Goal: Complete application form: Fill out and submit a form for a specific purpose

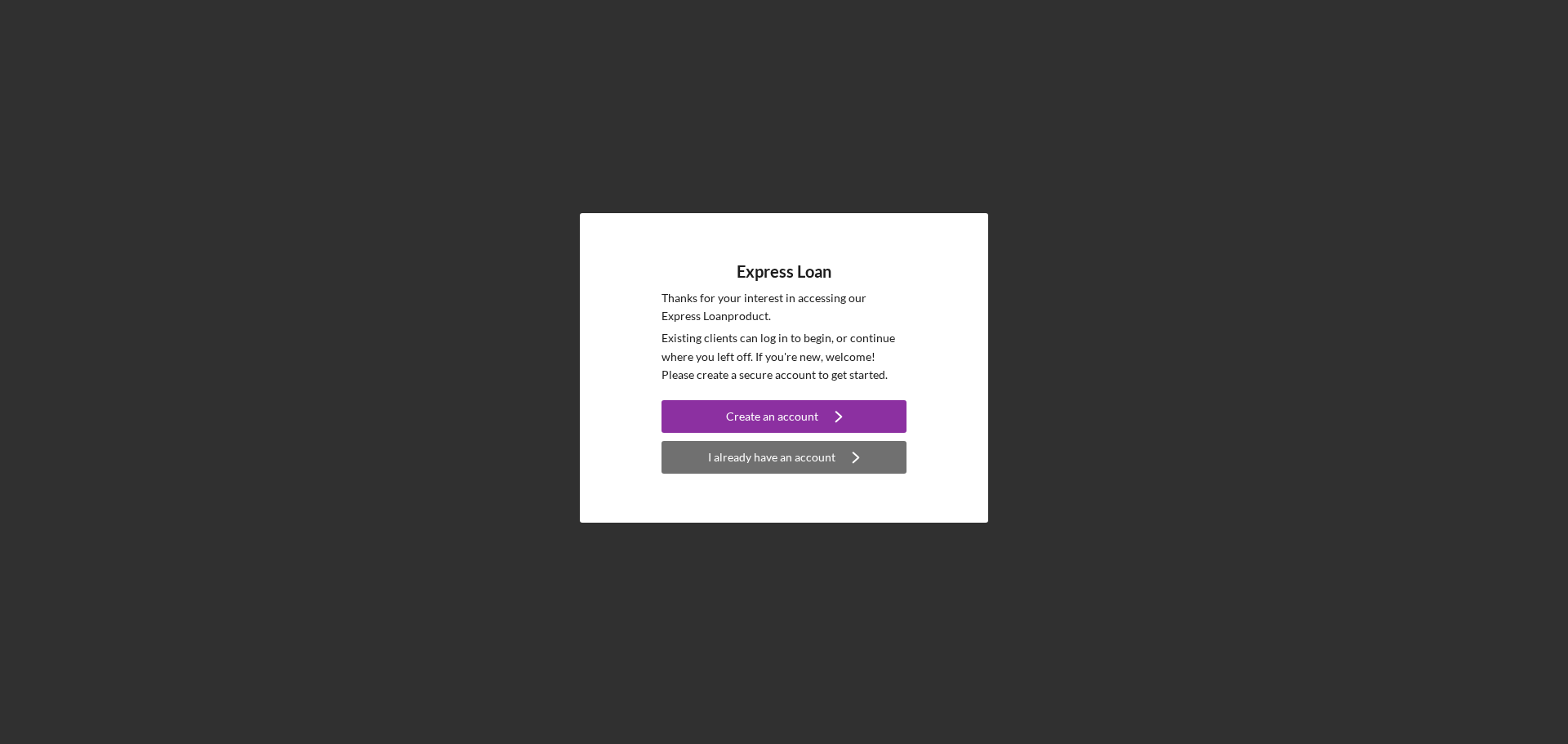
click at [779, 458] on div "I already have an account" at bounding box center [772, 457] width 128 height 32
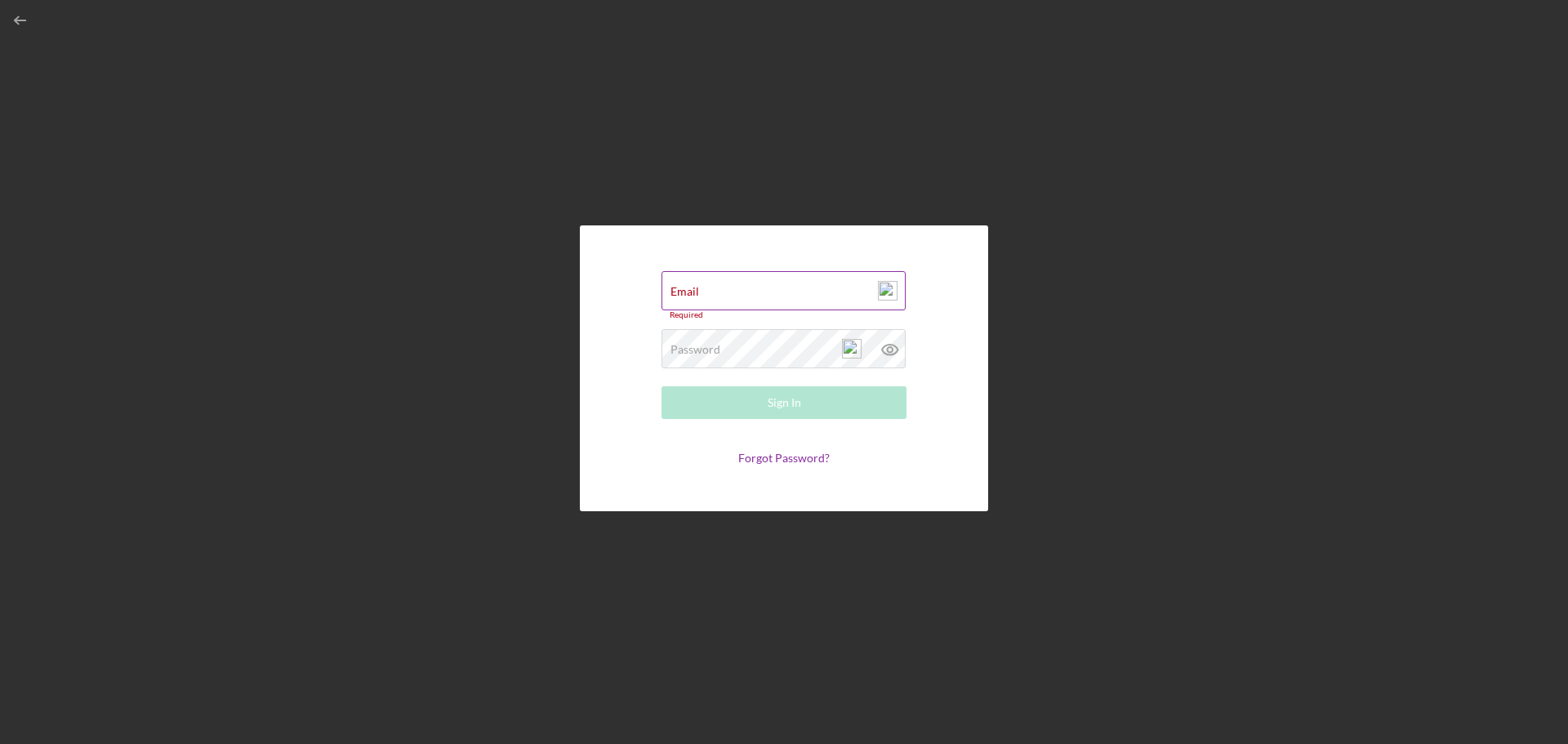
click at [740, 285] on div "Email Required" at bounding box center [784, 295] width 245 height 49
click at [739, 289] on div "Email Required" at bounding box center [784, 295] width 245 height 49
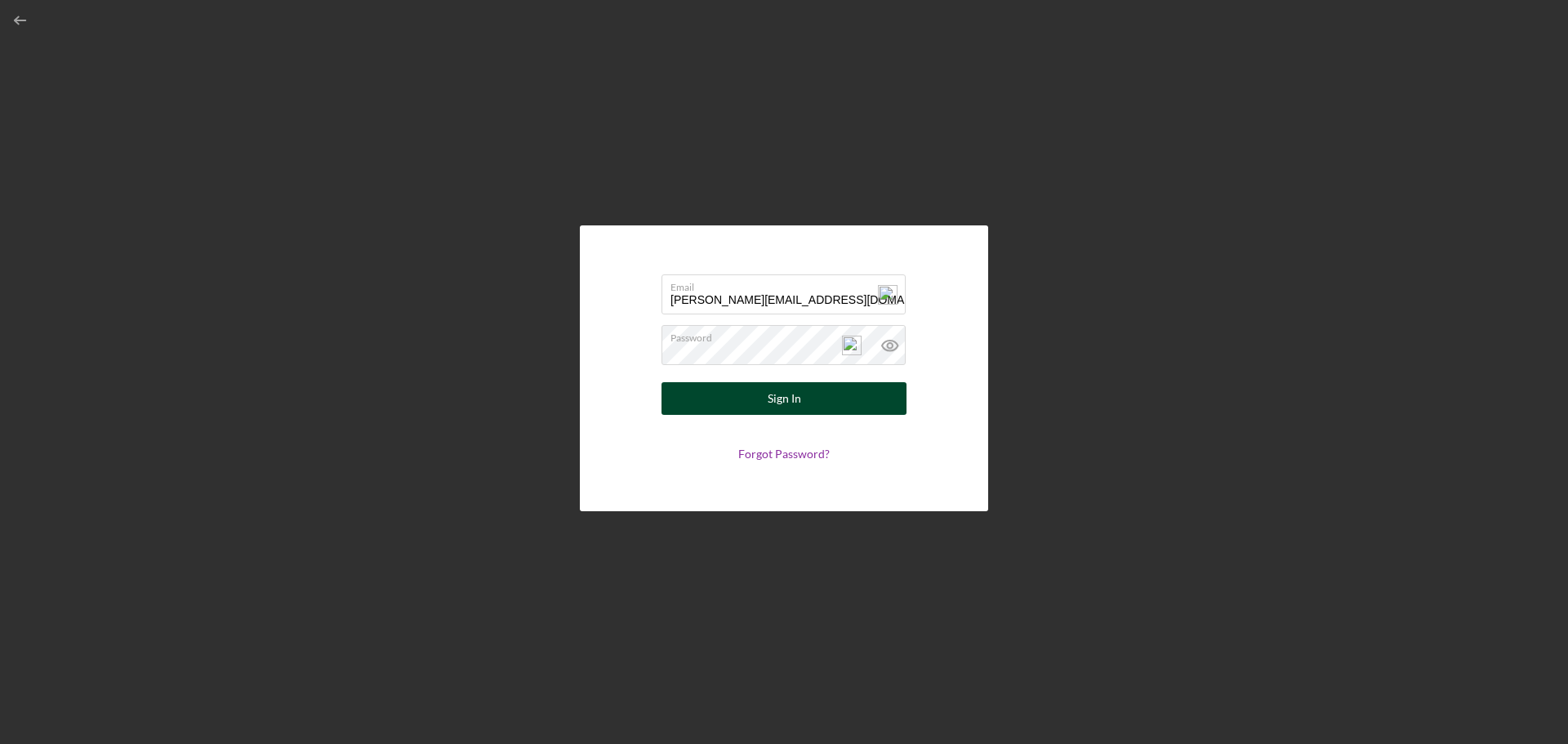
click at [729, 407] on button "Sign In" at bounding box center [784, 398] width 245 height 32
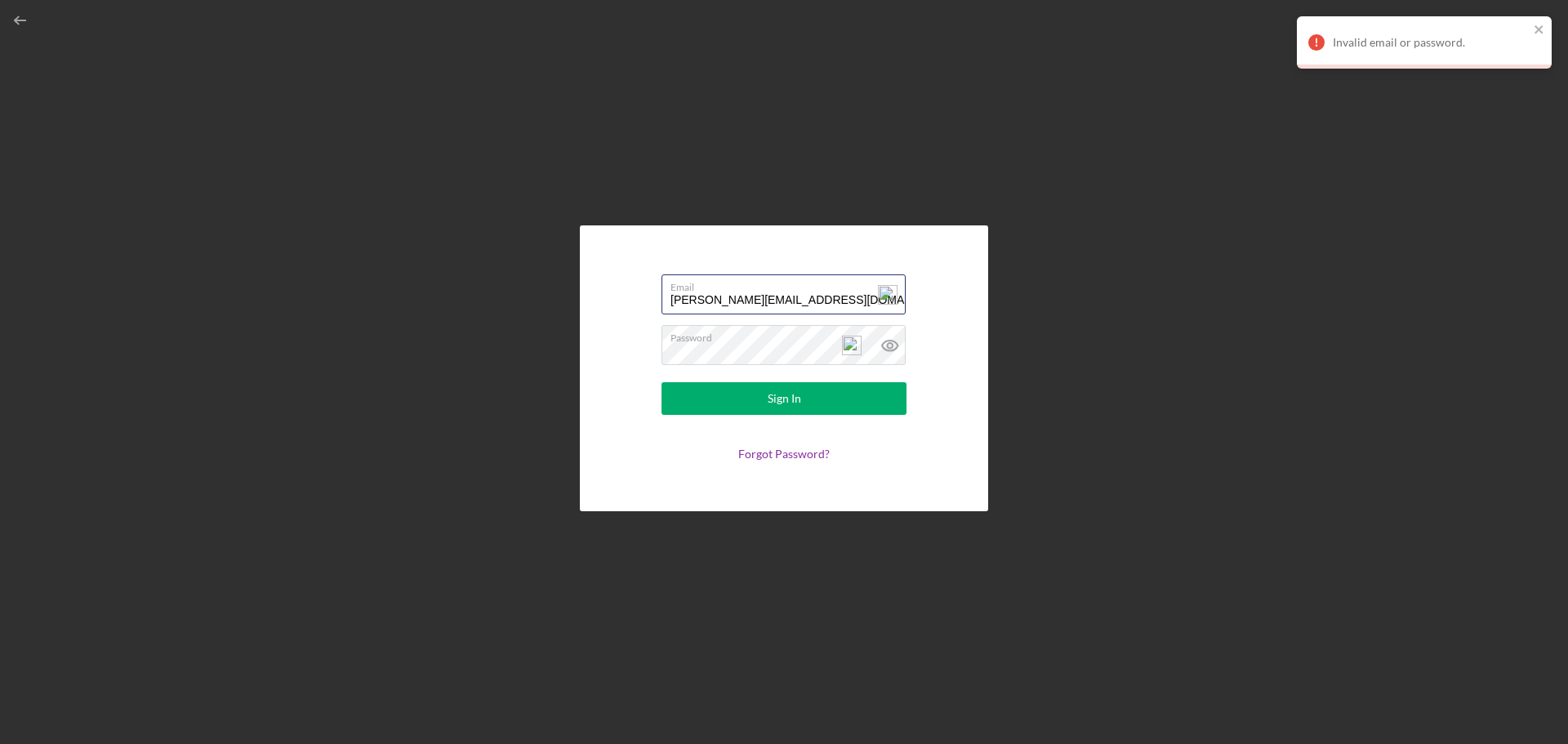
drag, startPoint x: 801, startPoint y: 305, endPoint x: 596, endPoint y: 298, distance: 205.1
click at [596, 298] on div "Email [PERSON_NAME][EMAIL_ADDRESS][DOMAIN_NAME] Password Sign In Forgot Passwor…" at bounding box center [784, 368] width 408 height 286
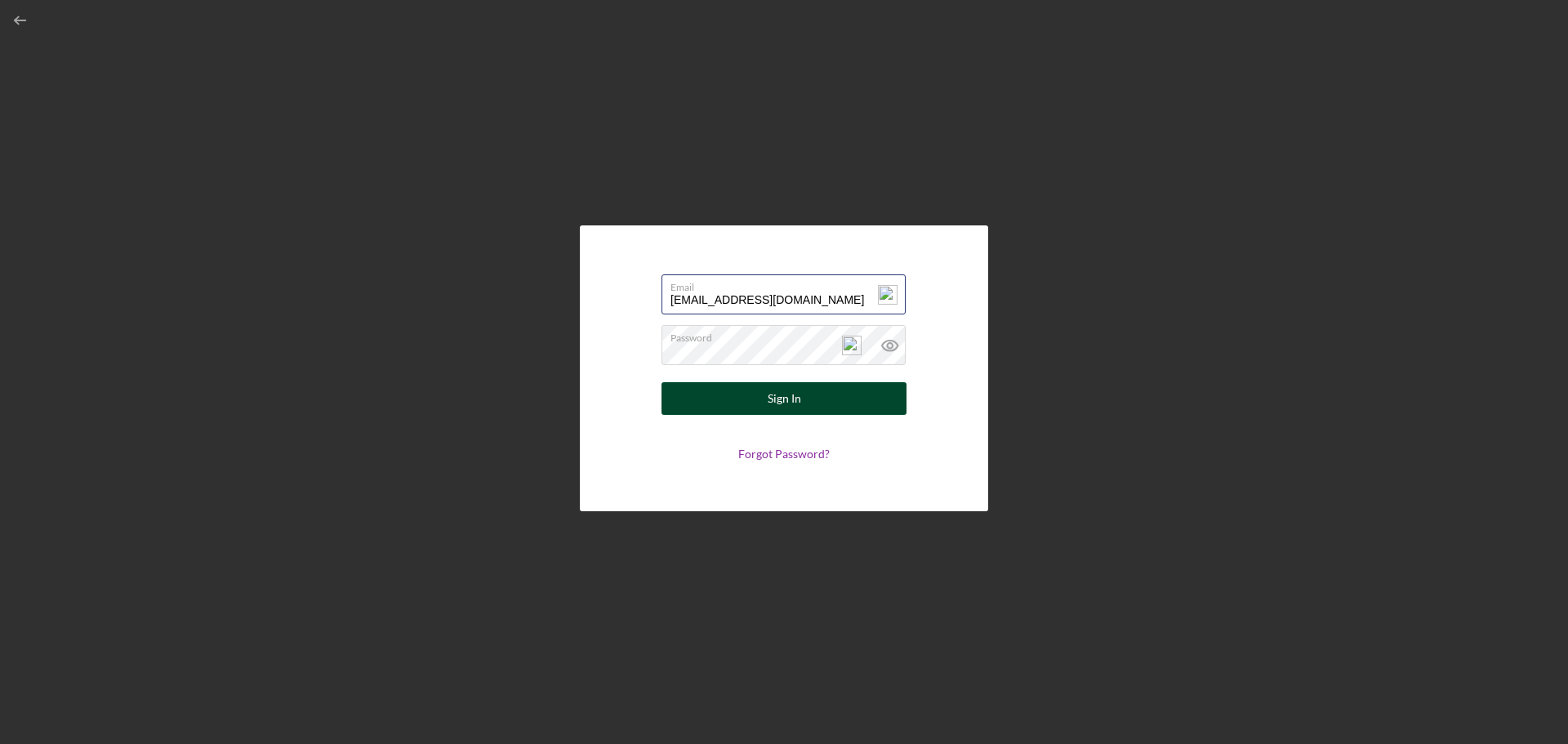
type input "[EMAIL_ADDRESS][DOMAIN_NAME]"
click at [718, 401] on button "Sign In" at bounding box center [784, 398] width 245 height 32
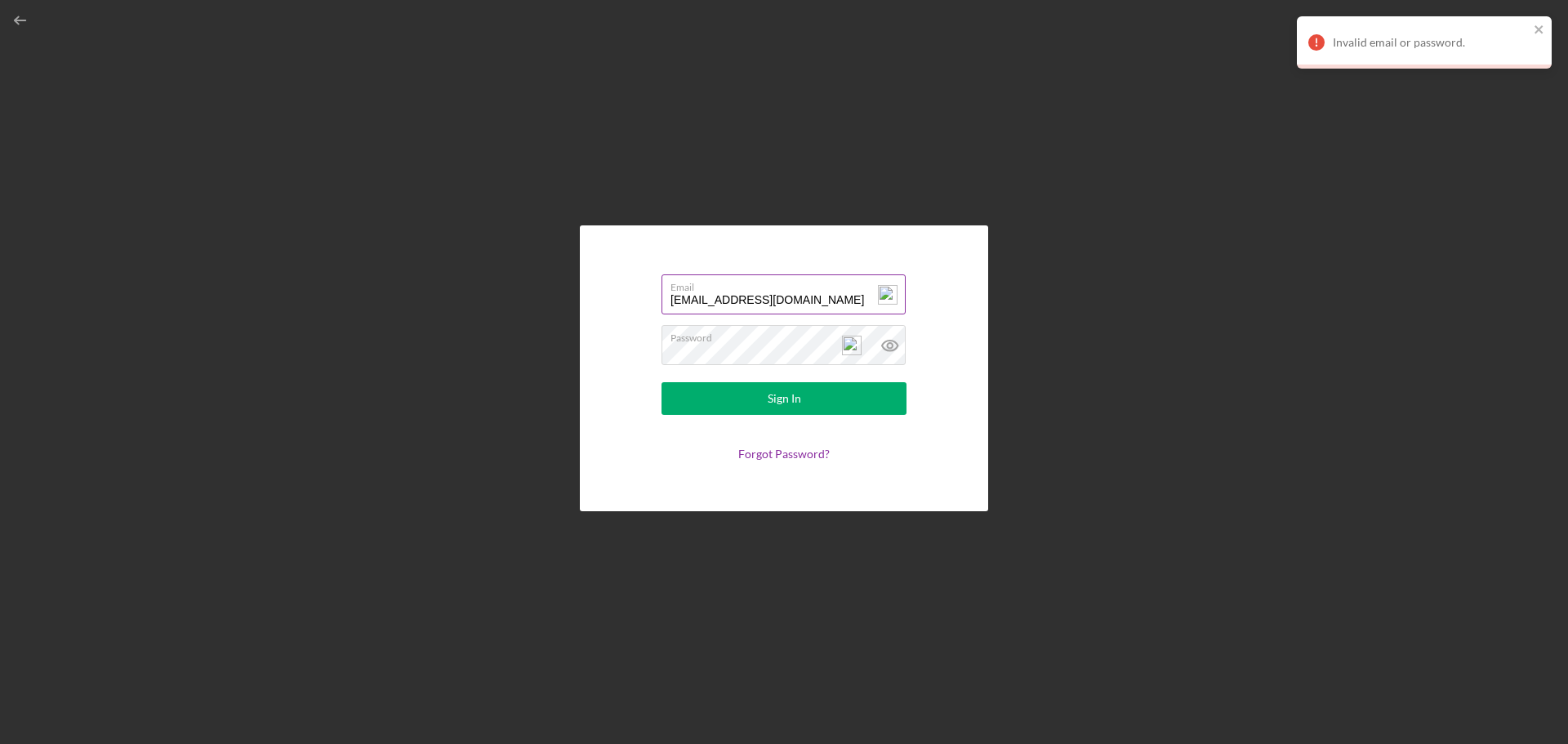
click at [825, 290] on label "Email" at bounding box center [789, 284] width 235 height 18
click at [825, 290] on input "[EMAIL_ADDRESS][DOMAIN_NAME]" at bounding box center [784, 294] width 244 height 39
click at [891, 349] on icon at bounding box center [890, 345] width 41 height 41
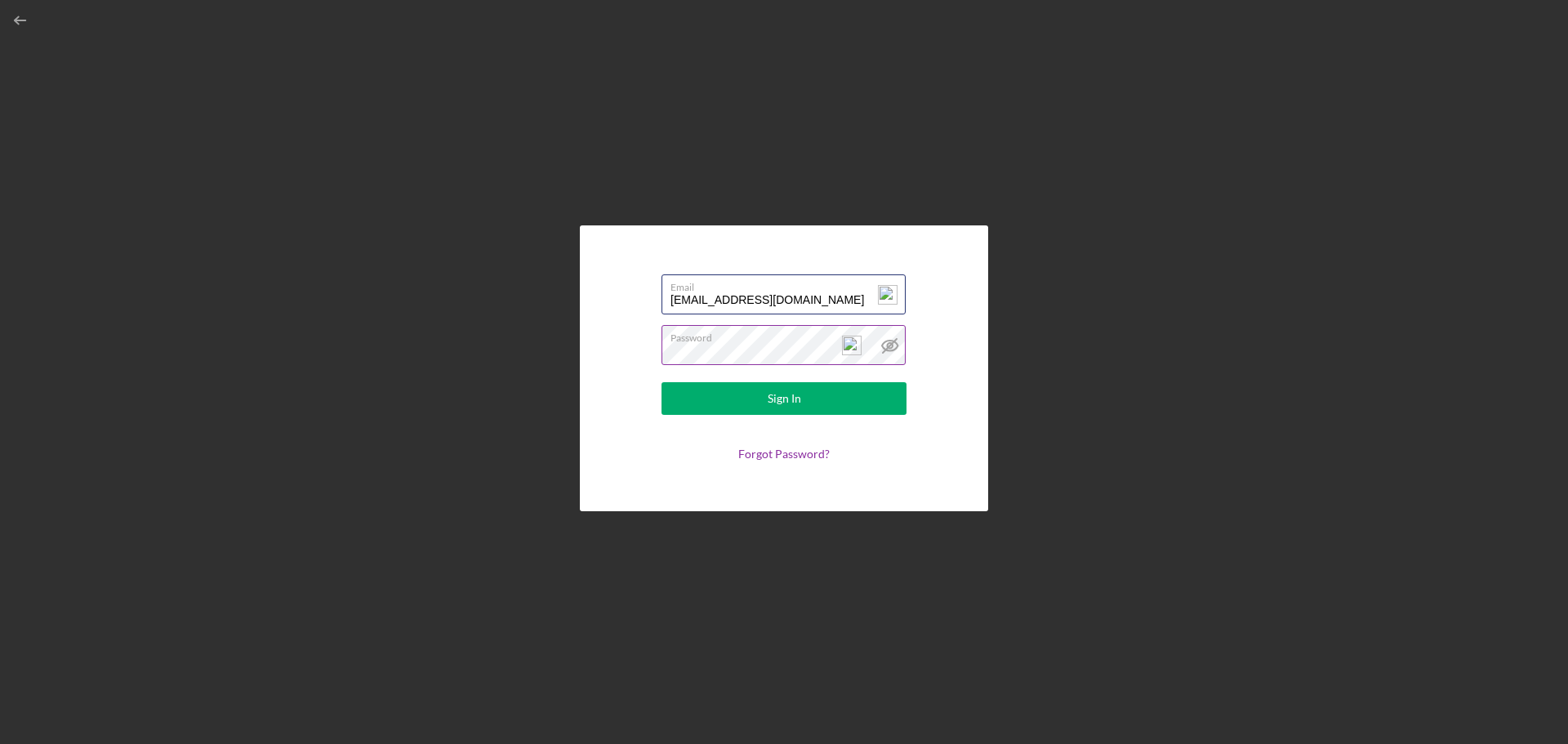
drag, startPoint x: 811, startPoint y: 302, endPoint x: 635, endPoint y: 290, distance: 176.4
click at [635, 290] on form "Email [EMAIL_ADDRESS][DOMAIN_NAME] Password Sign In Forgot Password?" at bounding box center [784, 368] width 327 height 204
click at [730, 413] on button "Sign In" at bounding box center [784, 398] width 245 height 32
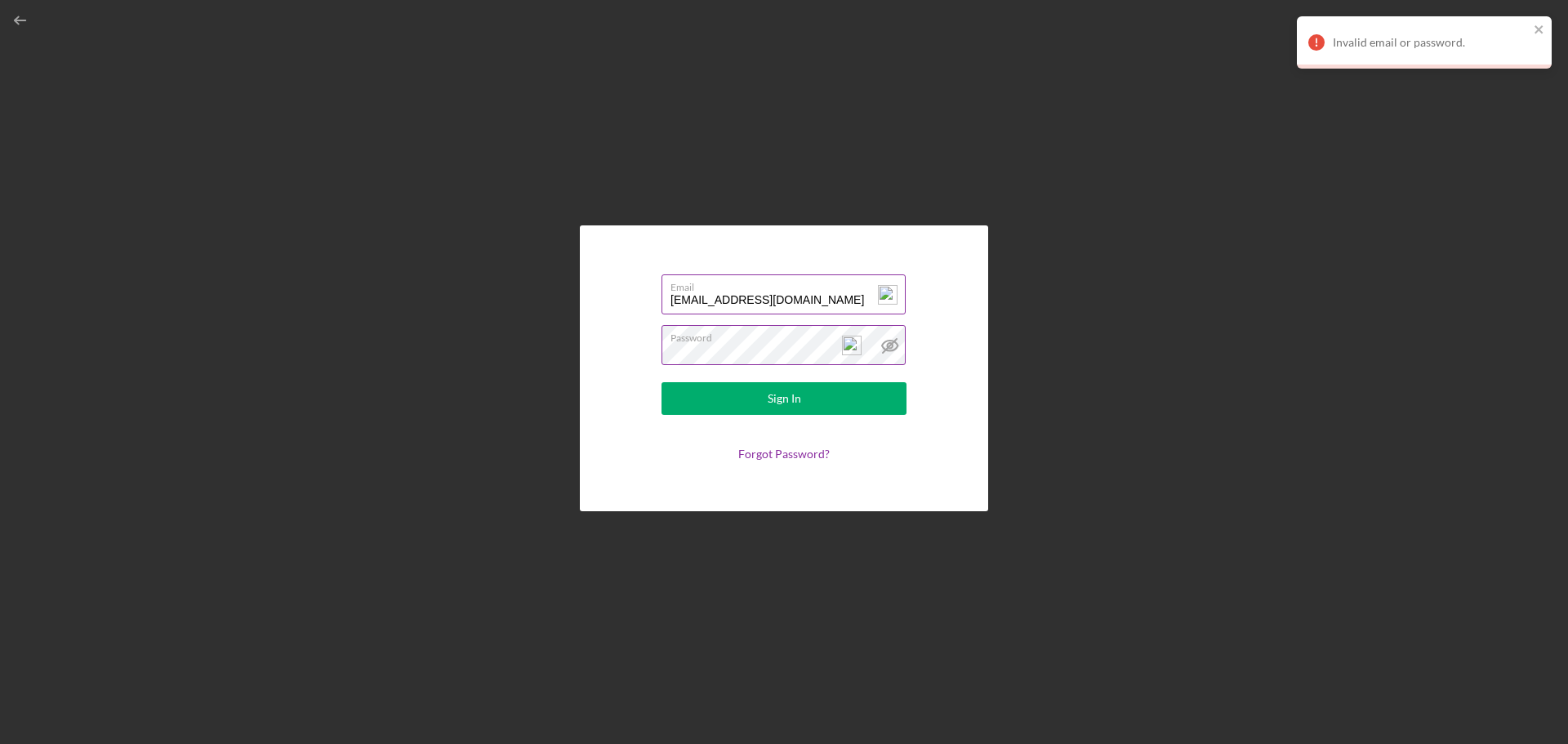
click at [822, 306] on input "[EMAIL_ADDRESS][DOMAIN_NAME]" at bounding box center [784, 294] width 244 height 39
drag, startPoint x: 821, startPoint y: 299, endPoint x: 634, endPoint y: 284, distance: 187.6
click at [634, 284] on form "Email [EMAIL_ADDRESS][DOMAIN_NAME] Password Sign In Forgot Password?" at bounding box center [784, 368] width 327 height 204
click at [588, 342] on div "Email [EMAIL_ADDRESS][DOMAIN_NAME] Password Sign In Forgot Password?" at bounding box center [784, 368] width 408 height 286
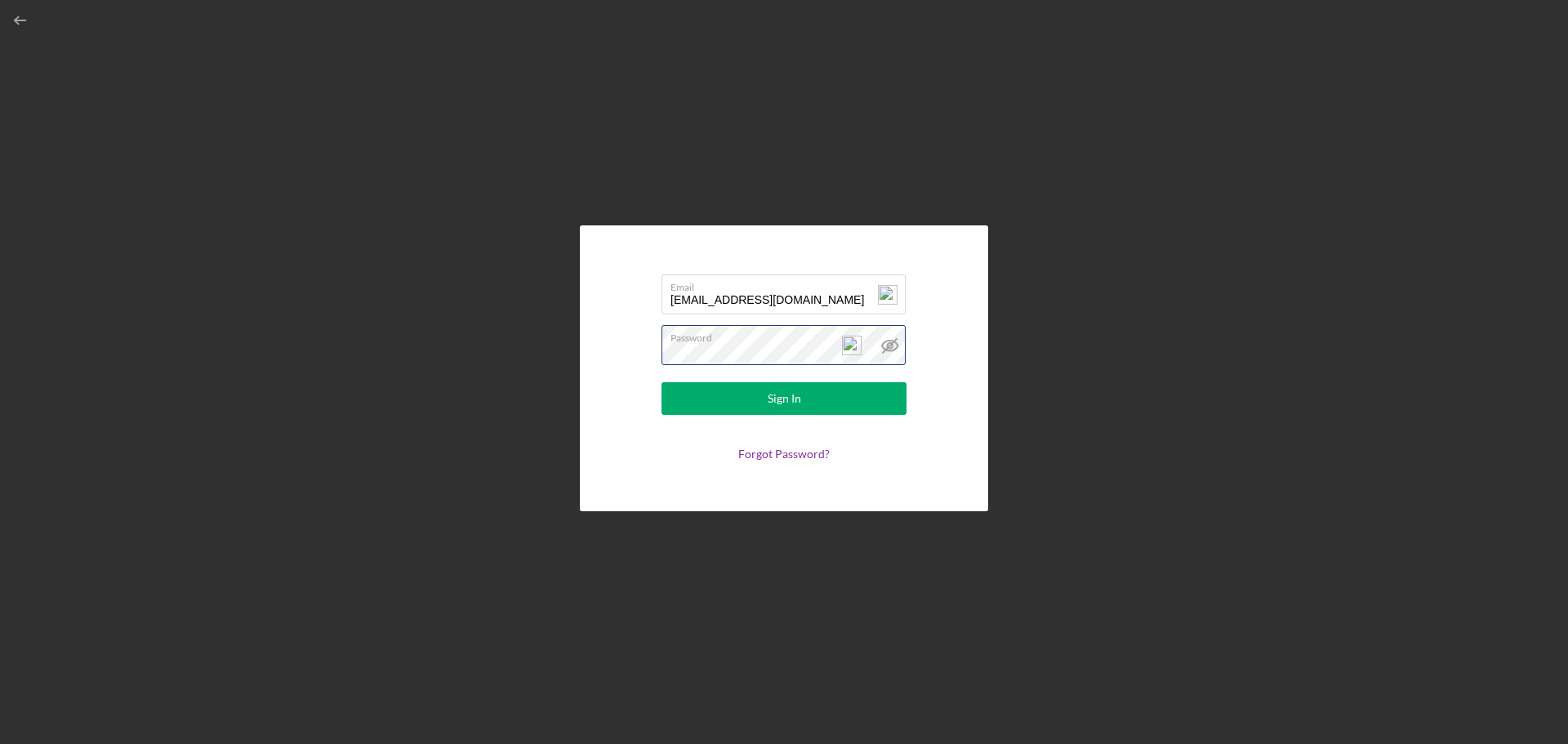
click at [662, 382] on button "Sign In" at bounding box center [784, 398] width 245 height 32
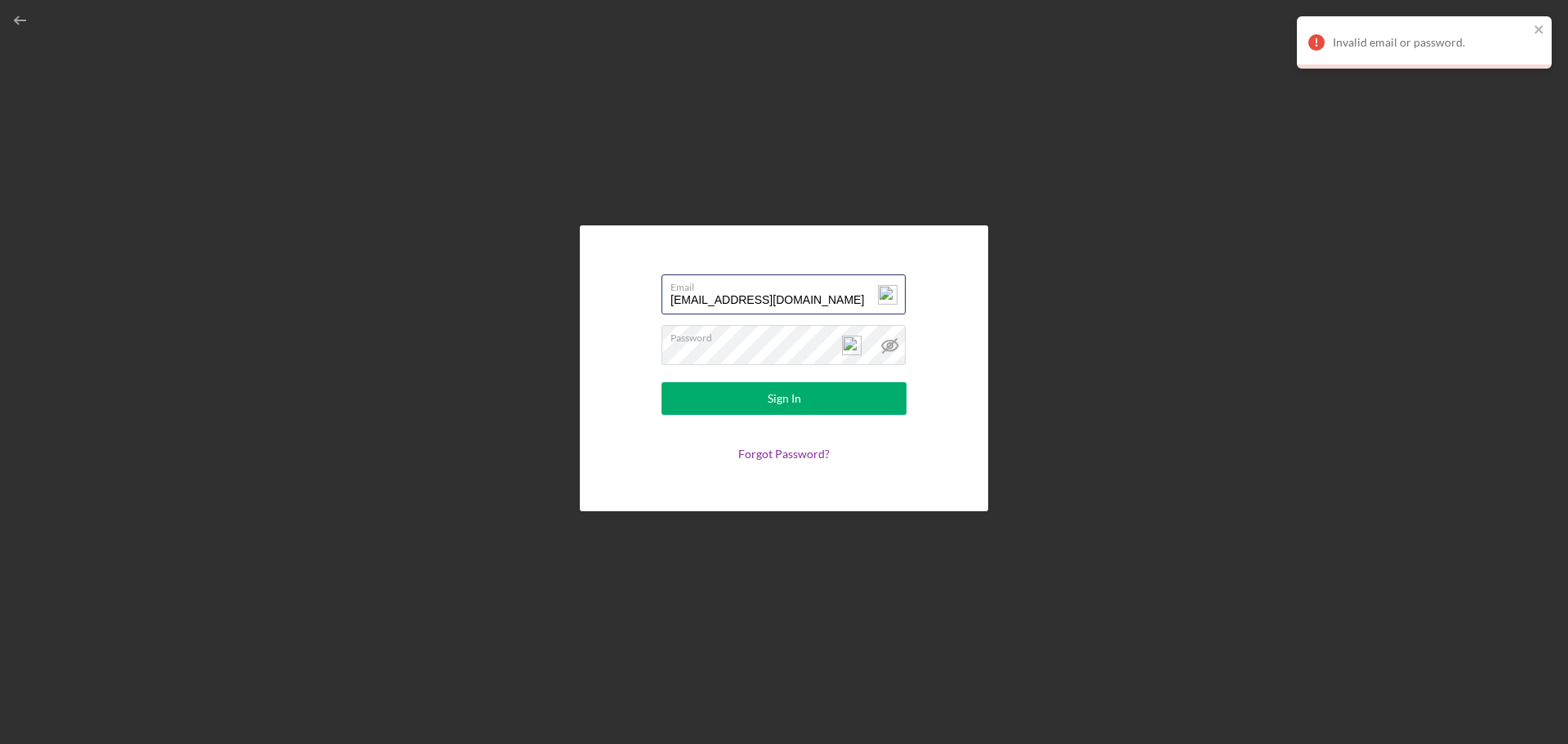
drag, startPoint x: 833, startPoint y: 304, endPoint x: 566, endPoint y: 280, distance: 268.1
click at [566, 280] on div "Email [EMAIL_ADDRESS][DOMAIN_NAME] Password Sign In Forgot Password?" at bounding box center [784, 367] width 1551 height 736
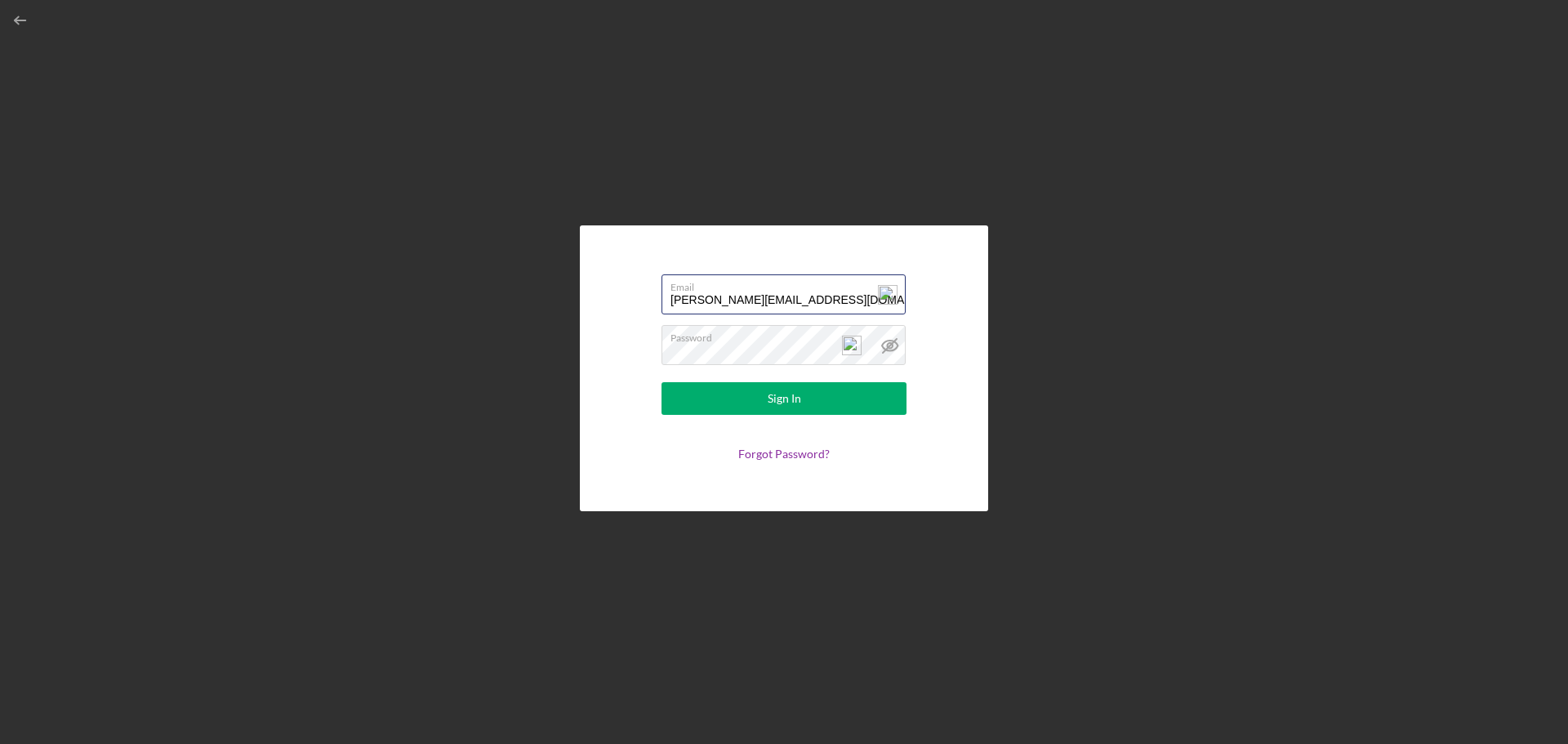
type input "[PERSON_NAME][EMAIL_ADDRESS][DOMAIN_NAME]"
click at [662, 382] on button "Sign In" at bounding box center [784, 398] width 245 height 32
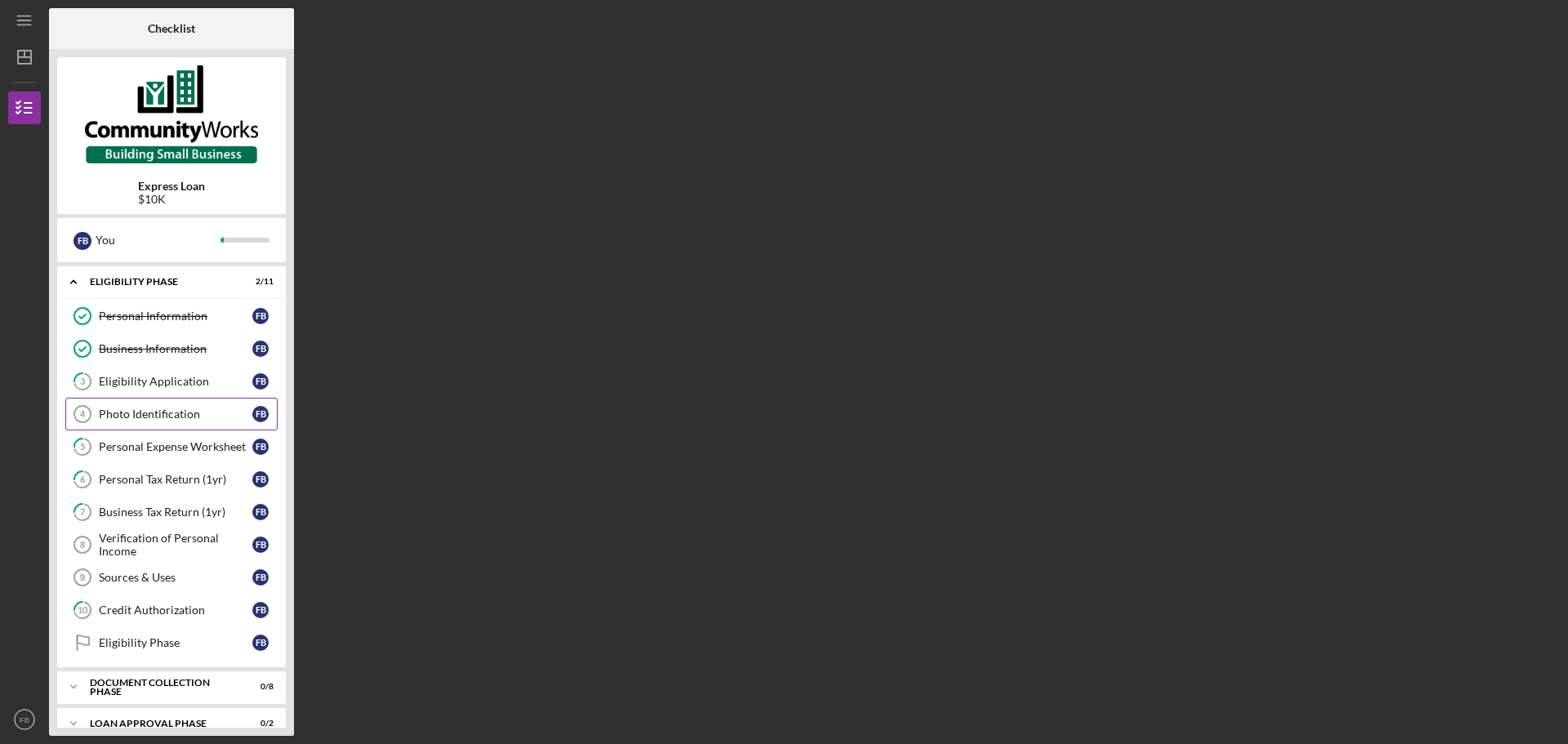
click at [194, 425] on link "Photo Identification 4 Photo Identification F B" at bounding box center [172, 414] width 212 height 32
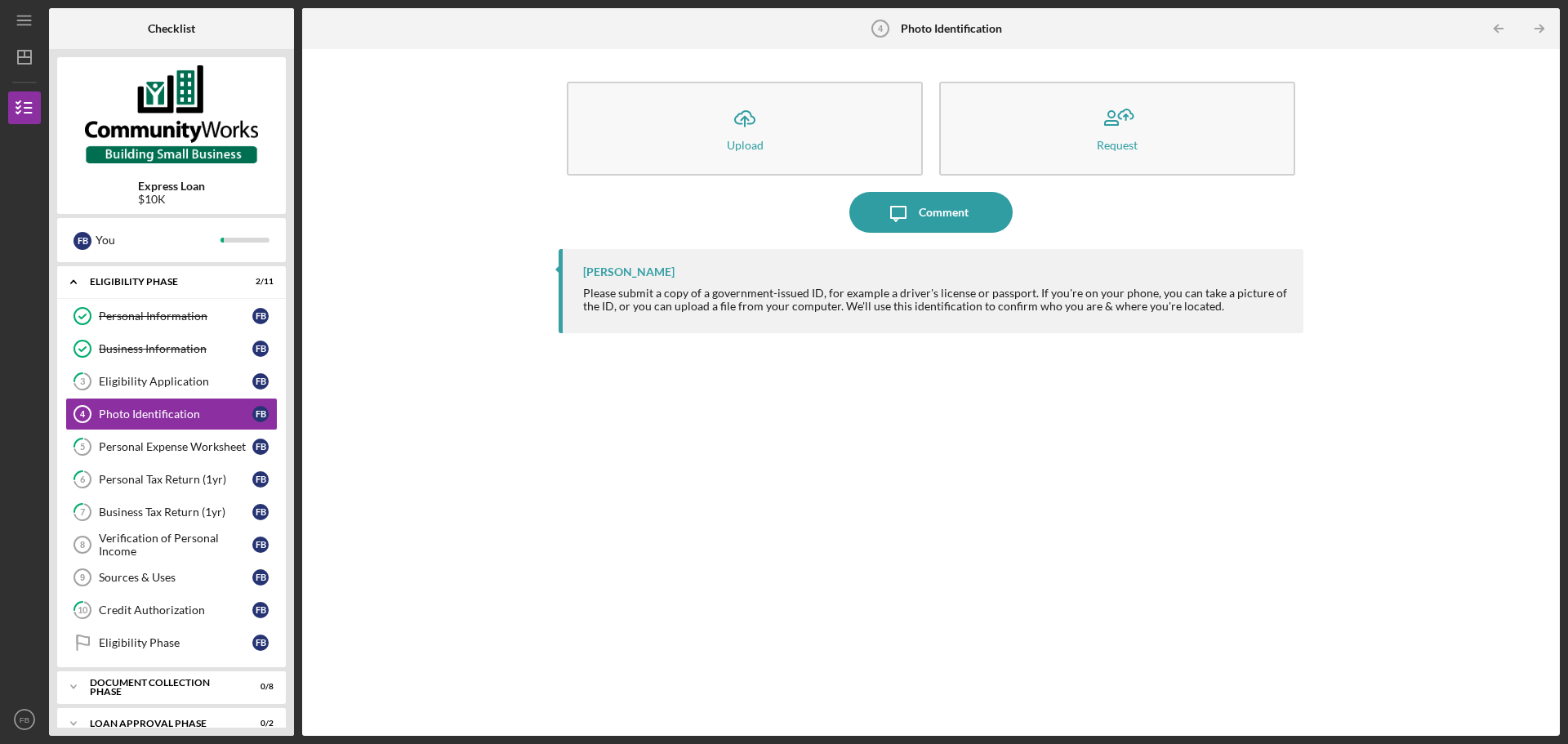
click at [1345, 599] on div "Icon/Upload Upload Request Icon/Message Comment [PERSON_NAME] Please submit a c…" at bounding box center [930, 392] width 1241 height 671
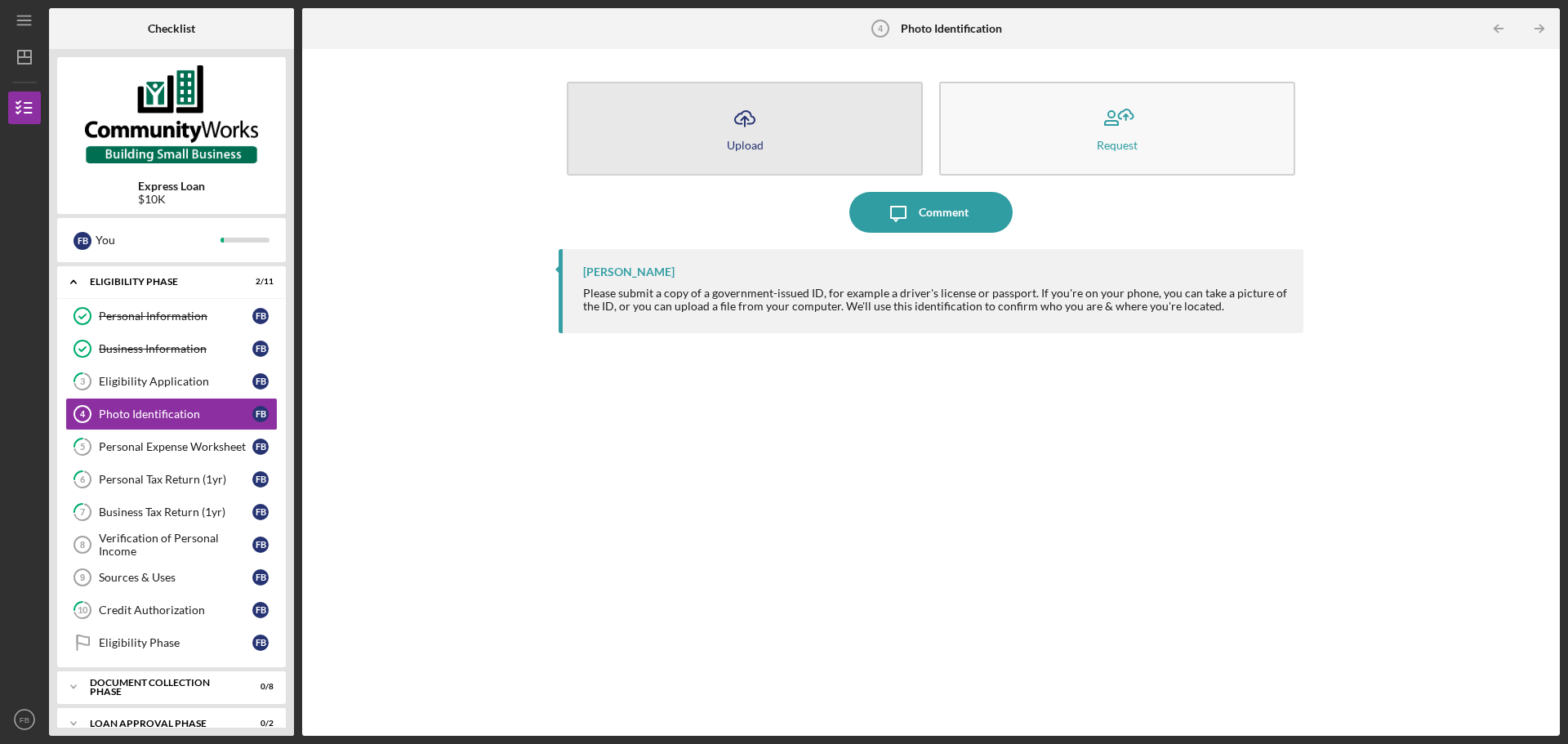
click at [742, 123] on icon "Icon/Upload" at bounding box center [745, 118] width 41 height 41
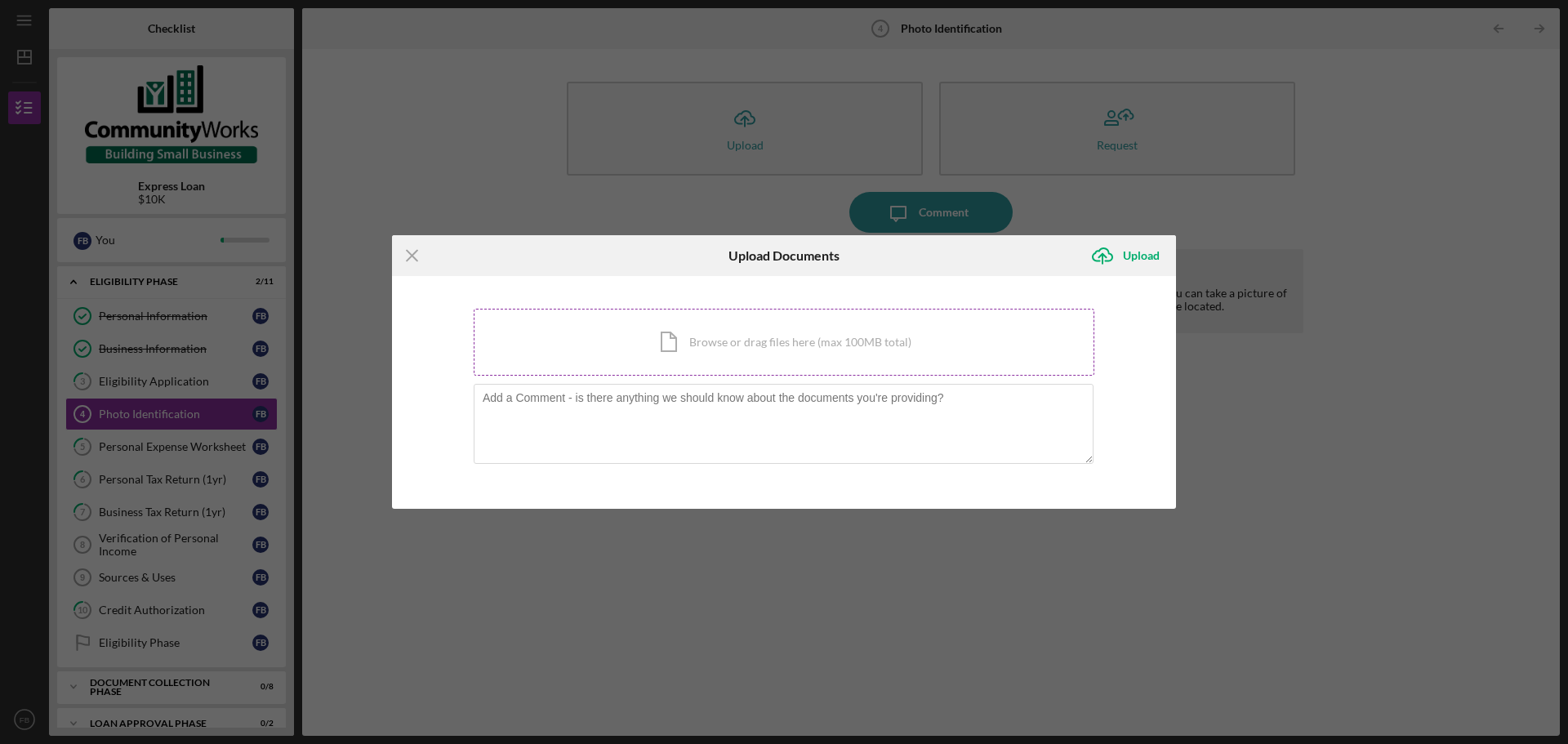
click at [697, 347] on div "Icon/Document Browse or drag files here (max 100MB total) Tap to choose files o…" at bounding box center [784, 342] width 620 height 67
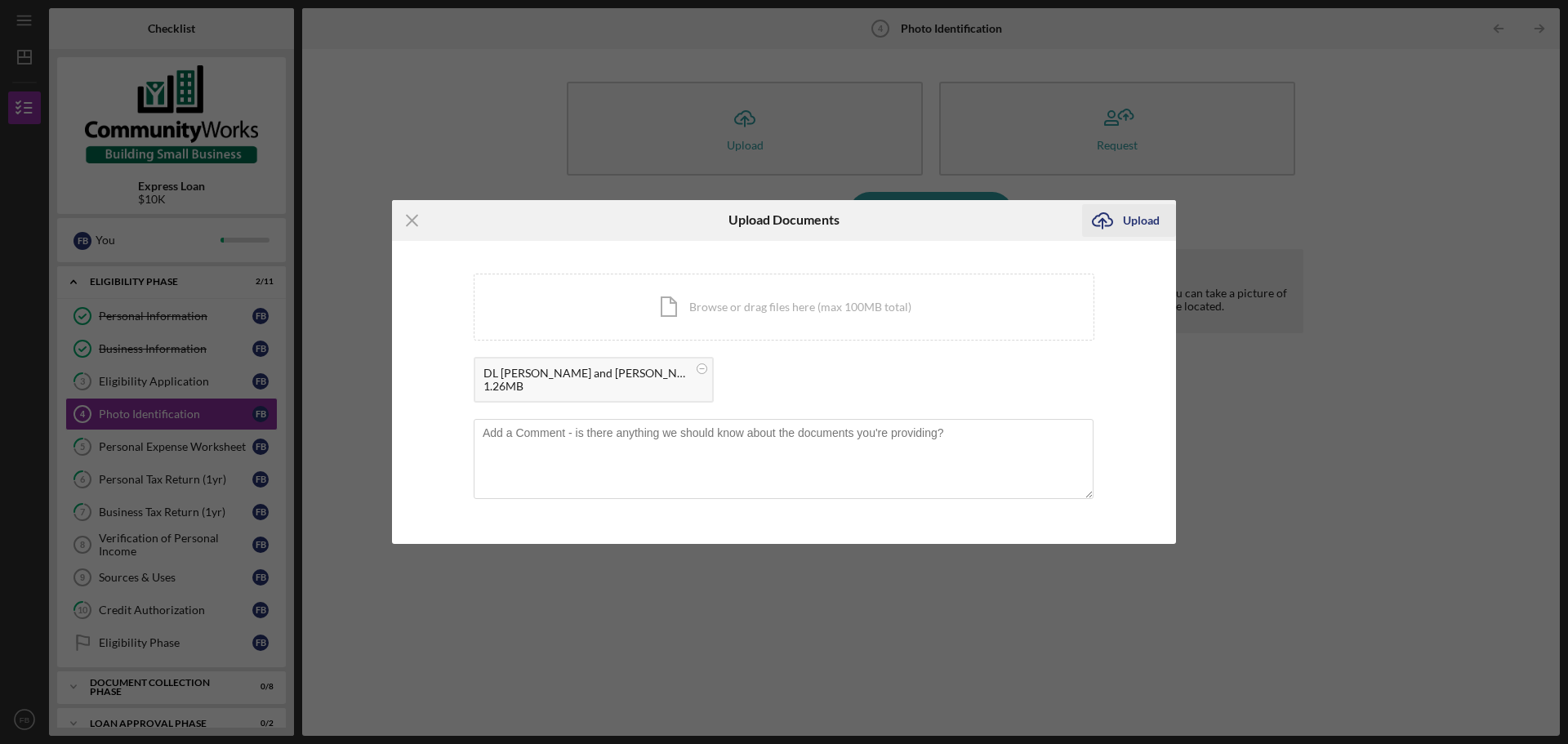
click at [1128, 222] on div "Upload" at bounding box center [1141, 220] width 36 height 32
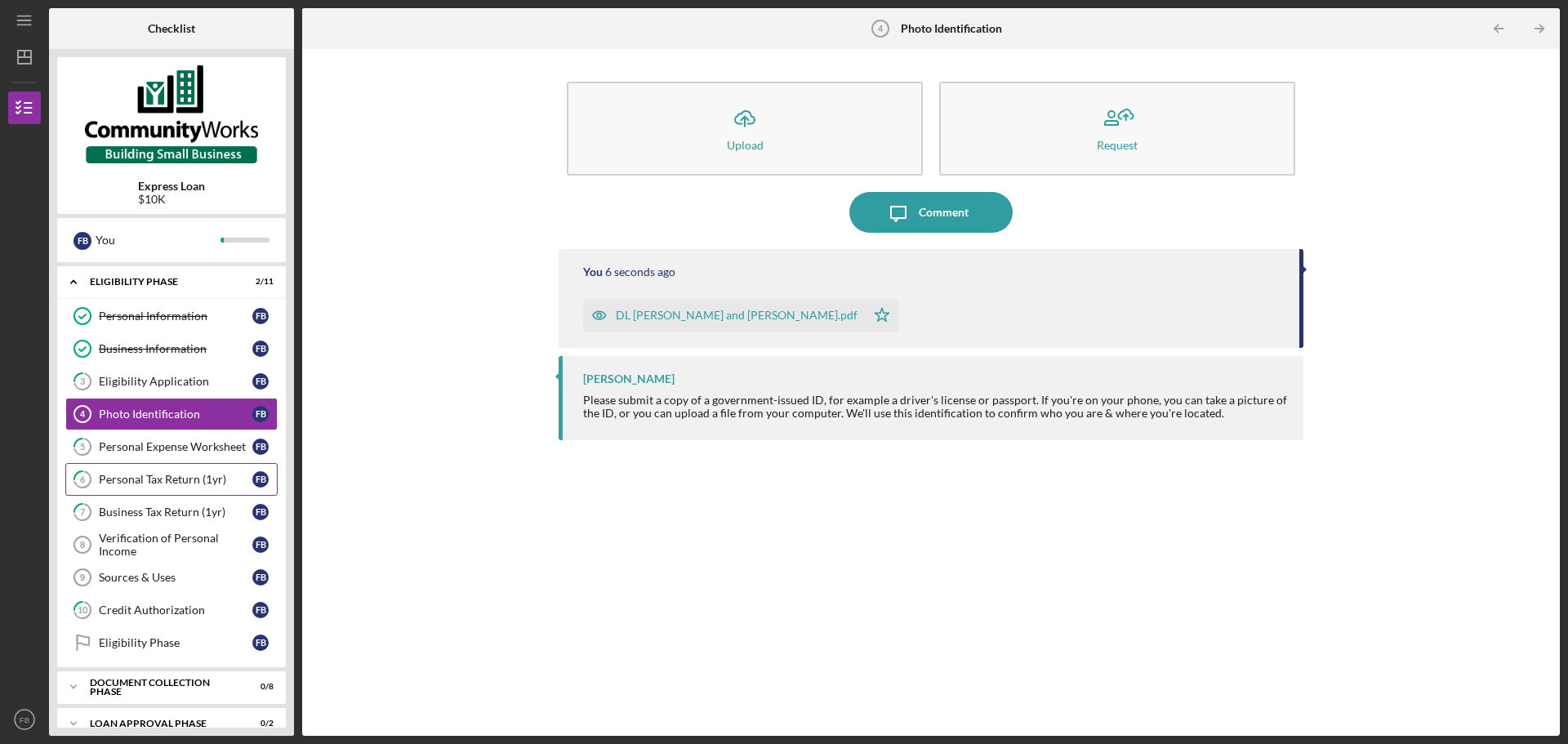
click at [170, 481] on div "Personal Tax Return (1yr)" at bounding box center [175, 479] width 153 height 13
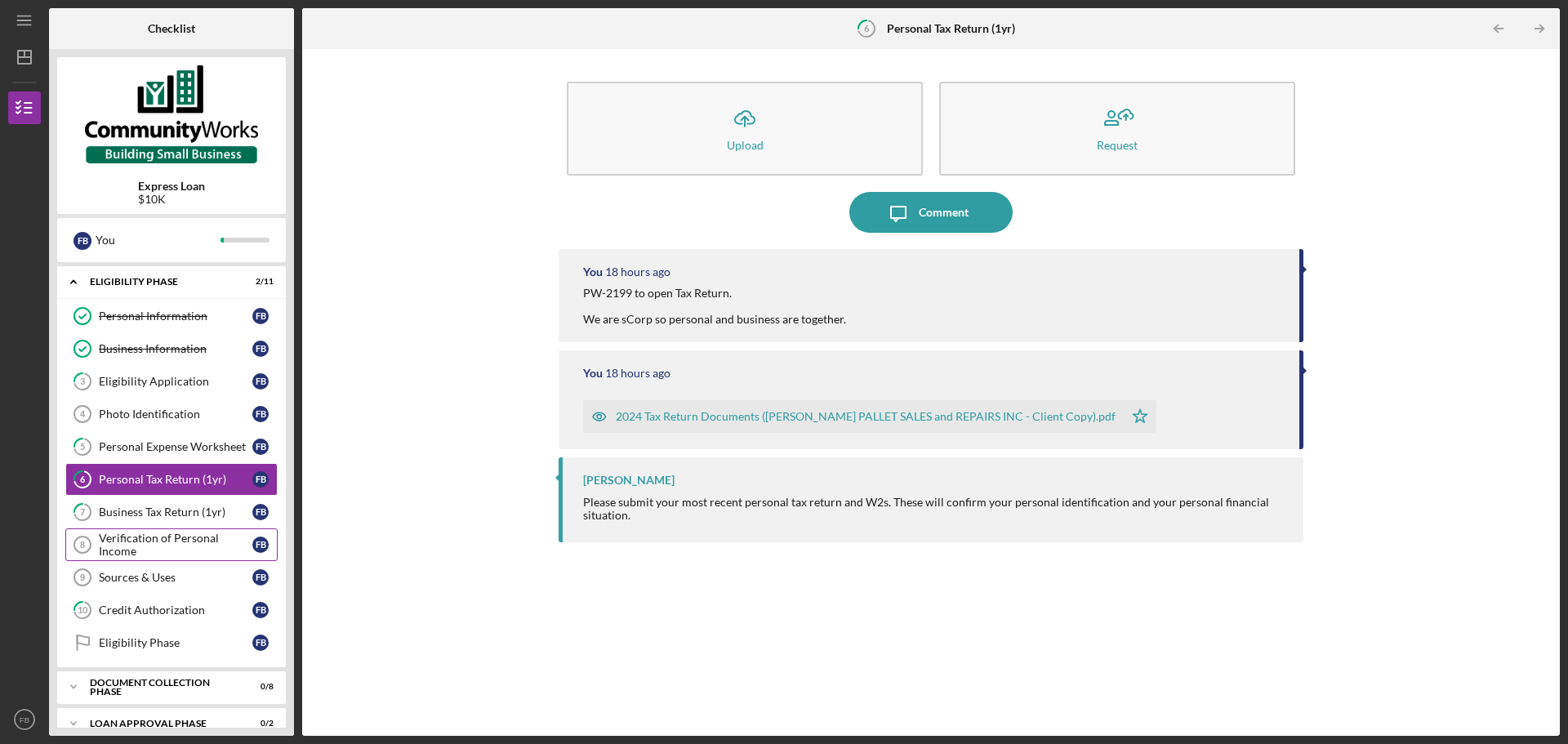
click at [141, 547] on div "Verification of Personal Income" at bounding box center [175, 545] width 153 height 27
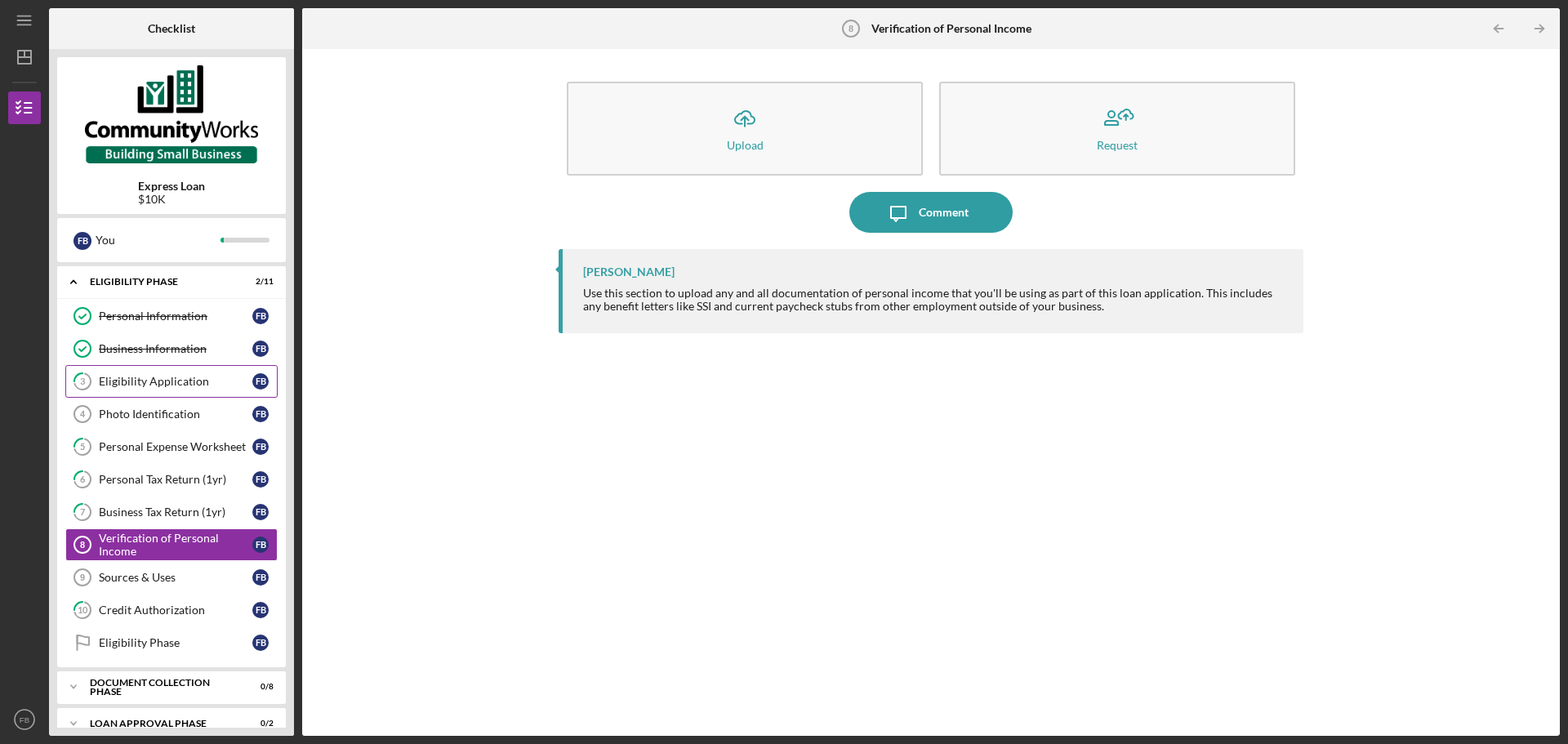
click at [137, 384] on div "Eligibility Application" at bounding box center [175, 382] width 153 height 13
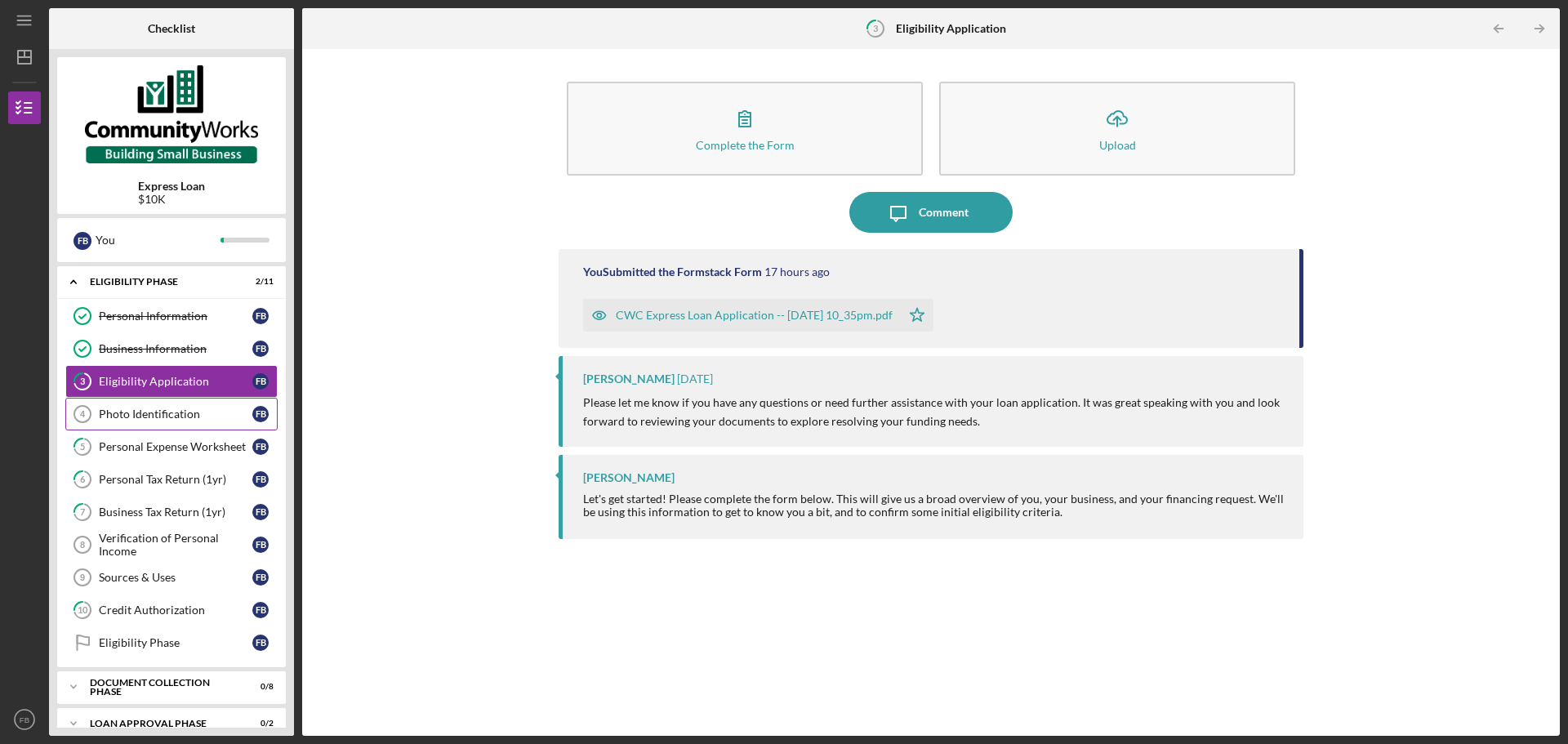
click at [159, 405] on link "Photo Identification 4 Photo Identification F B" at bounding box center [172, 414] width 212 height 32
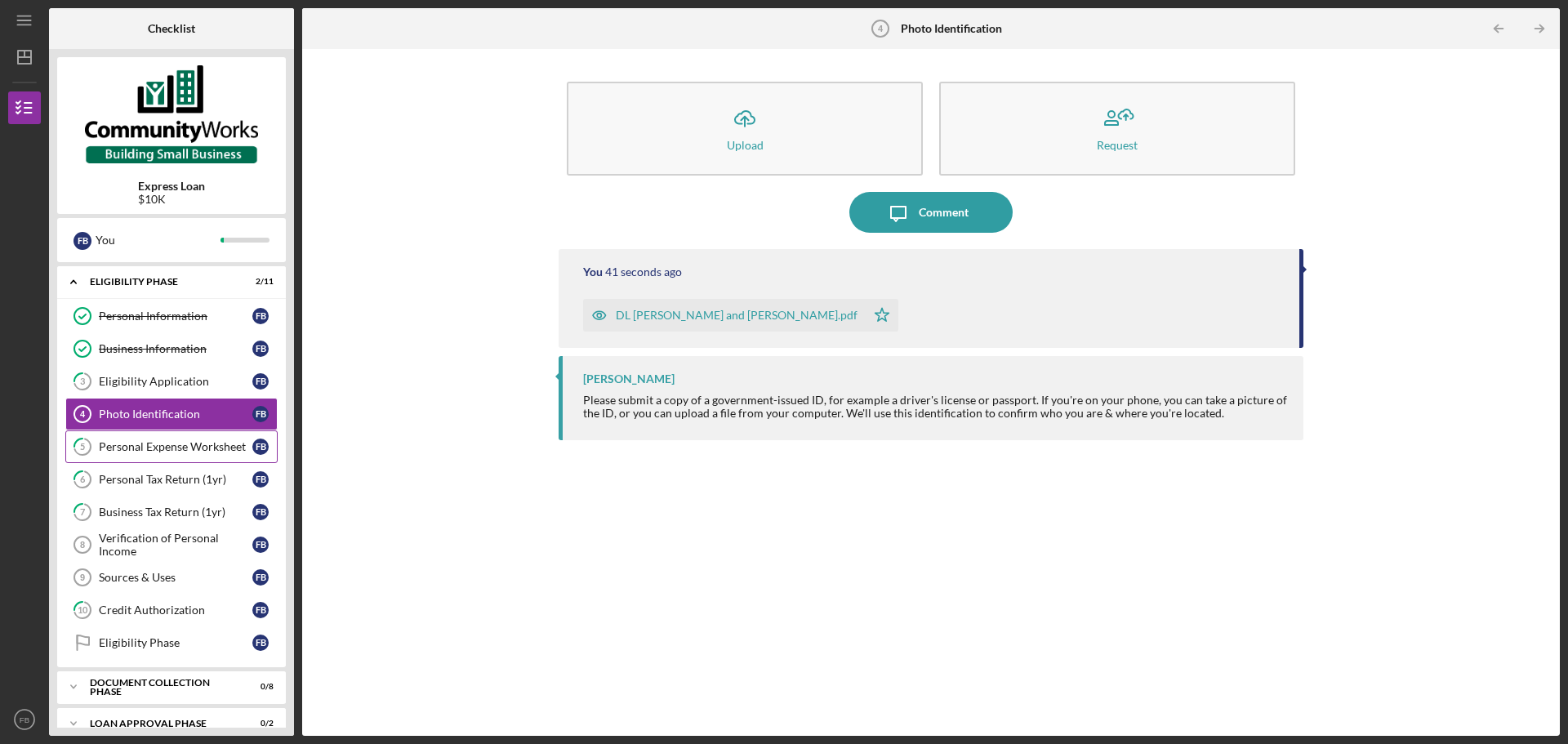
click at [136, 452] on div "Personal Expense Worksheet" at bounding box center [175, 447] width 153 height 13
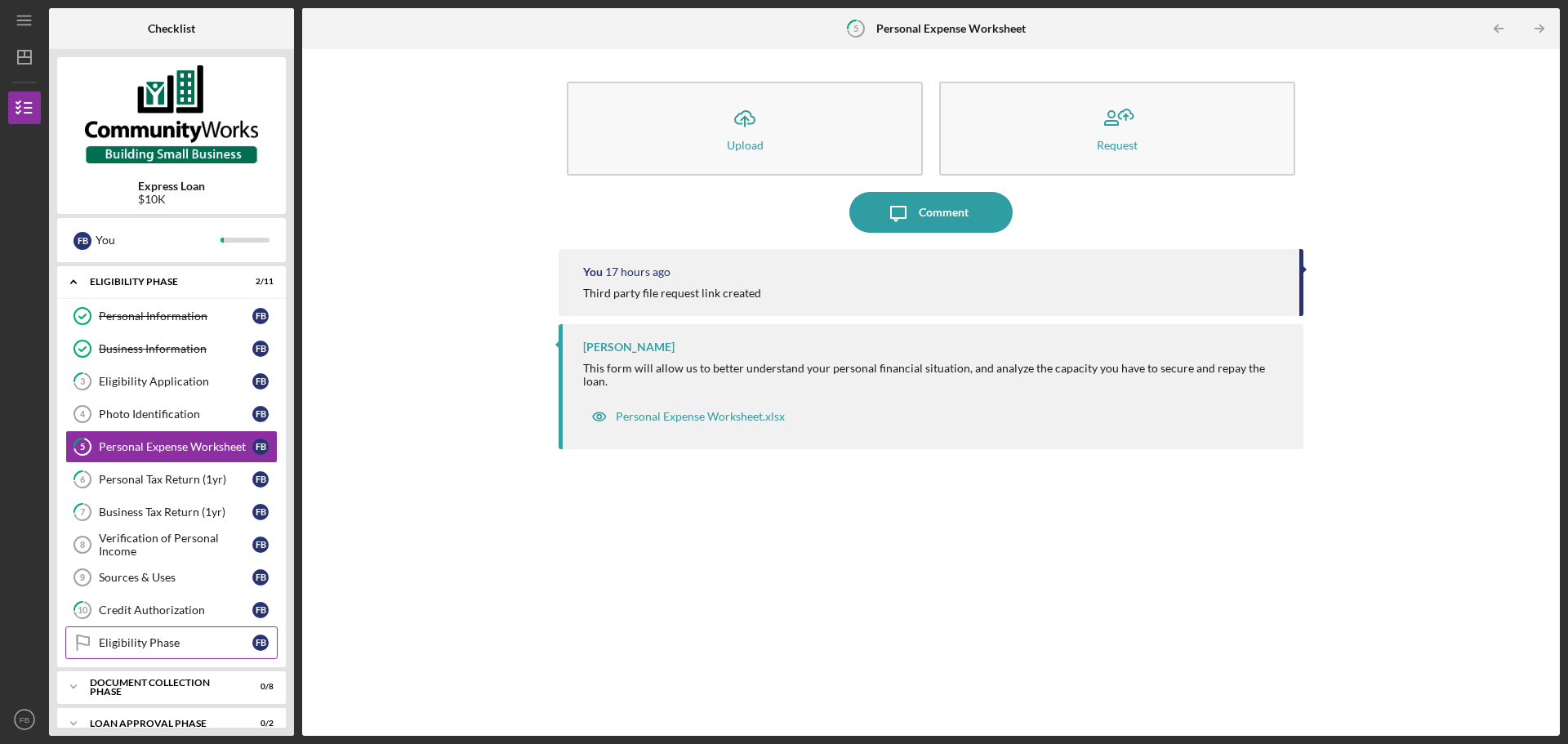
scroll to position [58, 0]
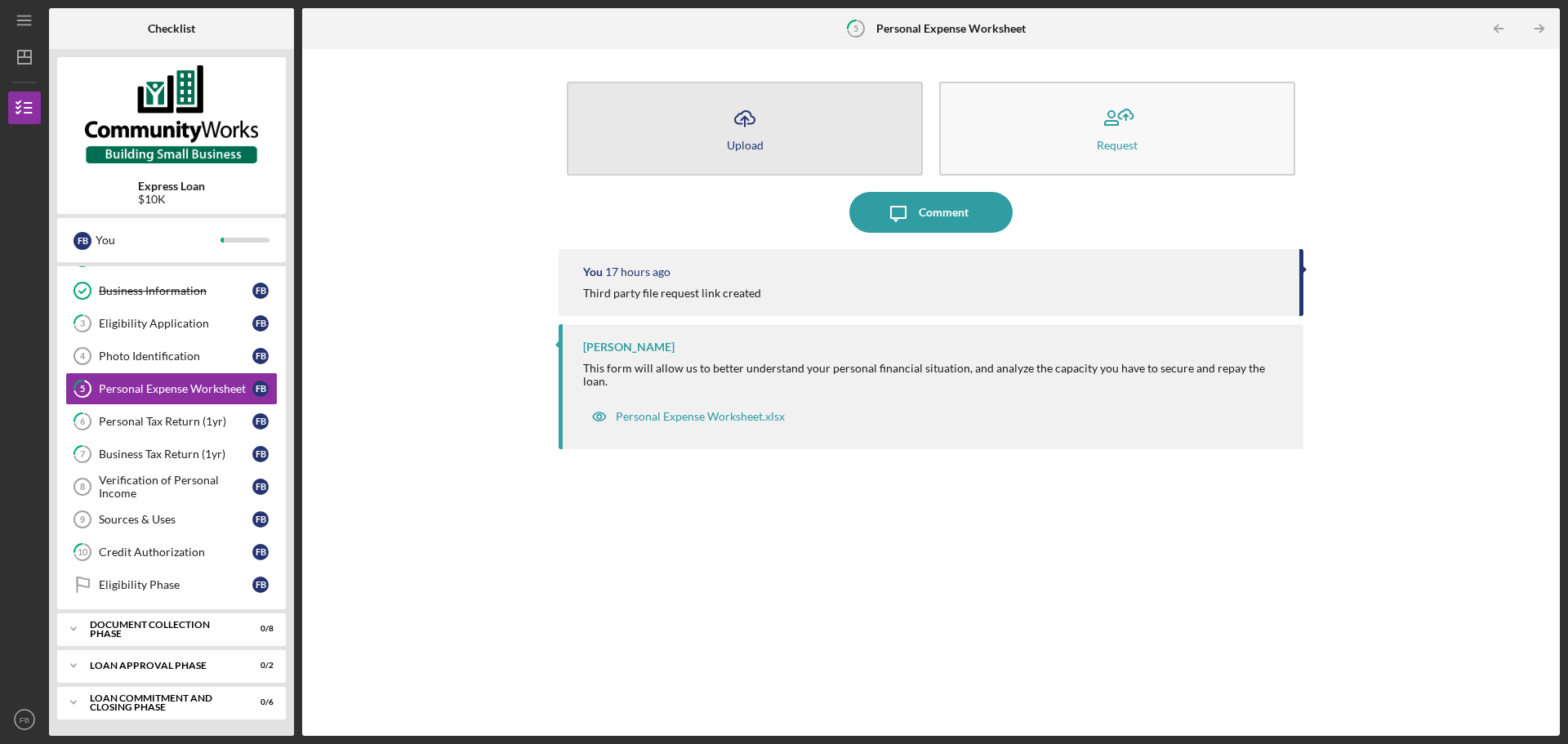
click at [747, 137] on button "Icon/Upload Upload" at bounding box center [744, 128] width 356 height 94
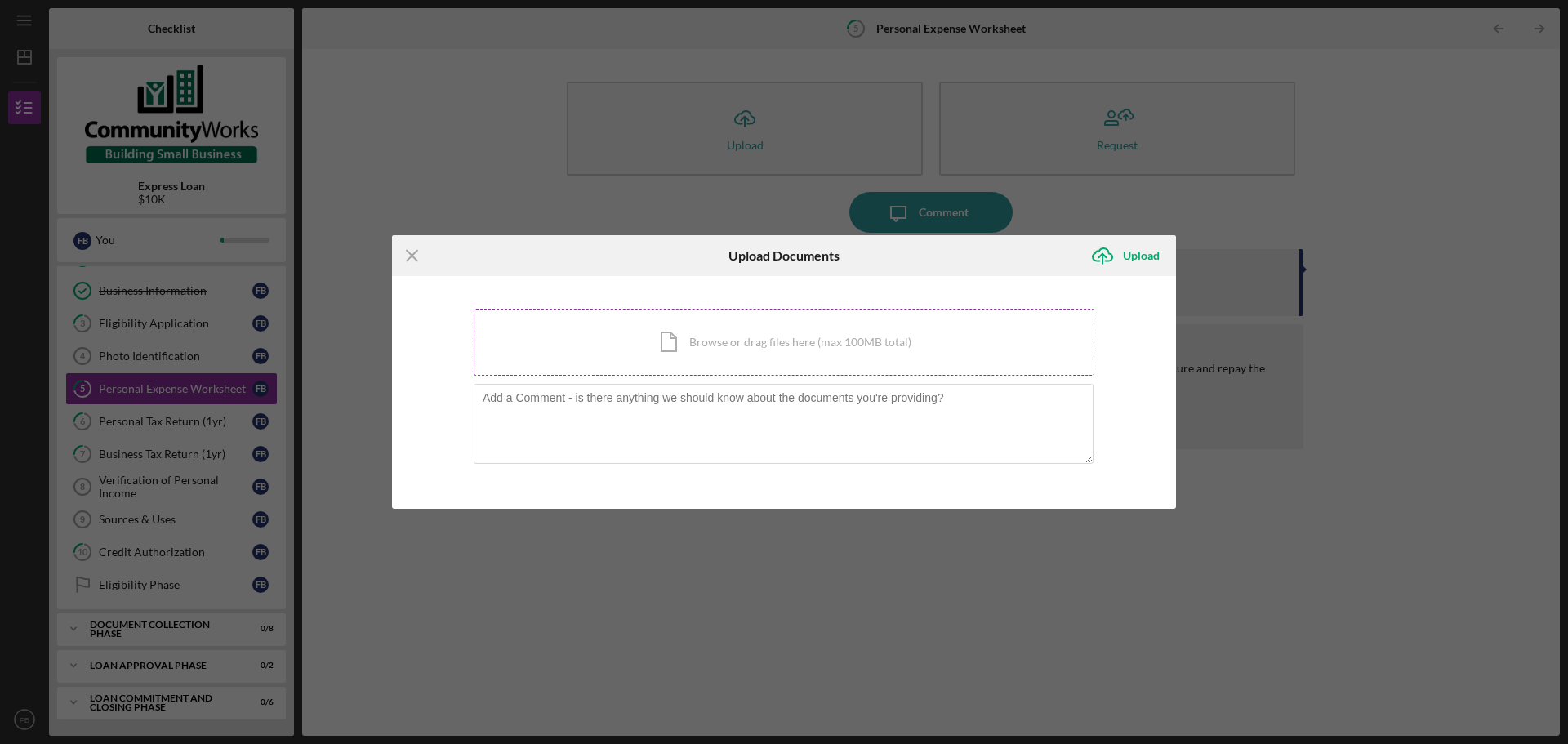
click at [731, 341] on div "Icon/Document Browse or drag files here (max 100MB total) Tap to choose files o…" at bounding box center [784, 342] width 620 height 67
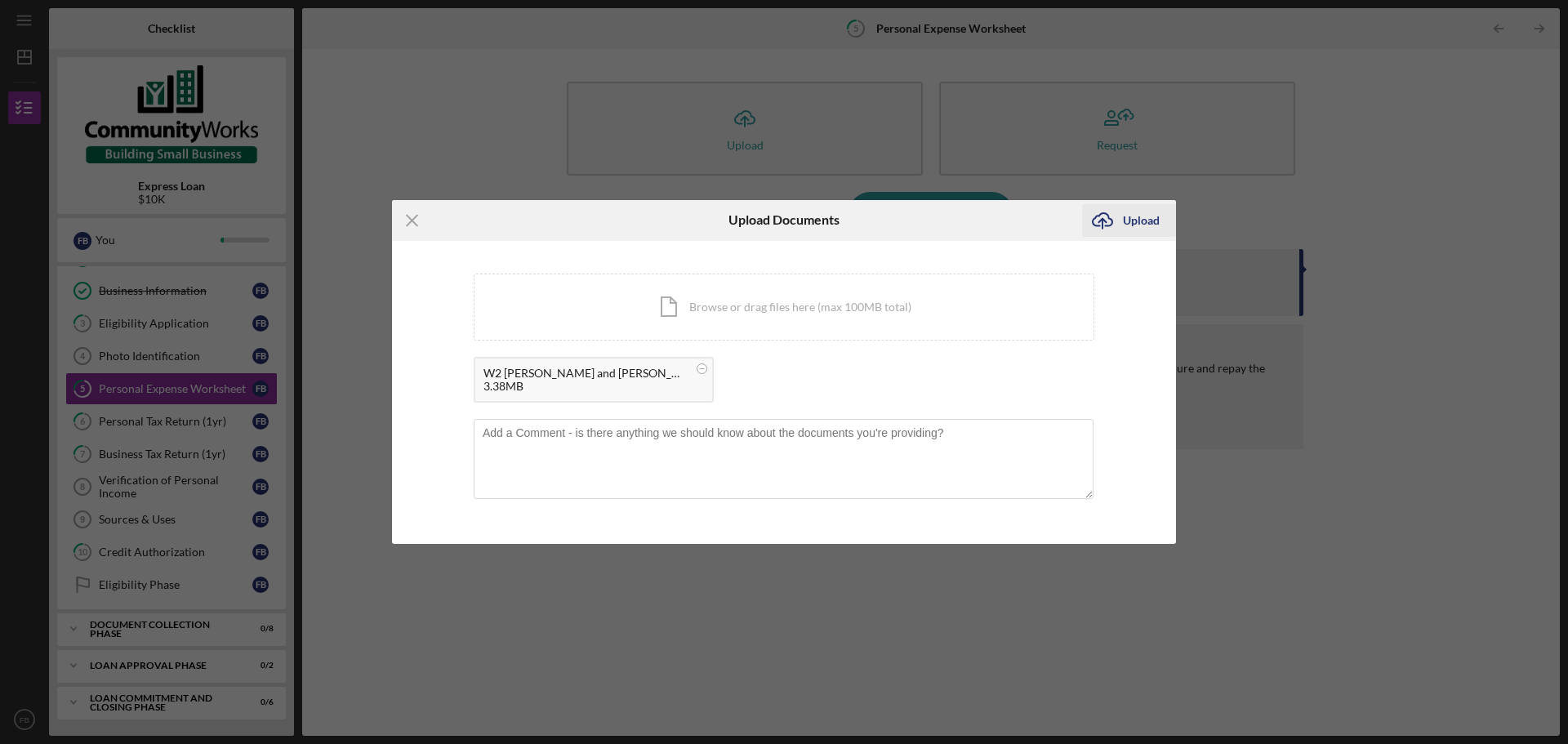
click at [1100, 223] on icon "Icon/Upload" at bounding box center [1102, 220] width 41 height 41
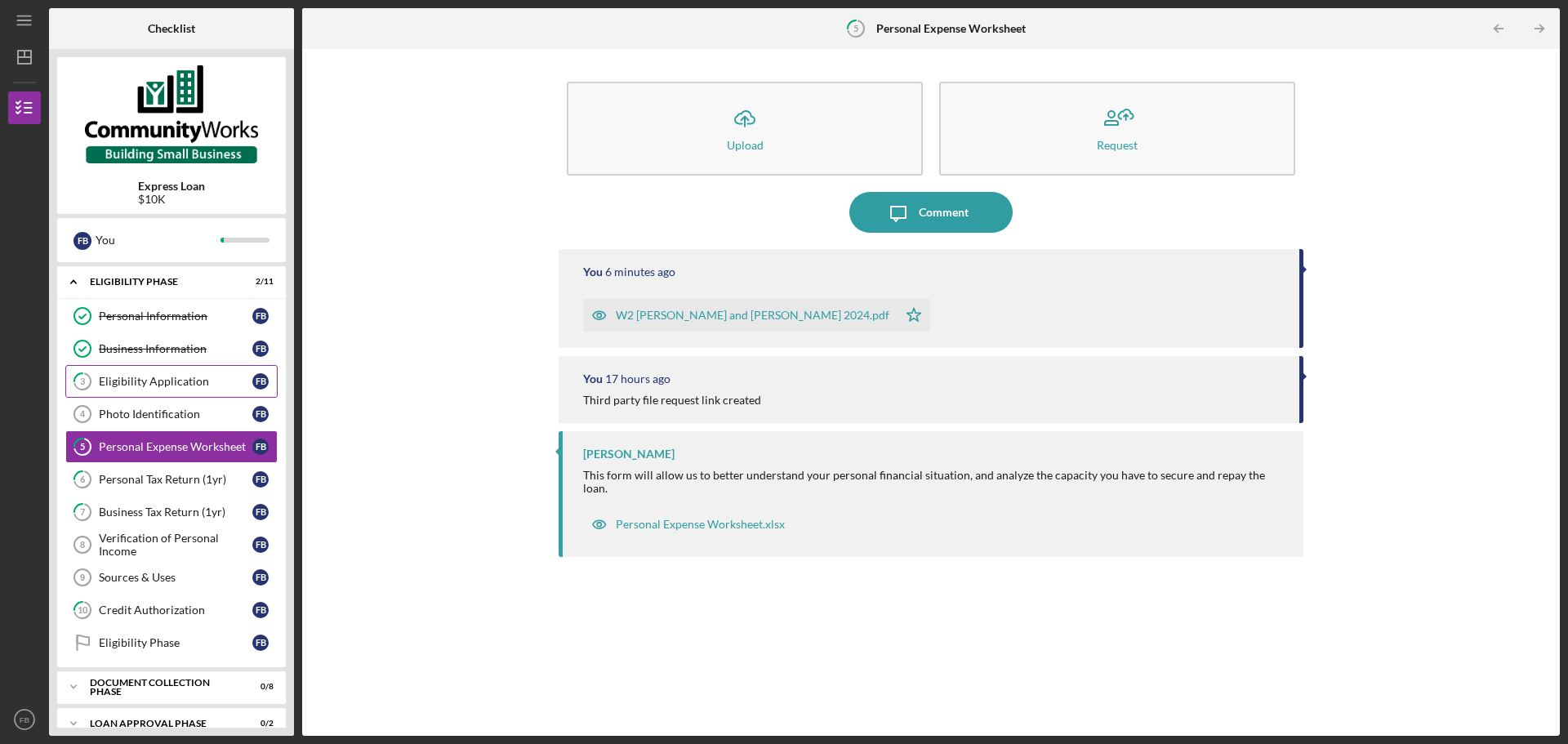
click at [191, 382] on div "Eligibility Application" at bounding box center [175, 382] width 153 height 13
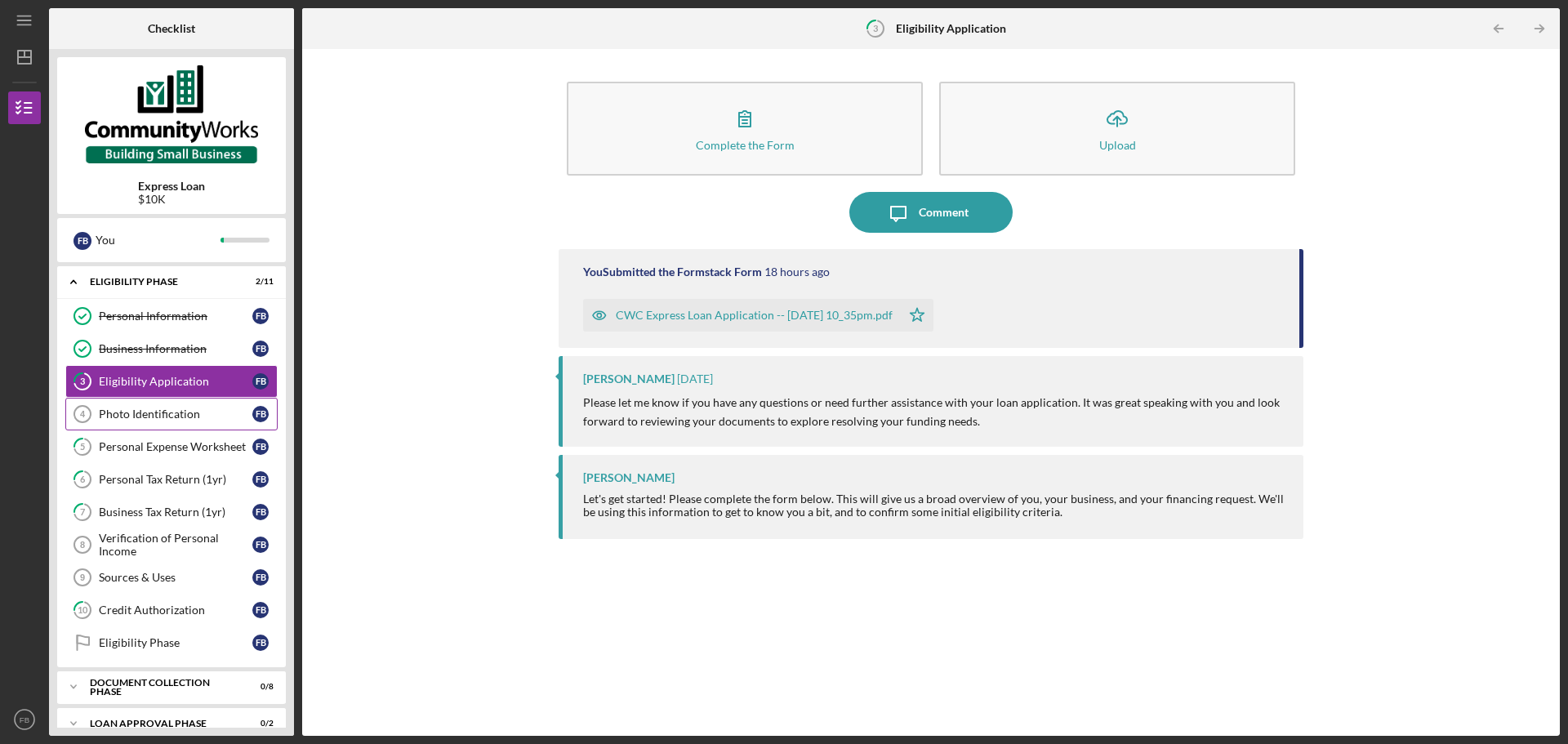
click at [187, 411] on div "Photo Identification" at bounding box center [175, 414] width 153 height 13
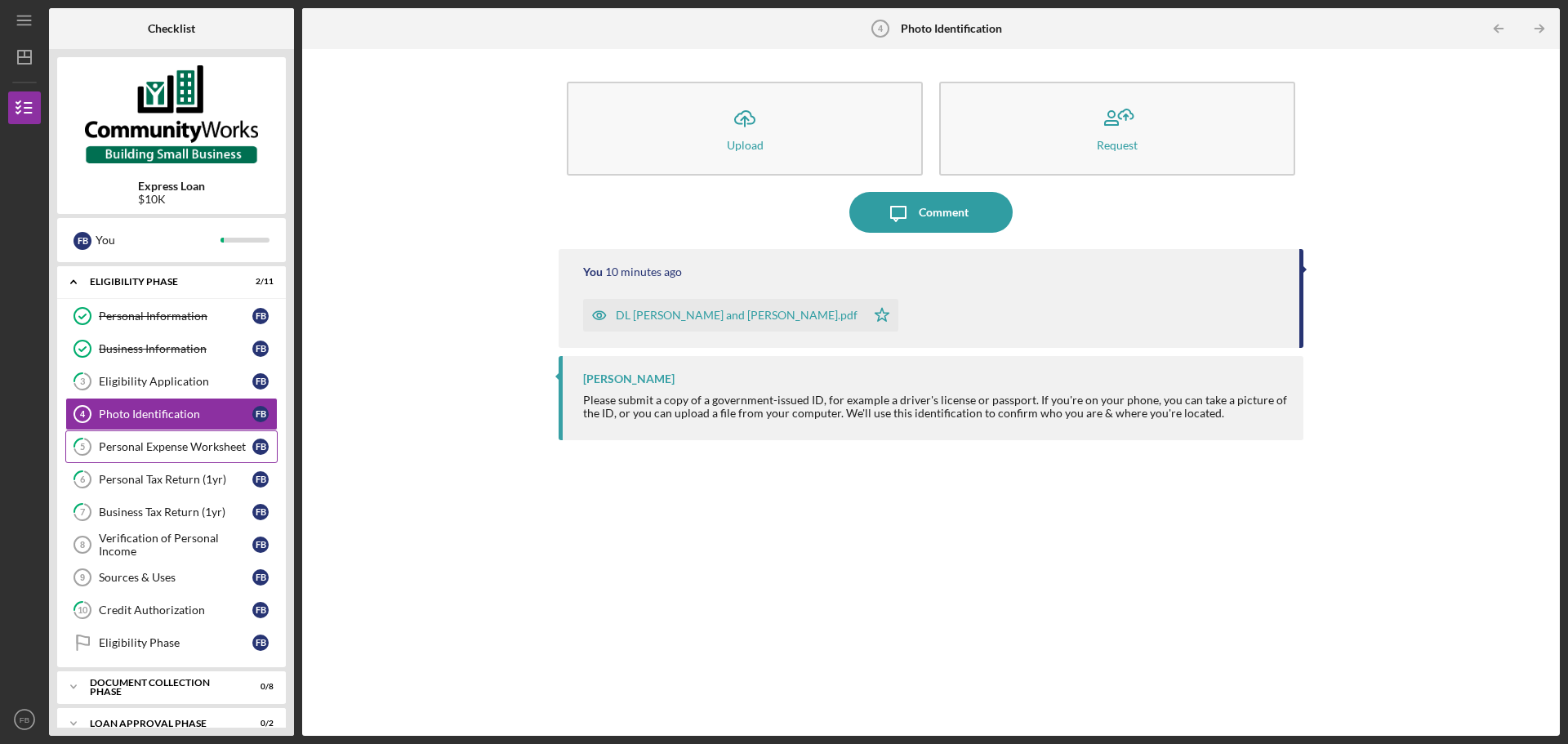
click at [187, 452] on div "Personal Expense Worksheet" at bounding box center [175, 447] width 153 height 13
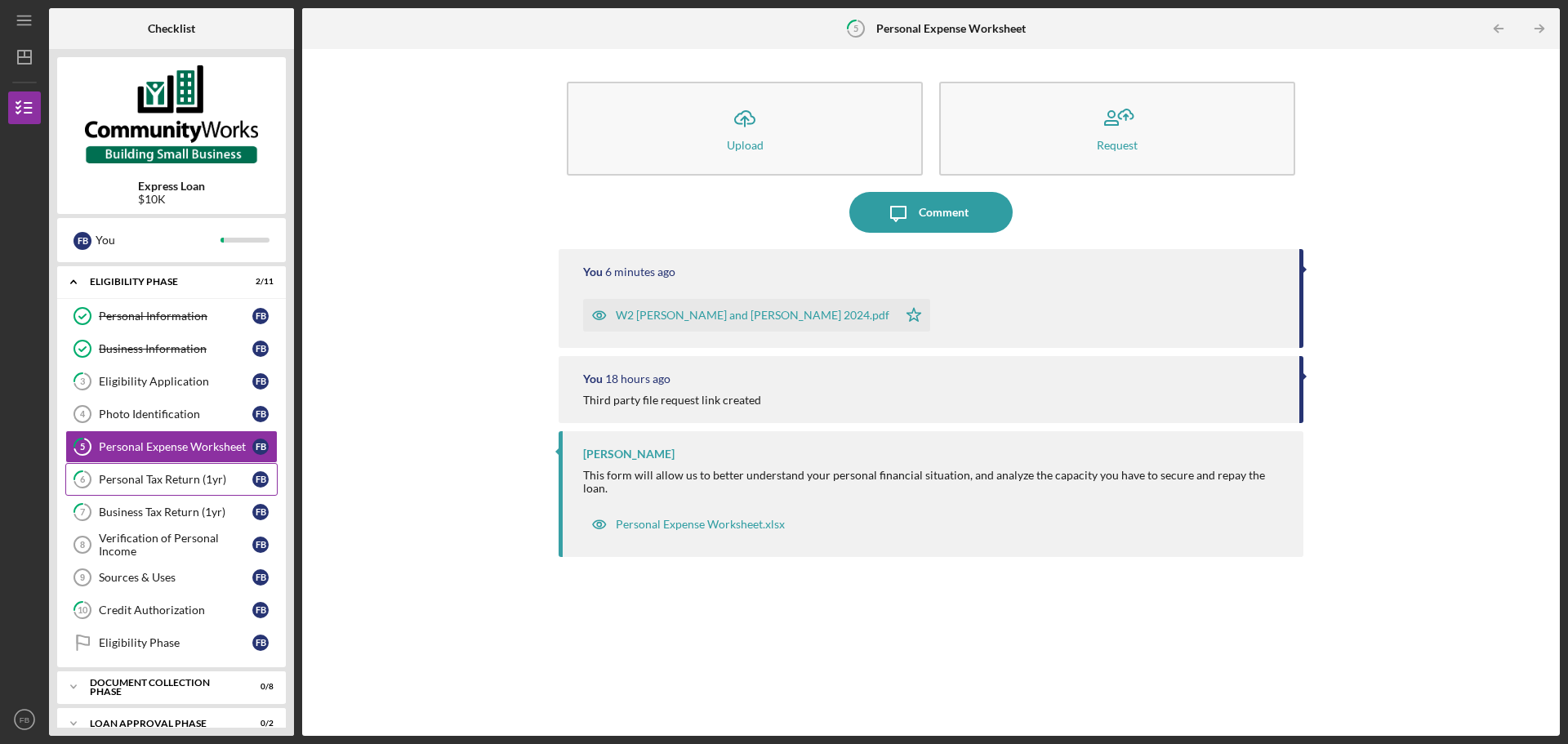
click at [187, 480] on div "Personal Tax Return (1yr)" at bounding box center [175, 479] width 153 height 13
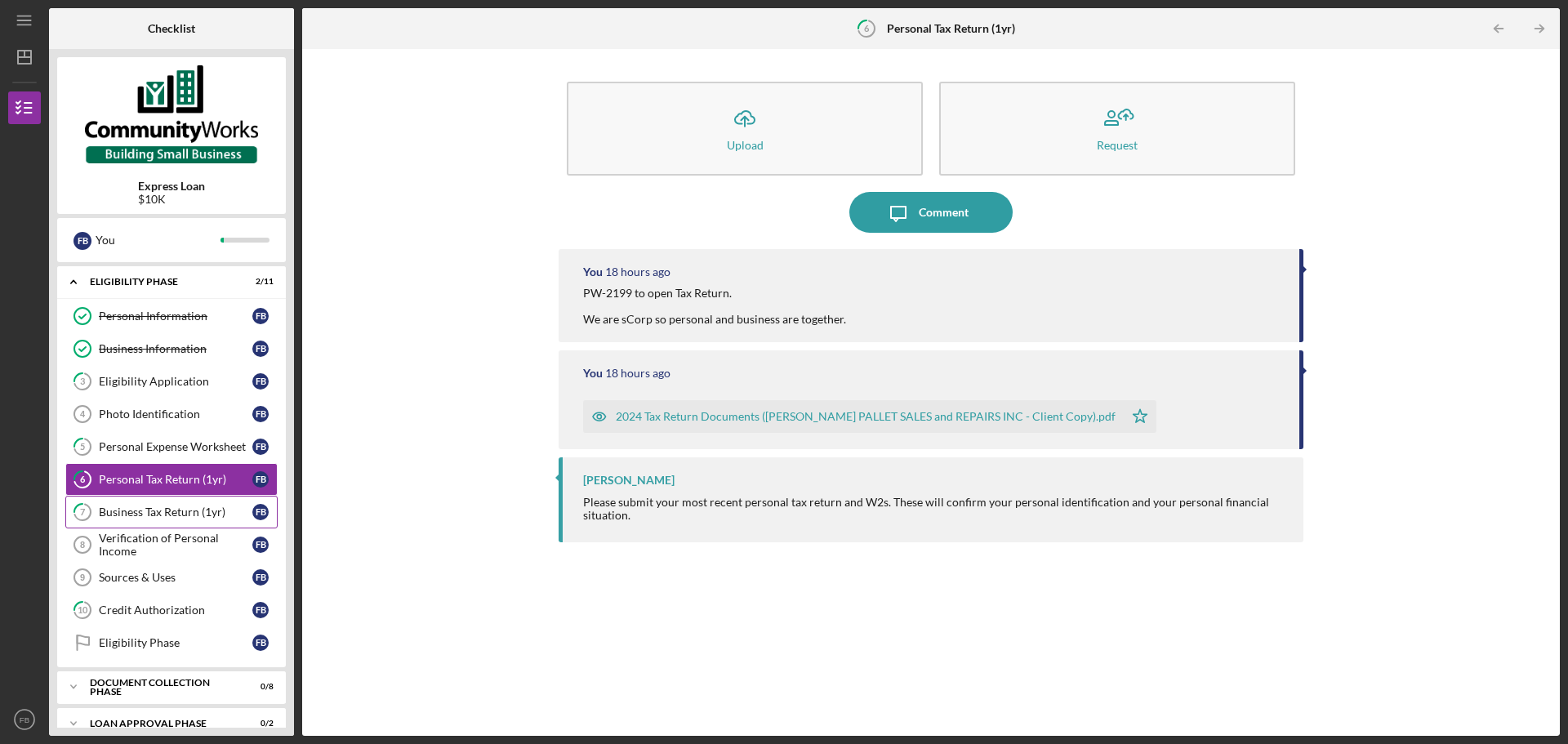
click at [189, 513] on div "Business Tax Return (1yr)" at bounding box center [175, 513] width 153 height 13
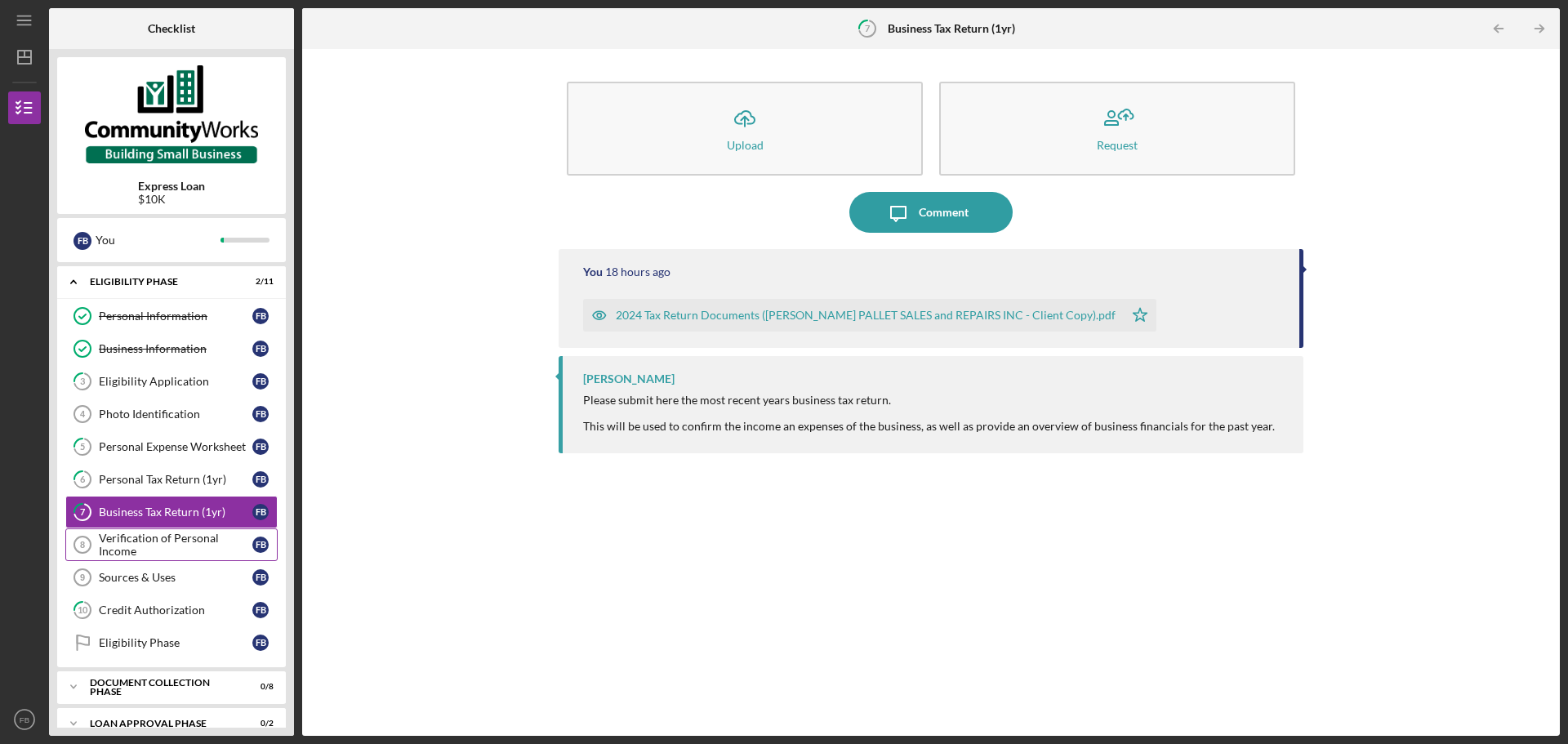
click at [195, 543] on div "Verification of Personal Income" at bounding box center [175, 545] width 153 height 27
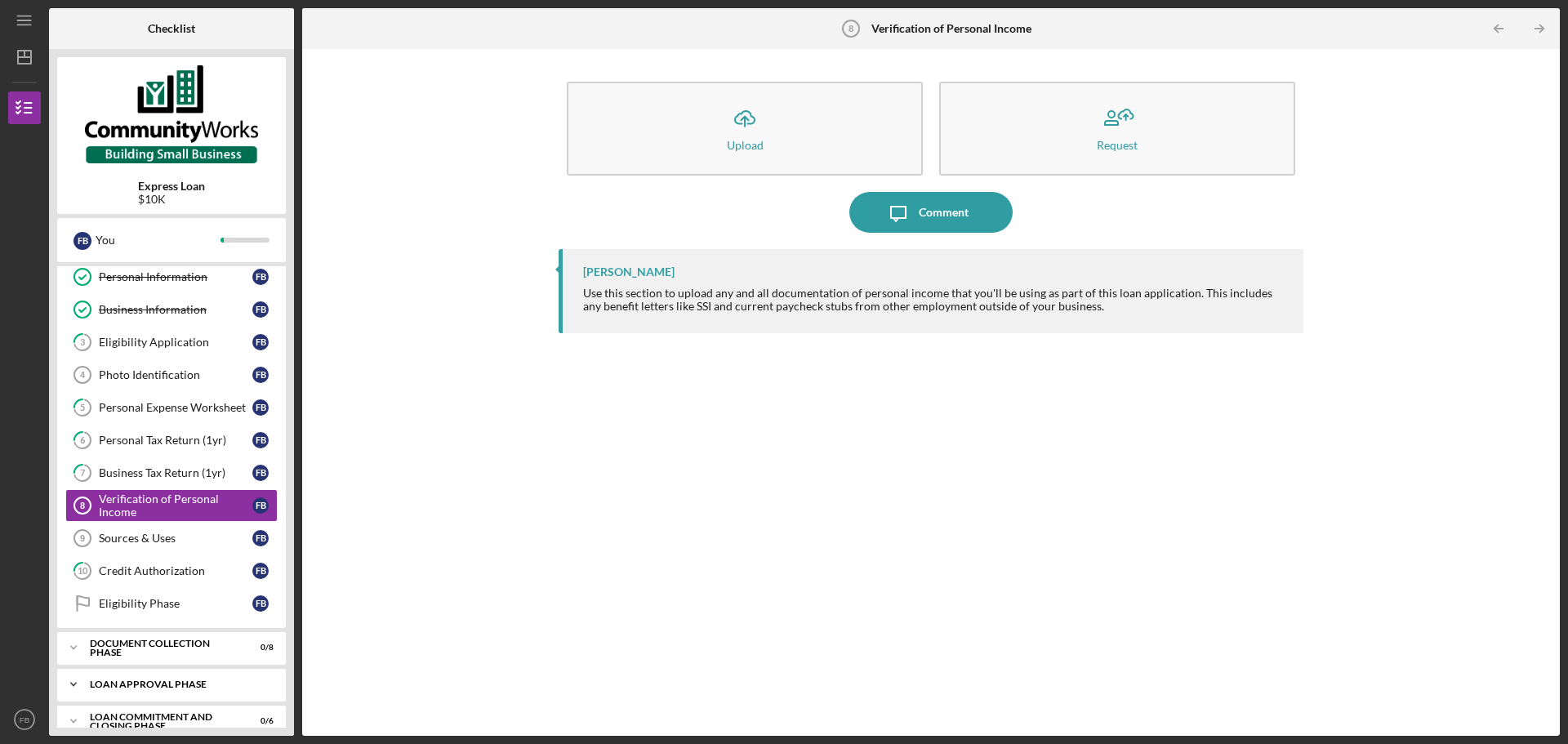
scroll to position [58, 0]
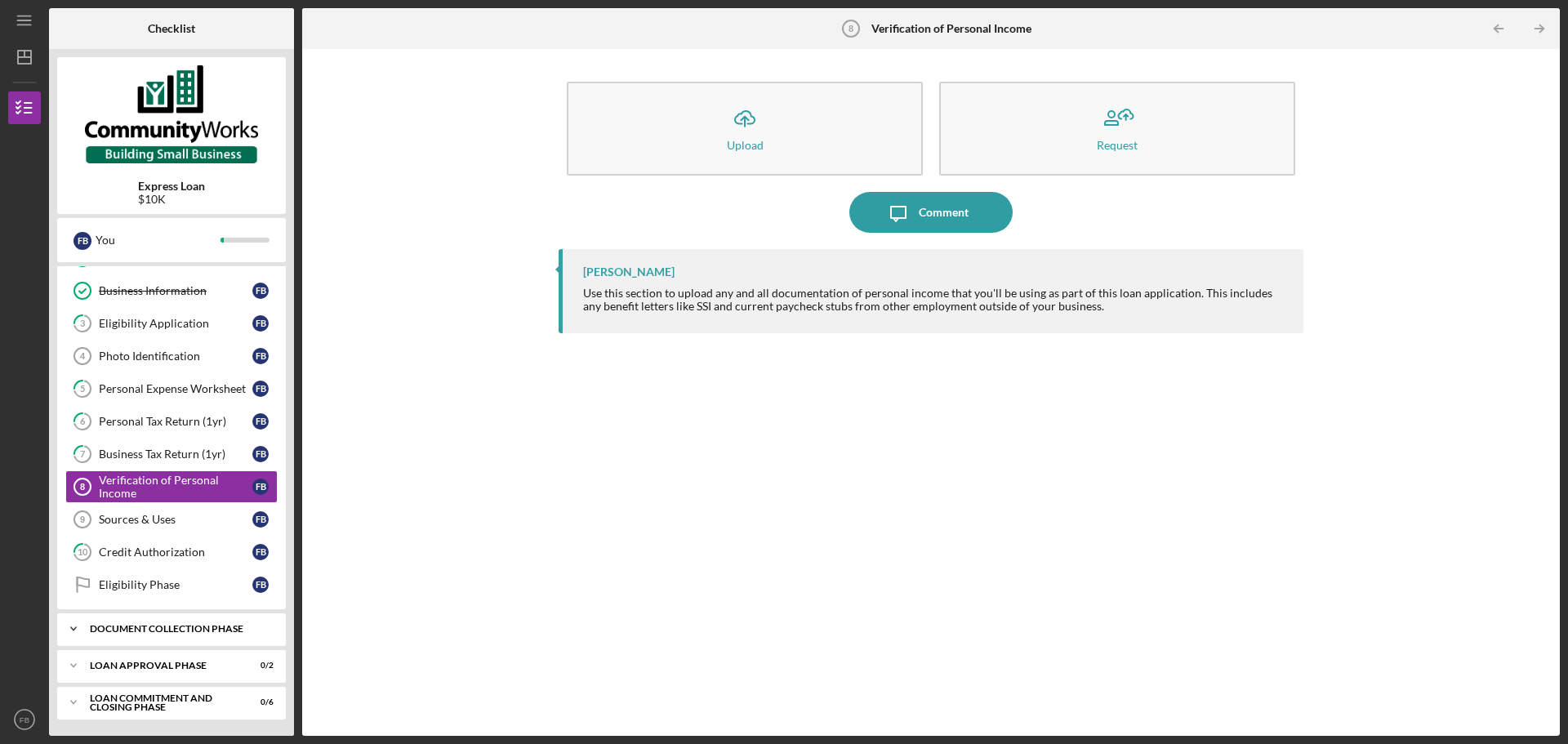
click at [188, 631] on div "Document Collection Phase" at bounding box center [177, 629] width 176 height 10
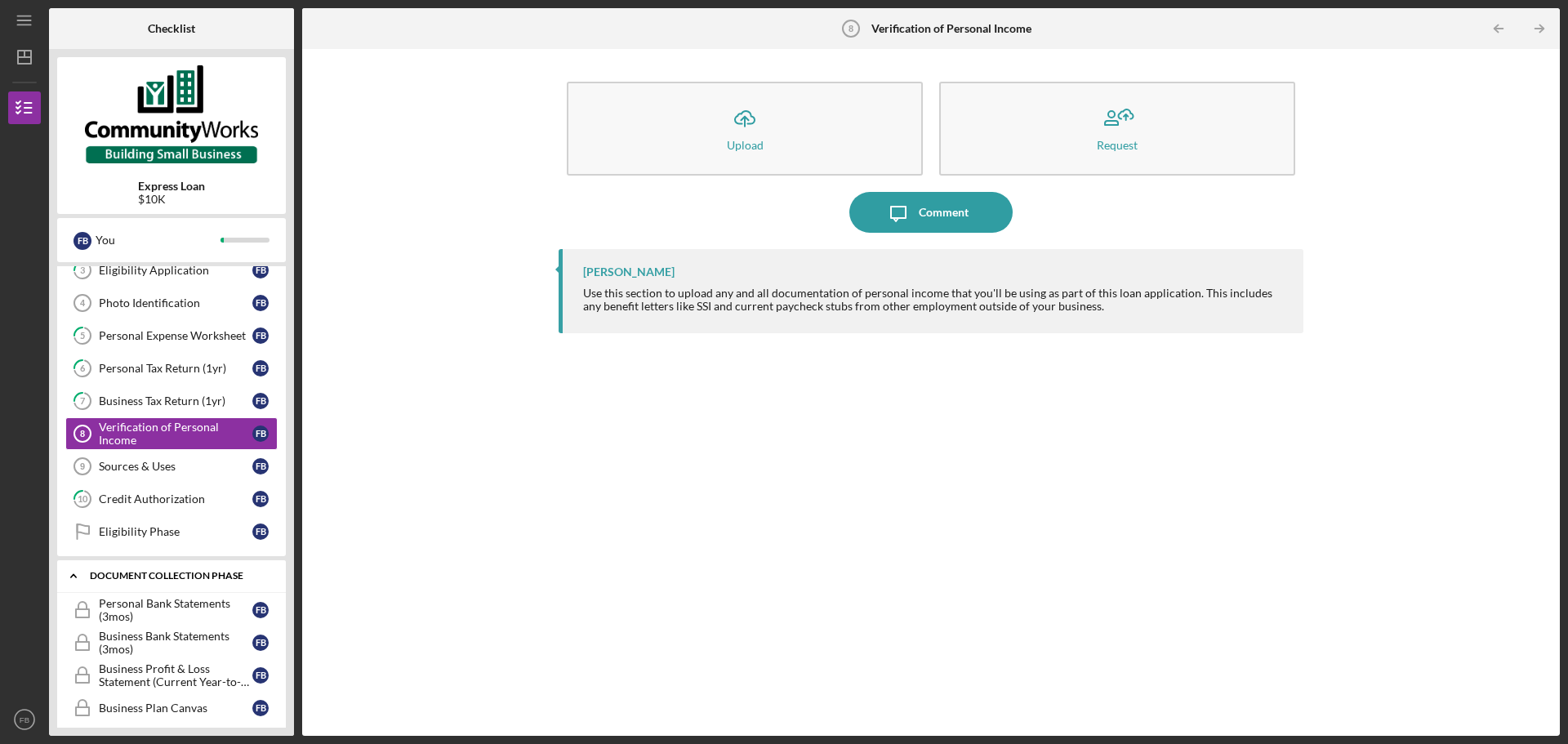
scroll to position [139, 0]
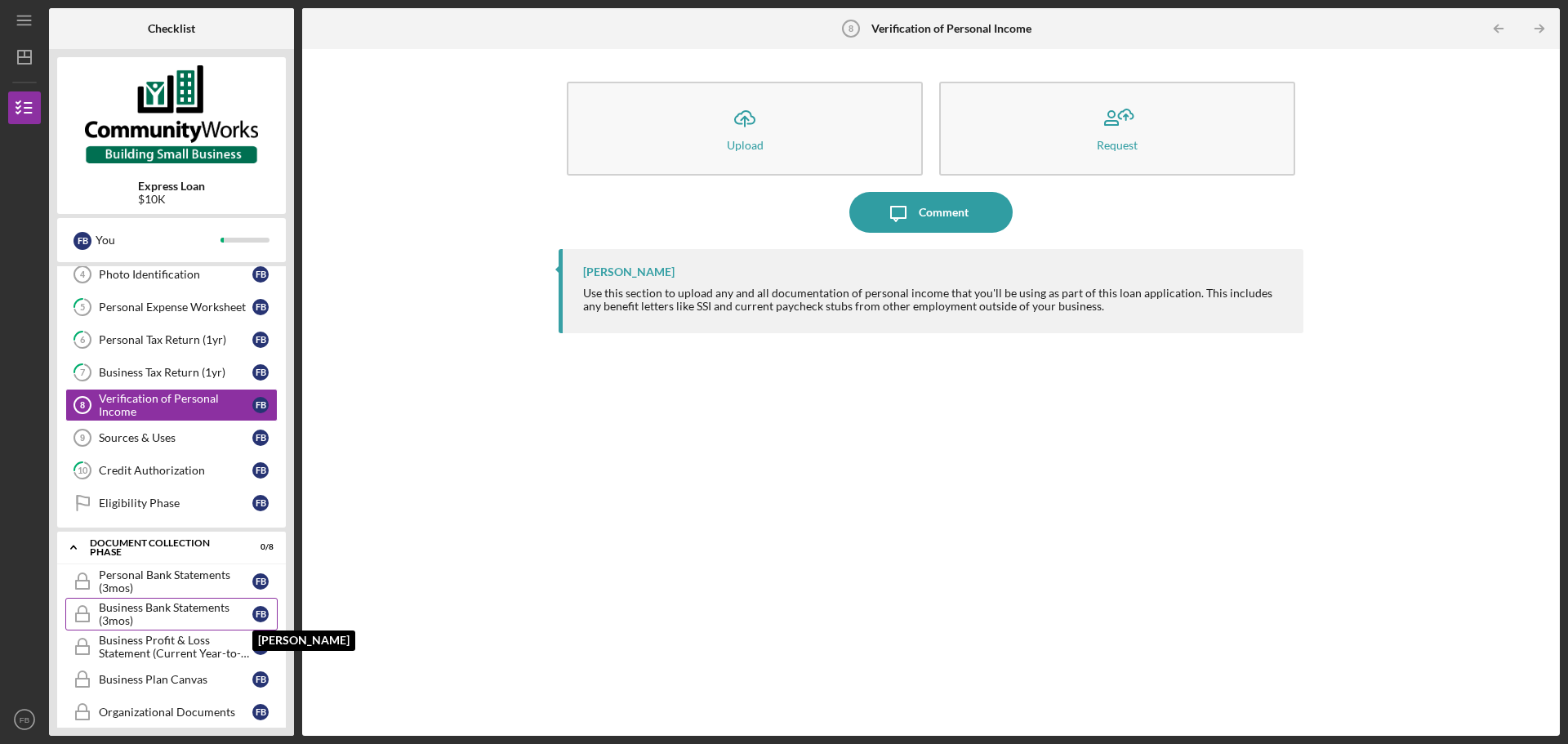
click at [267, 611] on div "F B" at bounding box center [260, 615] width 17 height 17
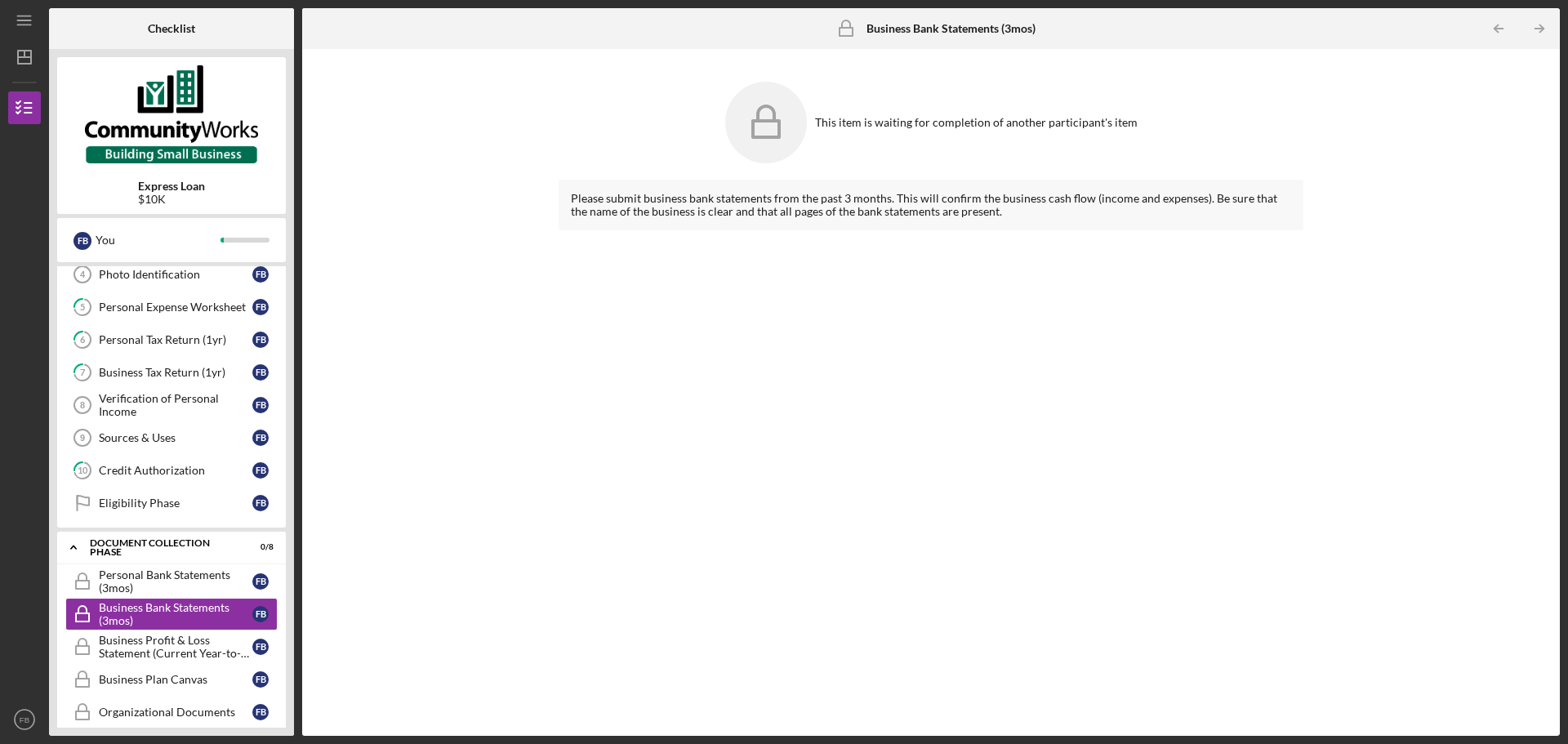
click at [765, 146] on icon at bounding box center [766, 122] width 81 height 81
click at [888, 204] on div "Please submit business bank statements from the past 3 months. This will confir…" at bounding box center [931, 205] width 745 height 51
click at [146, 612] on div "Business Bank Statements (3mos)" at bounding box center [175, 615] width 153 height 27
click at [151, 654] on div "Business Profit & Loss Statement (Current Year-to-Date)" at bounding box center [175, 647] width 153 height 27
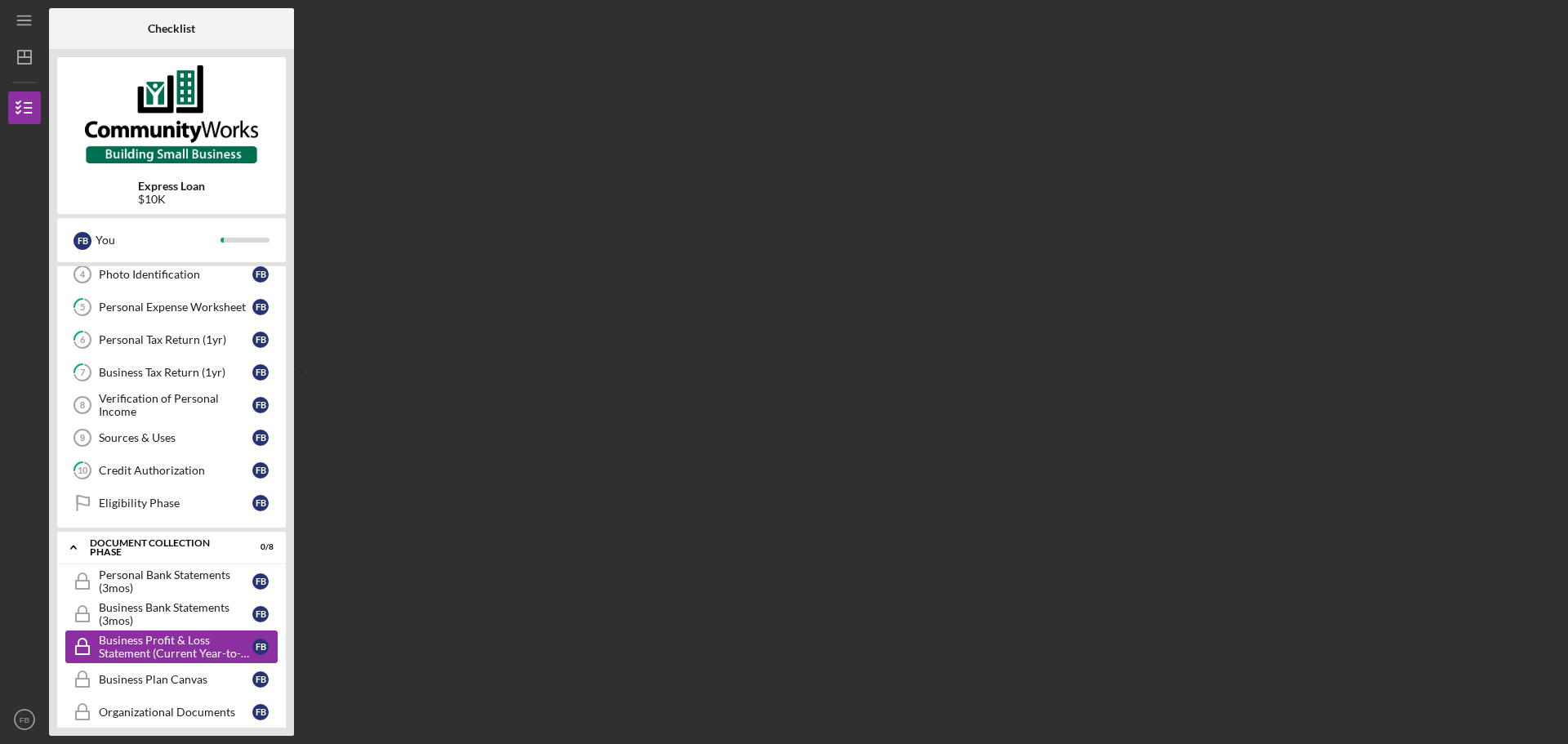
click at [236, 650] on div "Business Profit & Loss Statement (Current Year-to-Date)" at bounding box center [175, 647] width 153 height 27
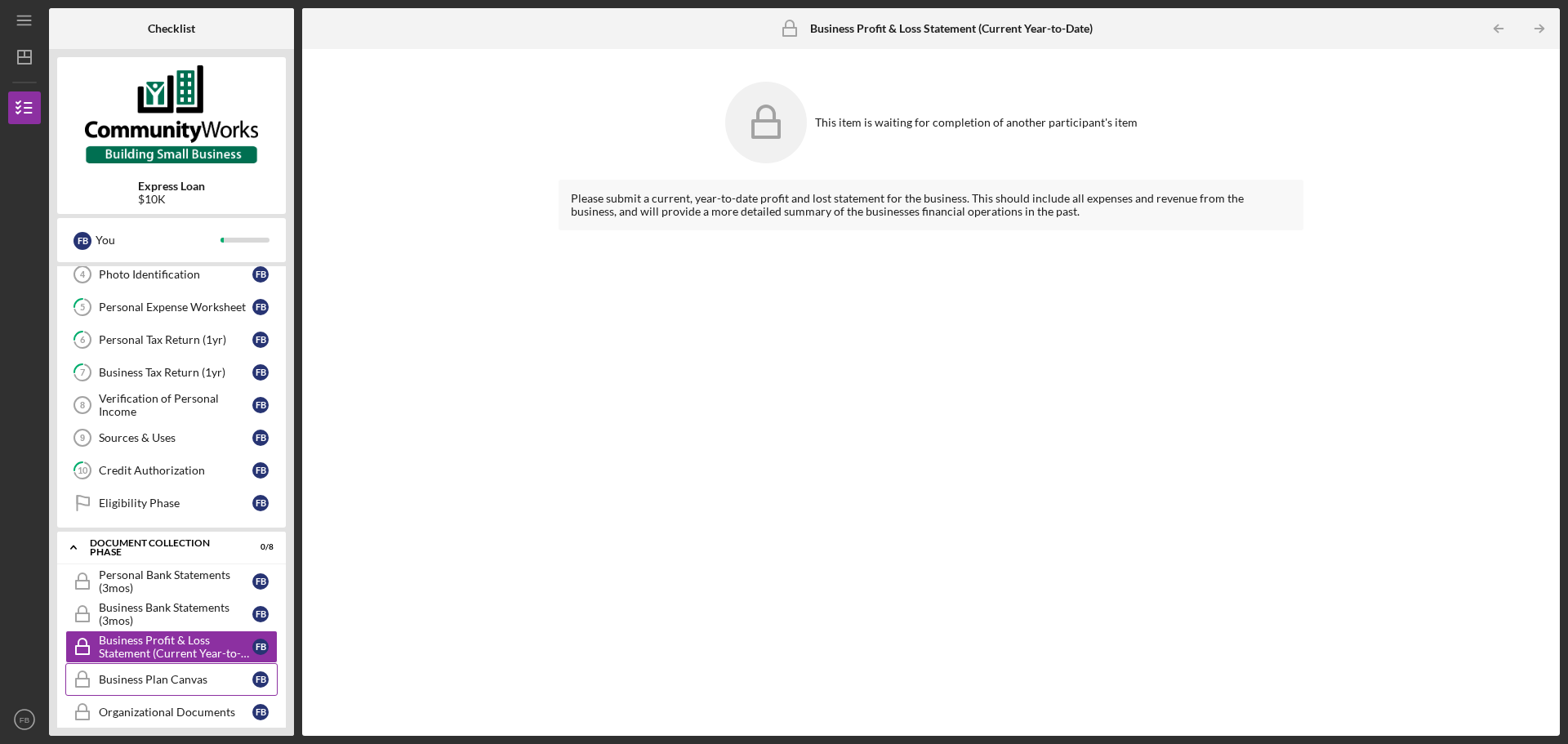
click at [119, 681] on div "Business Plan Canvas" at bounding box center [175, 679] width 153 height 13
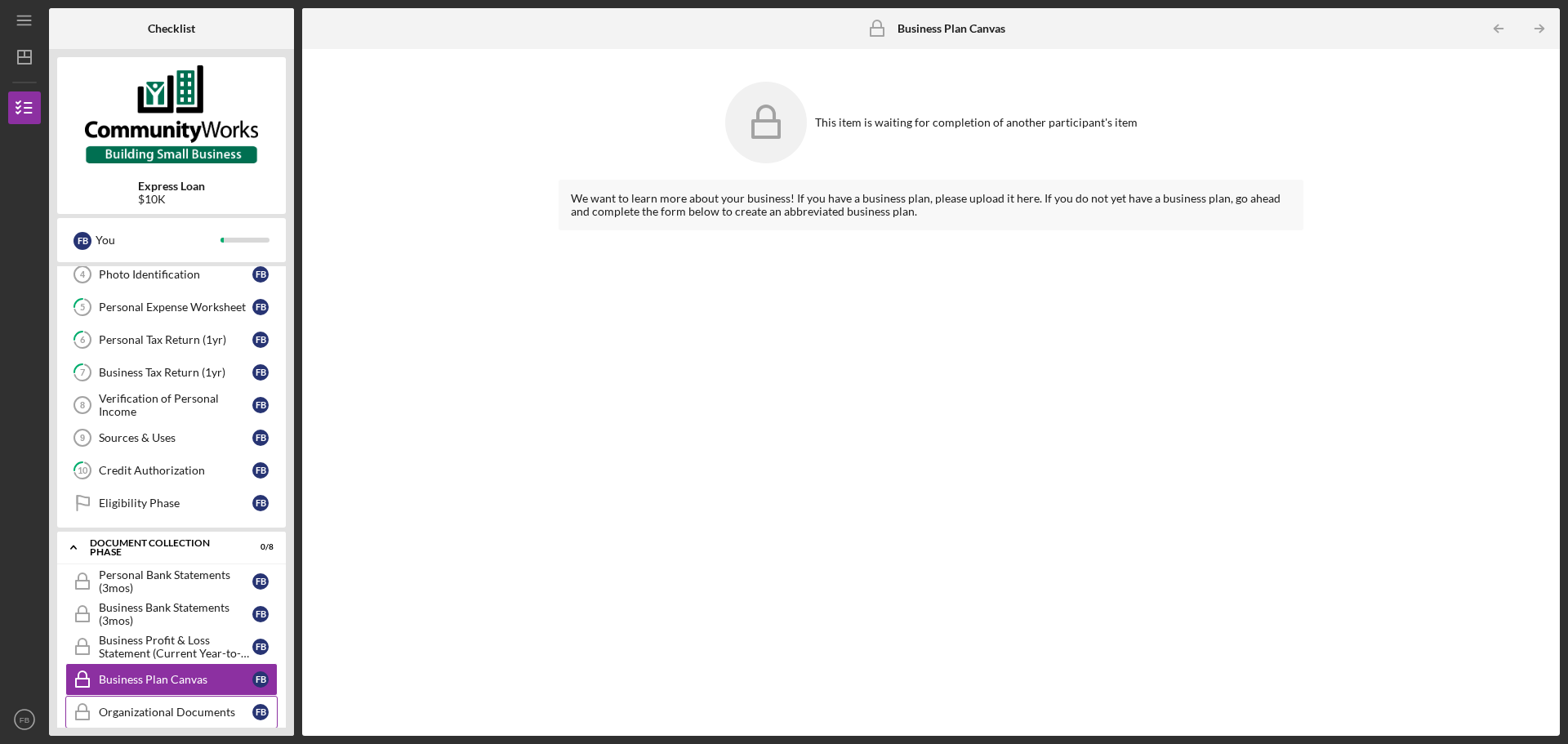
click at [193, 718] on div "Organizational Documents" at bounding box center [175, 712] width 153 height 13
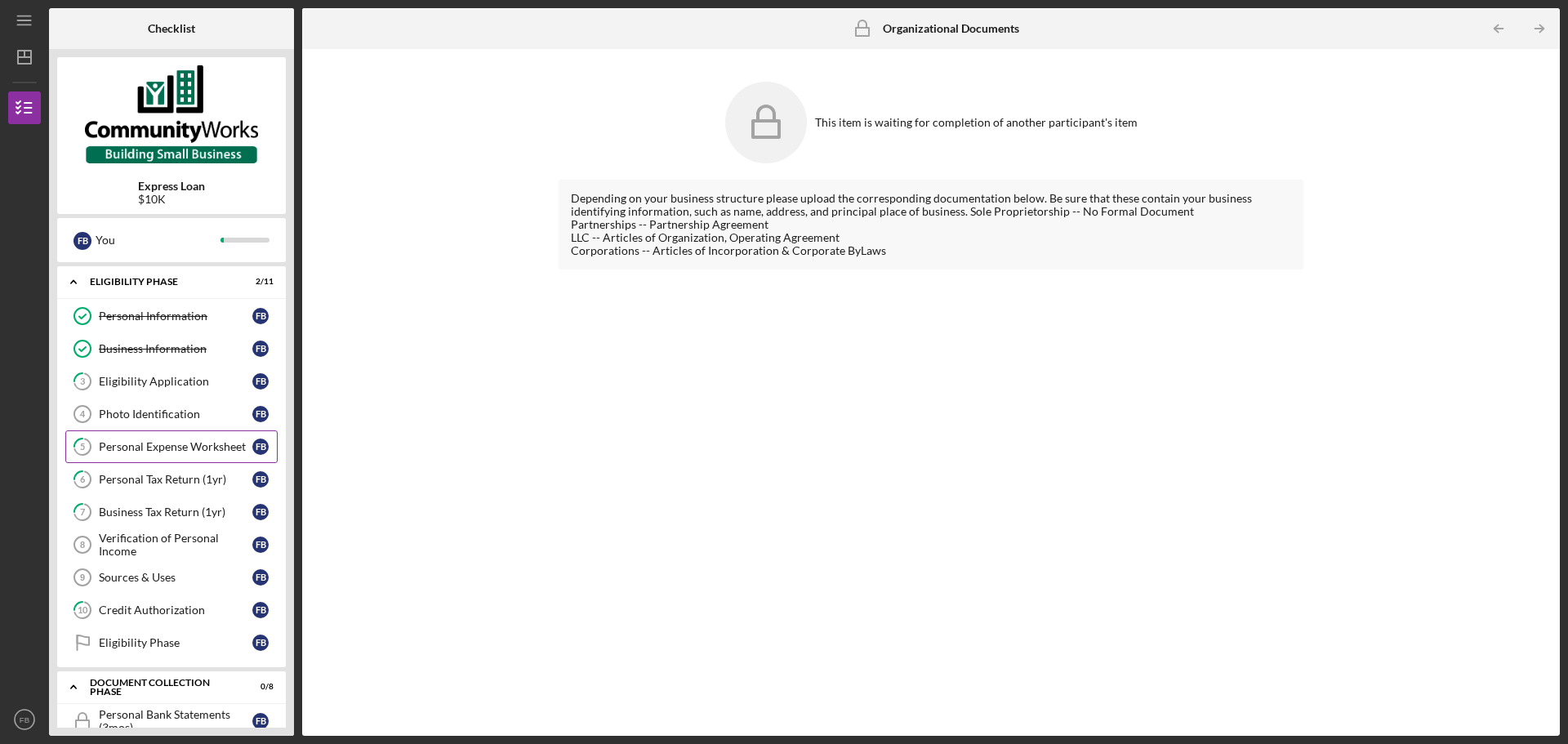
click at [158, 445] on div "Personal Expense Worksheet" at bounding box center [175, 447] width 153 height 13
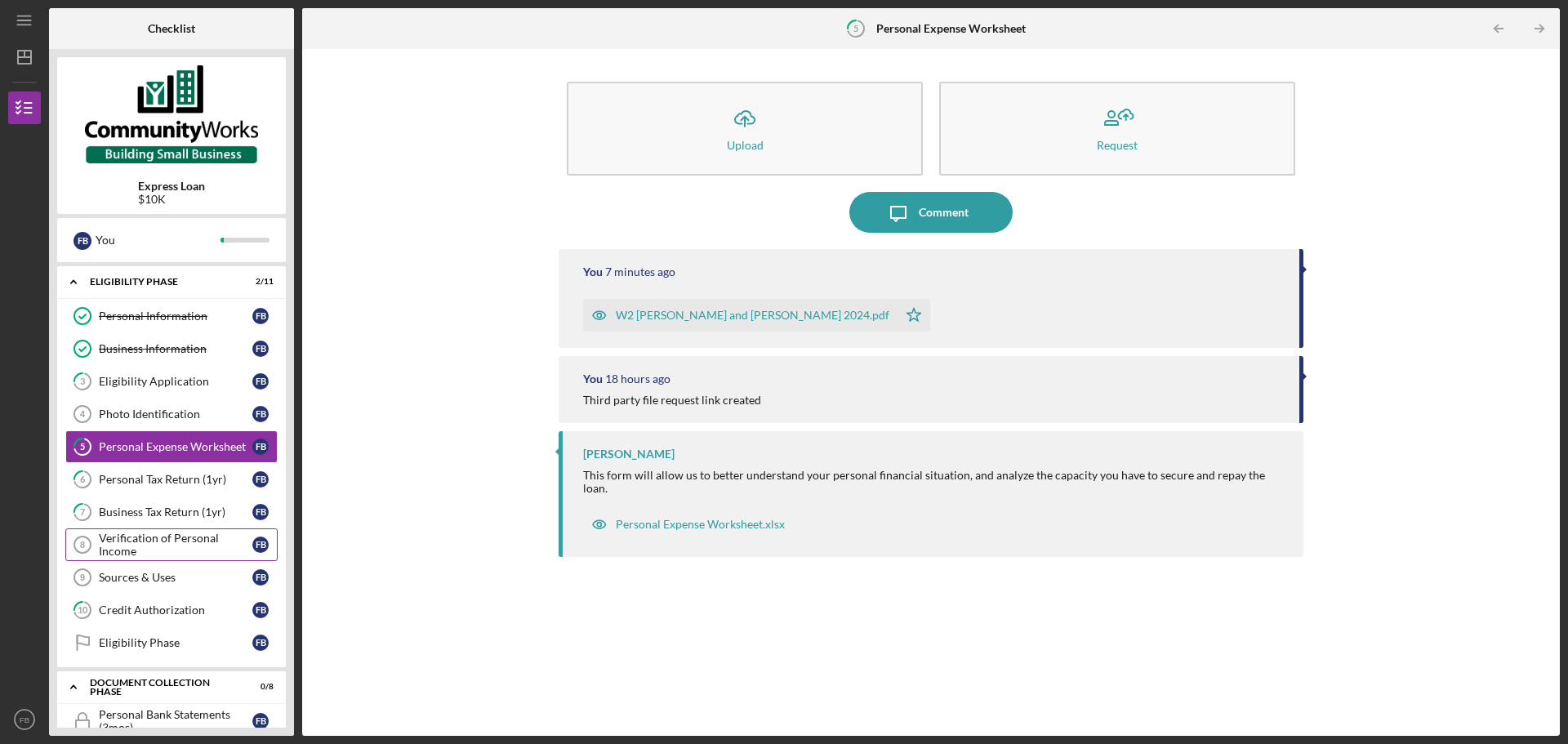
click at [183, 552] on div "Verification of Personal Income" at bounding box center [175, 545] width 153 height 27
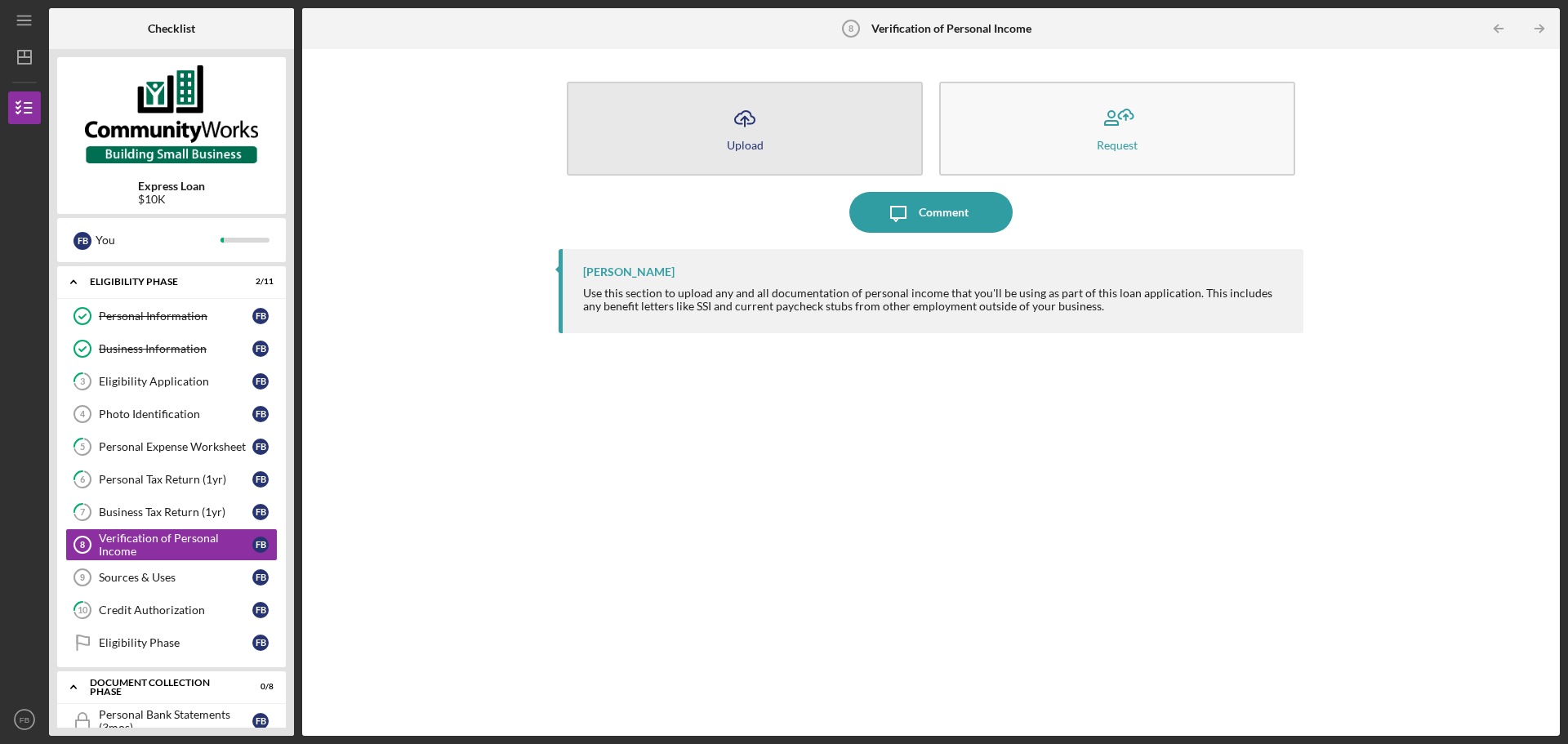
click at [743, 124] on icon "Icon/Upload" at bounding box center [745, 118] width 41 height 41
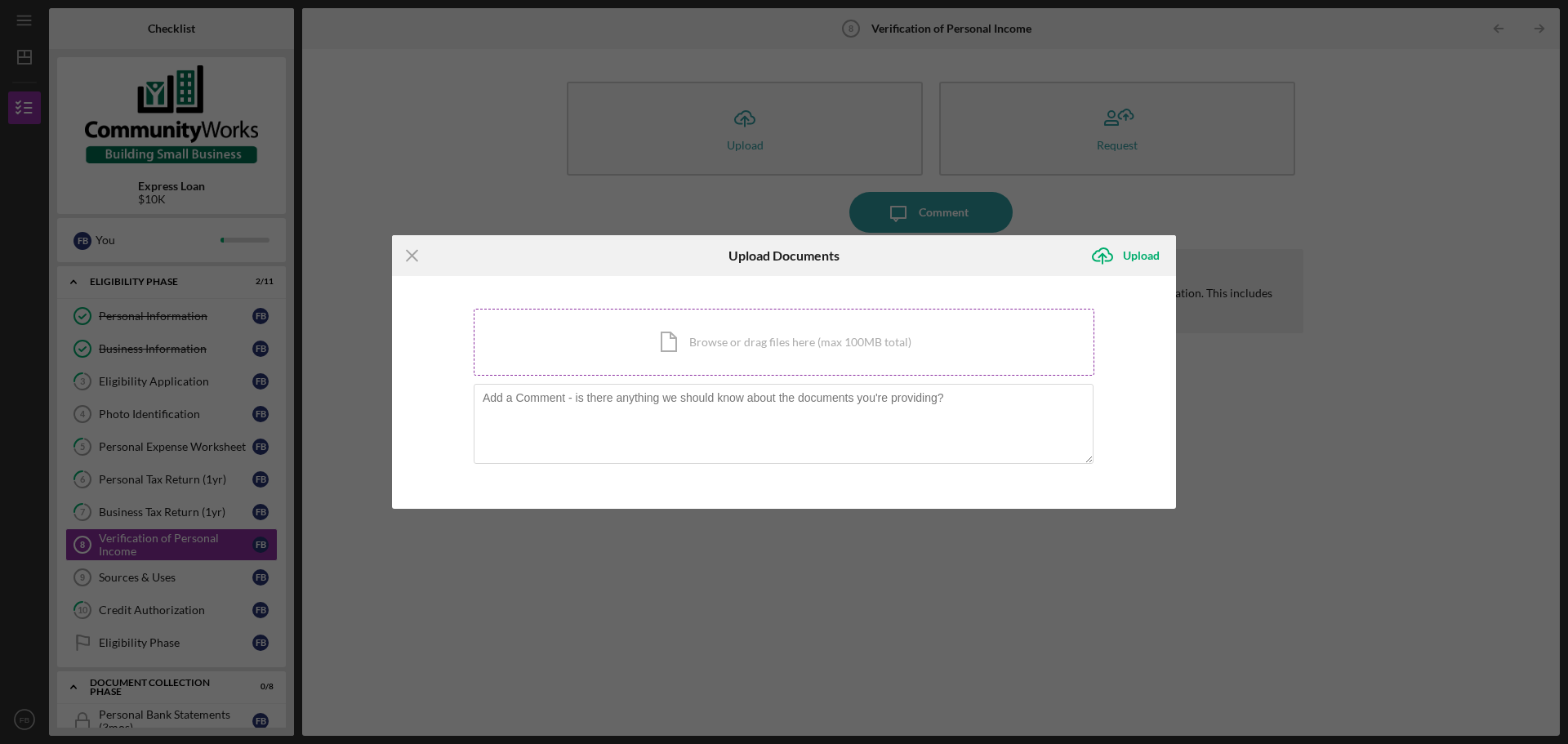
click at [622, 349] on div "Icon/Document Browse or drag files here (max 100MB total) Tap to choose files o…" at bounding box center [784, 342] width 620 height 67
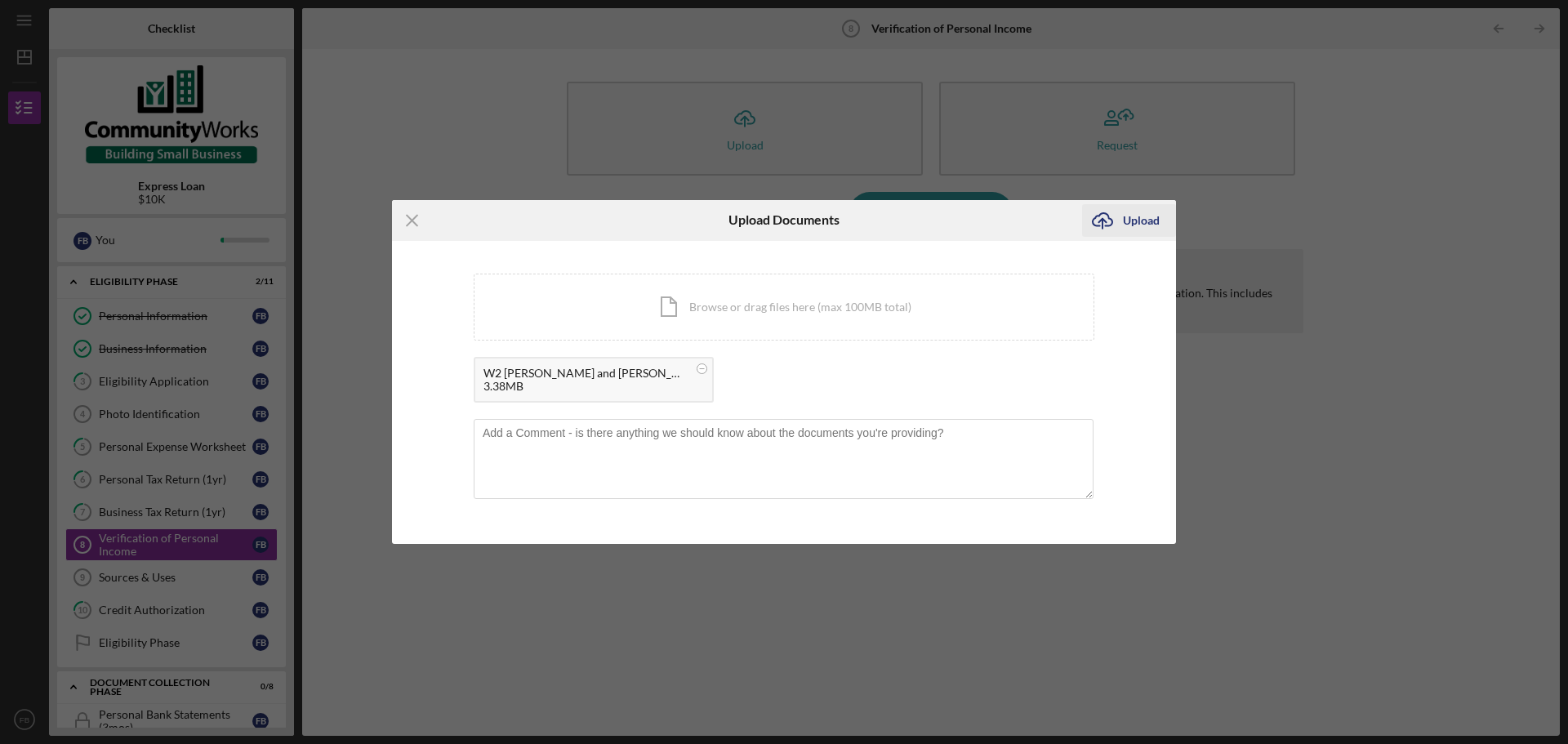
click at [1124, 223] on div "Upload" at bounding box center [1141, 220] width 36 height 32
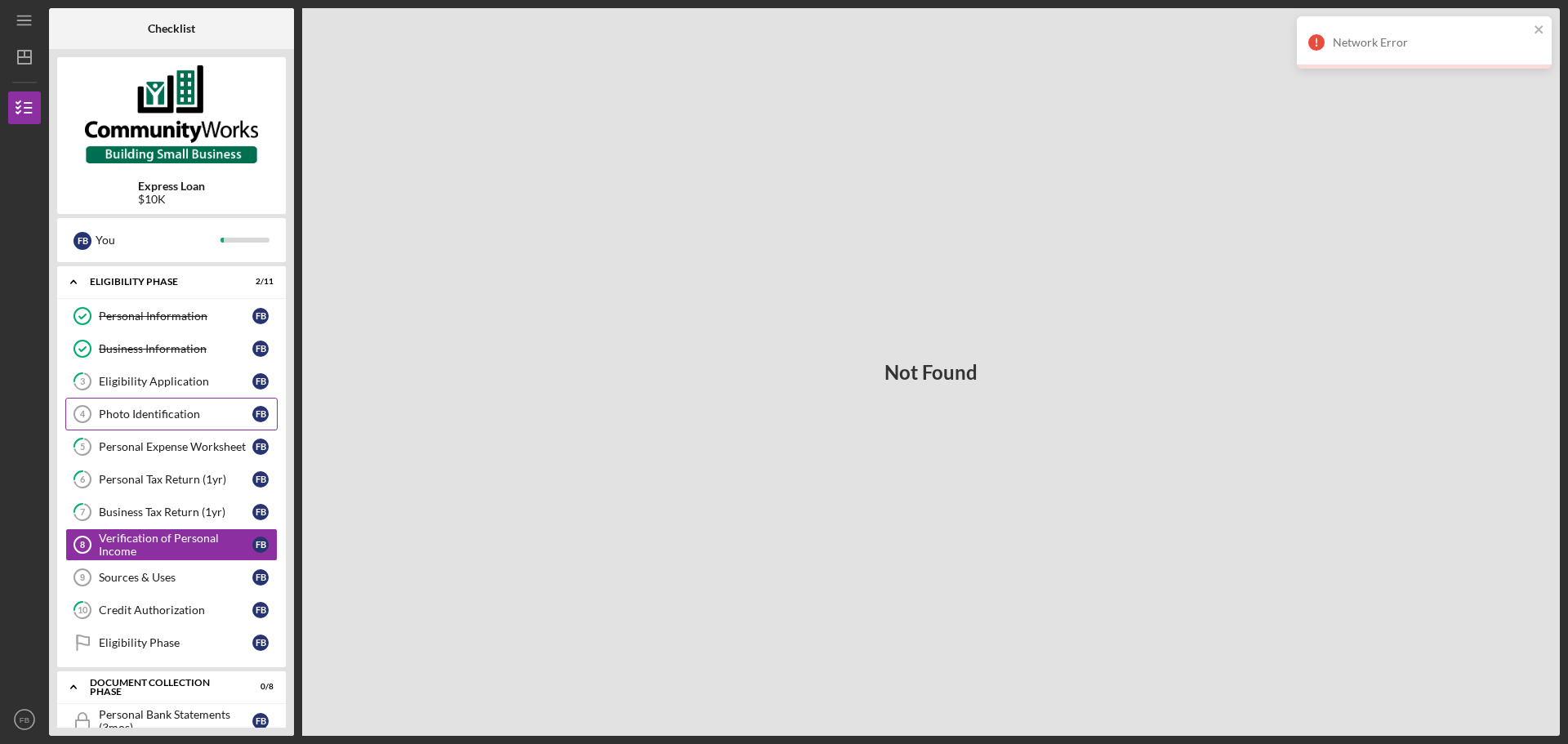
click at [148, 411] on div "Photo Identification" at bounding box center [175, 414] width 153 height 13
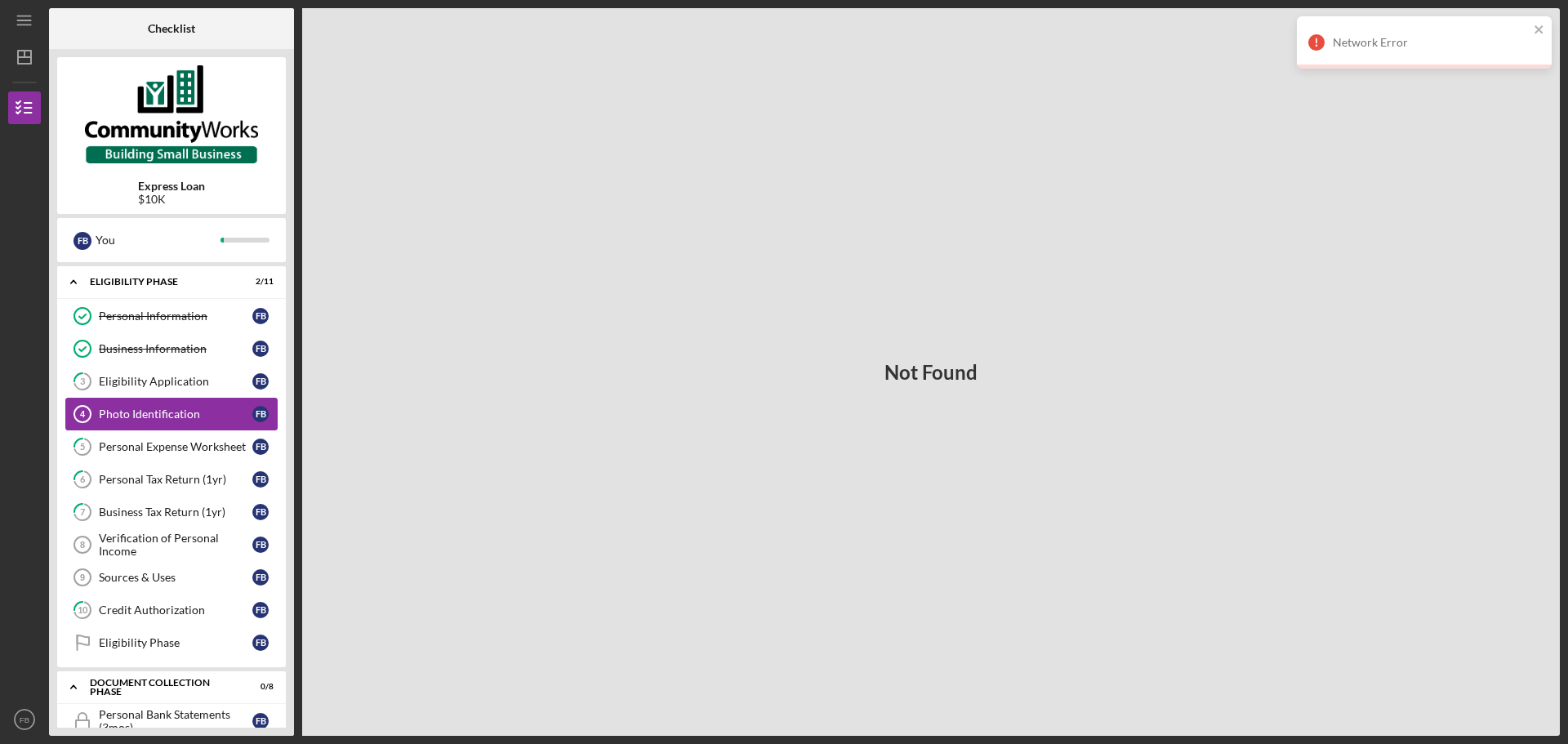
click at [148, 411] on div "Photo Identification" at bounding box center [175, 414] width 153 height 13
click at [969, 627] on div "Not Found" at bounding box center [930, 372] width 1258 height 727
click at [206, 215] on div "Express Loan $10K F B You Icon/Expander Eligibility Phase 2 / 11 Personal Infor…" at bounding box center [171, 392] width 245 height 687
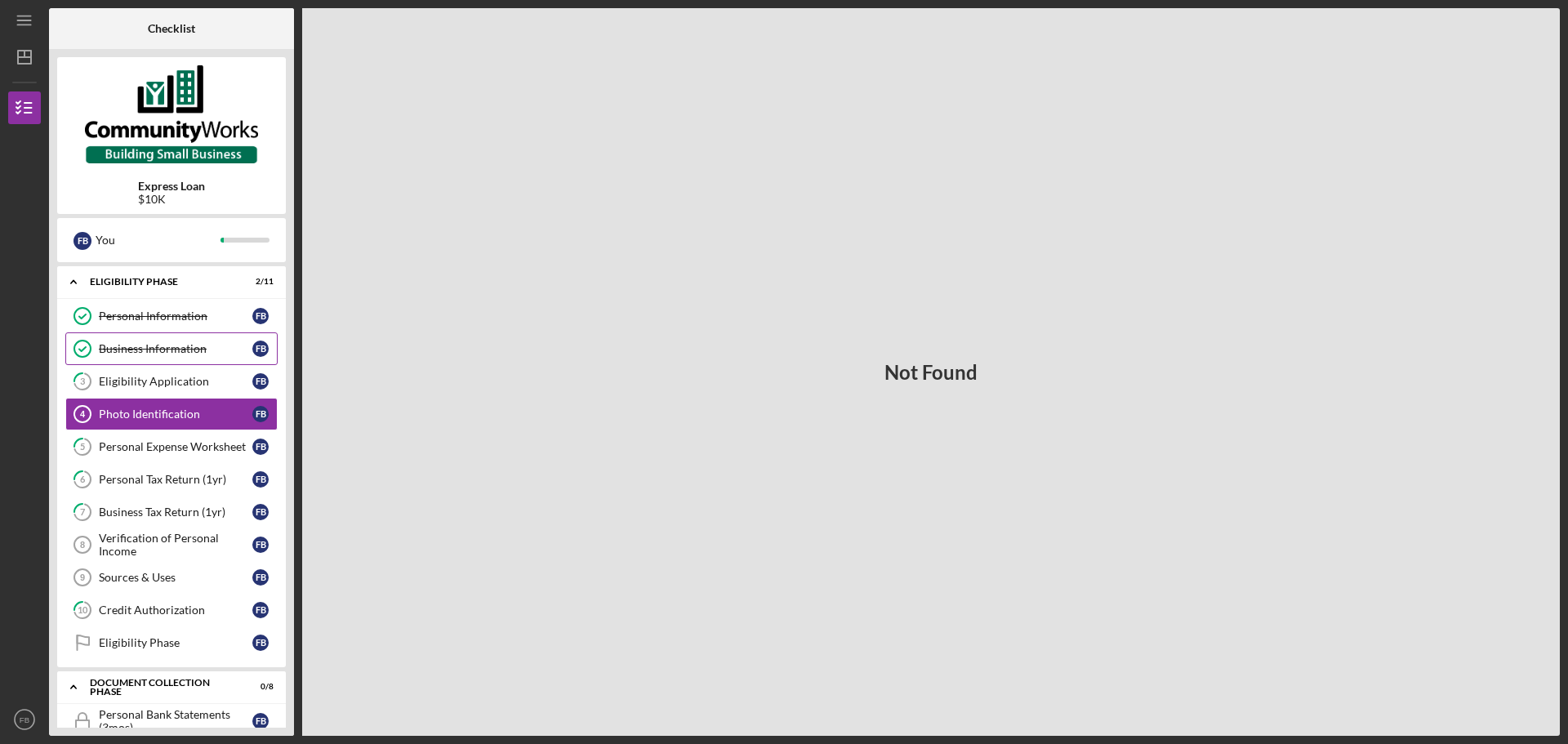
click at [201, 342] on link "Business Information Business Information F B" at bounding box center [172, 348] width 212 height 32
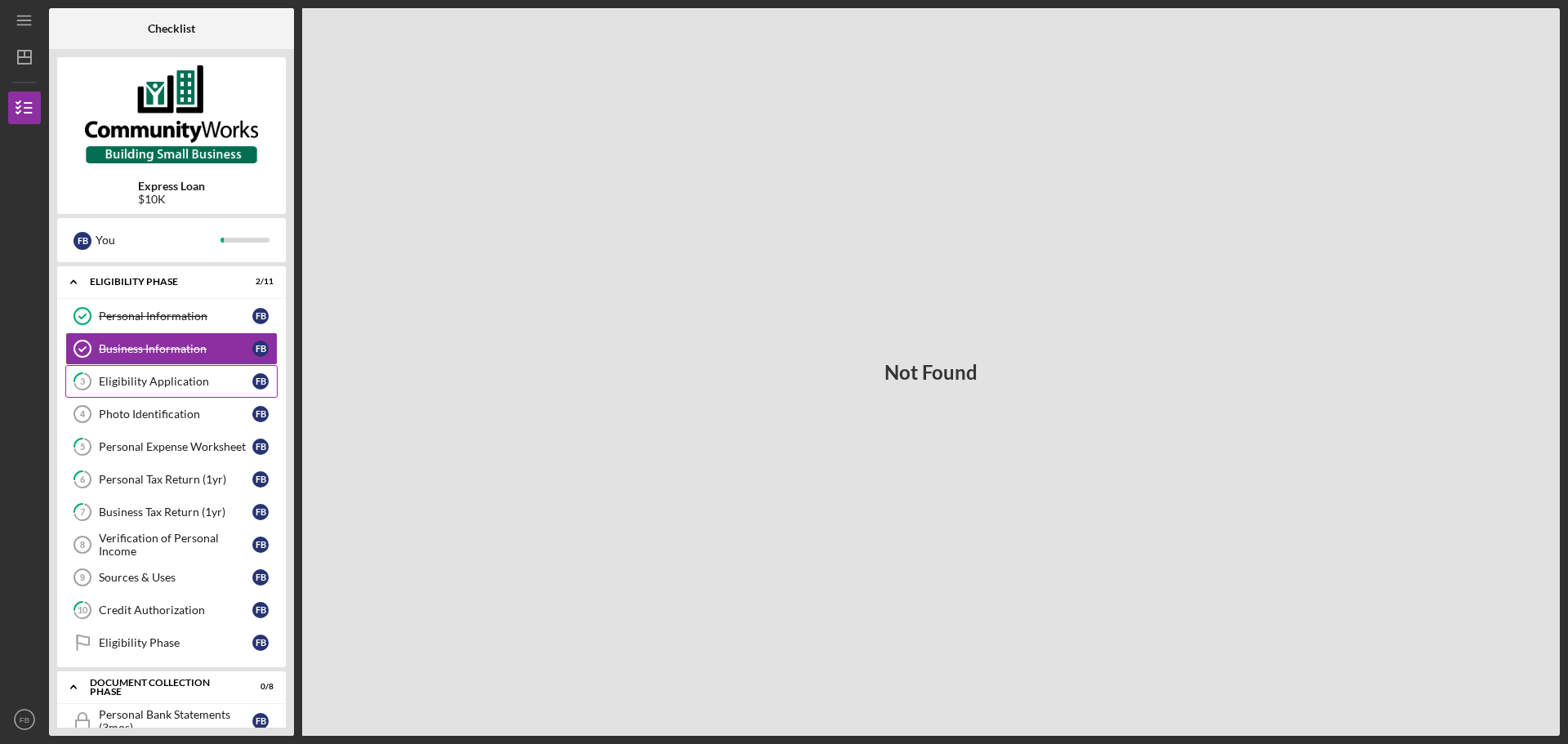
click at [200, 377] on div "Eligibility Application" at bounding box center [175, 382] width 153 height 13
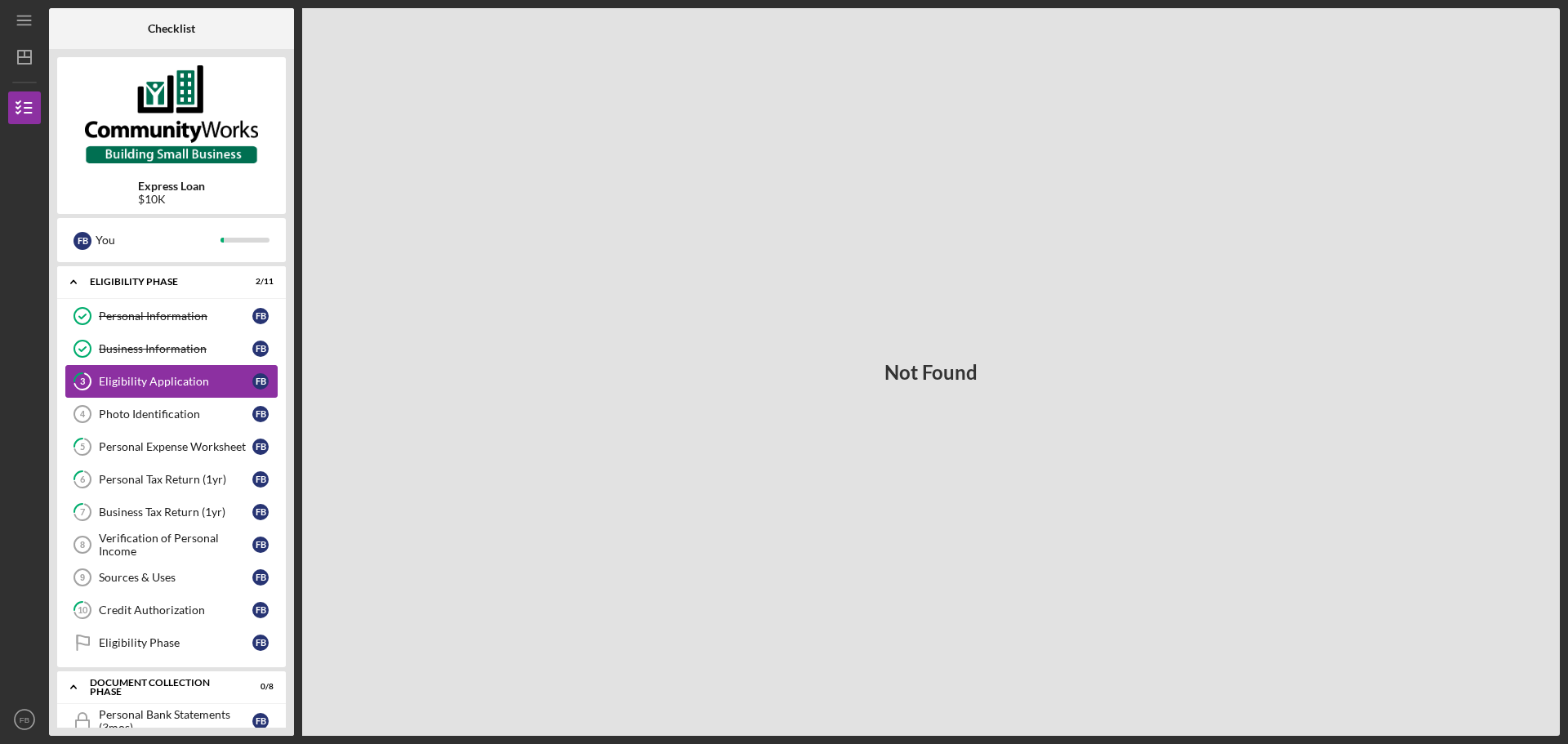
click at [216, 380] on div "Eligibility Application" at bounding box center [175, 382] width 153 height 13
click at [209, 383] on div "Eligibility Application" at bounding box center [175, 382] width 153 height 13
drag, startPoint x: 669, startPoint y: 389, endPoint x: 612, endPoint y: 390, distance: 57.0
click at [669, 389] on div "Not Found" at bounding box center [930, 372] width 1258 height 727
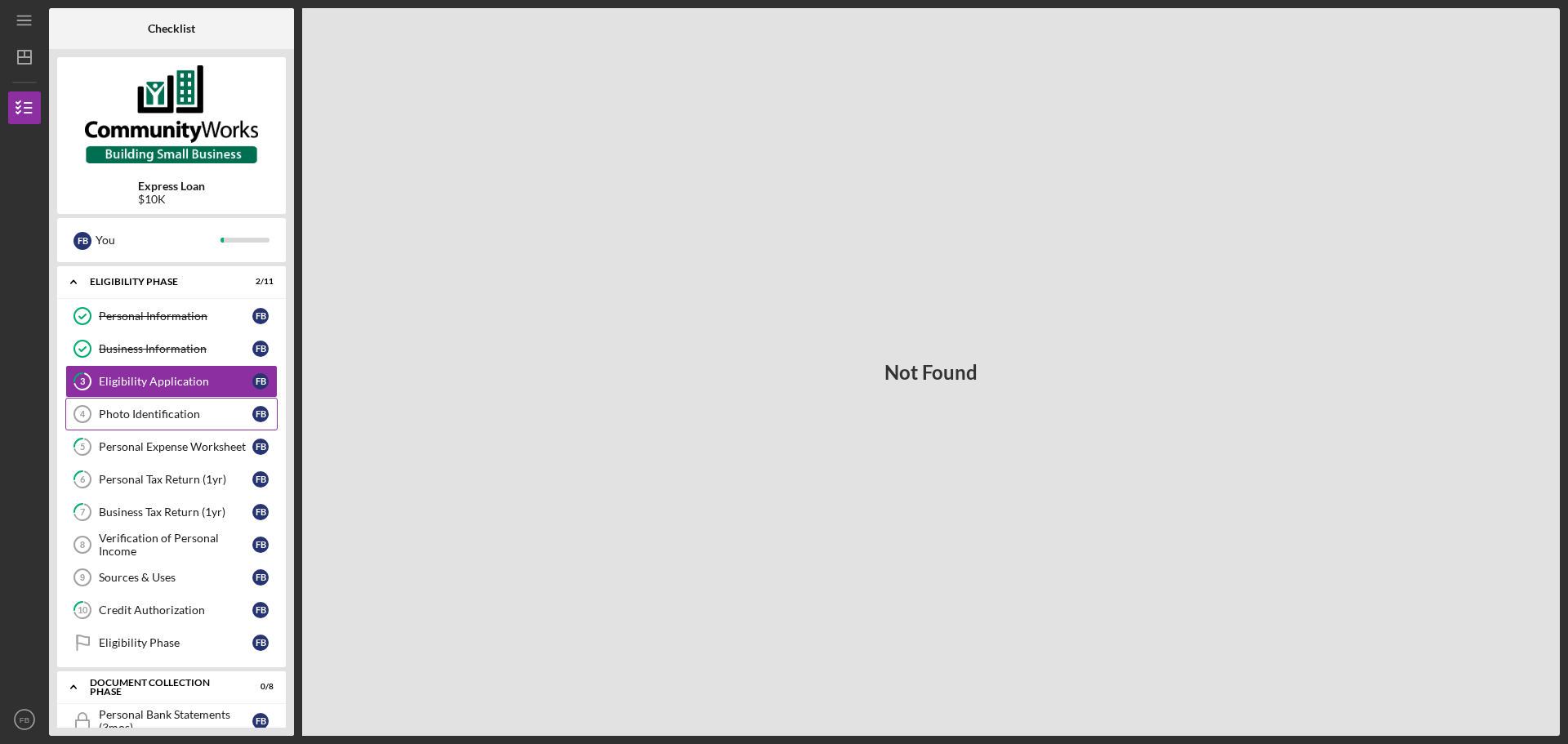
click at [221, 399] on link "Photo Identification 4 Photo Identification F B" at bounding box center [172, 414] width 212 height 32
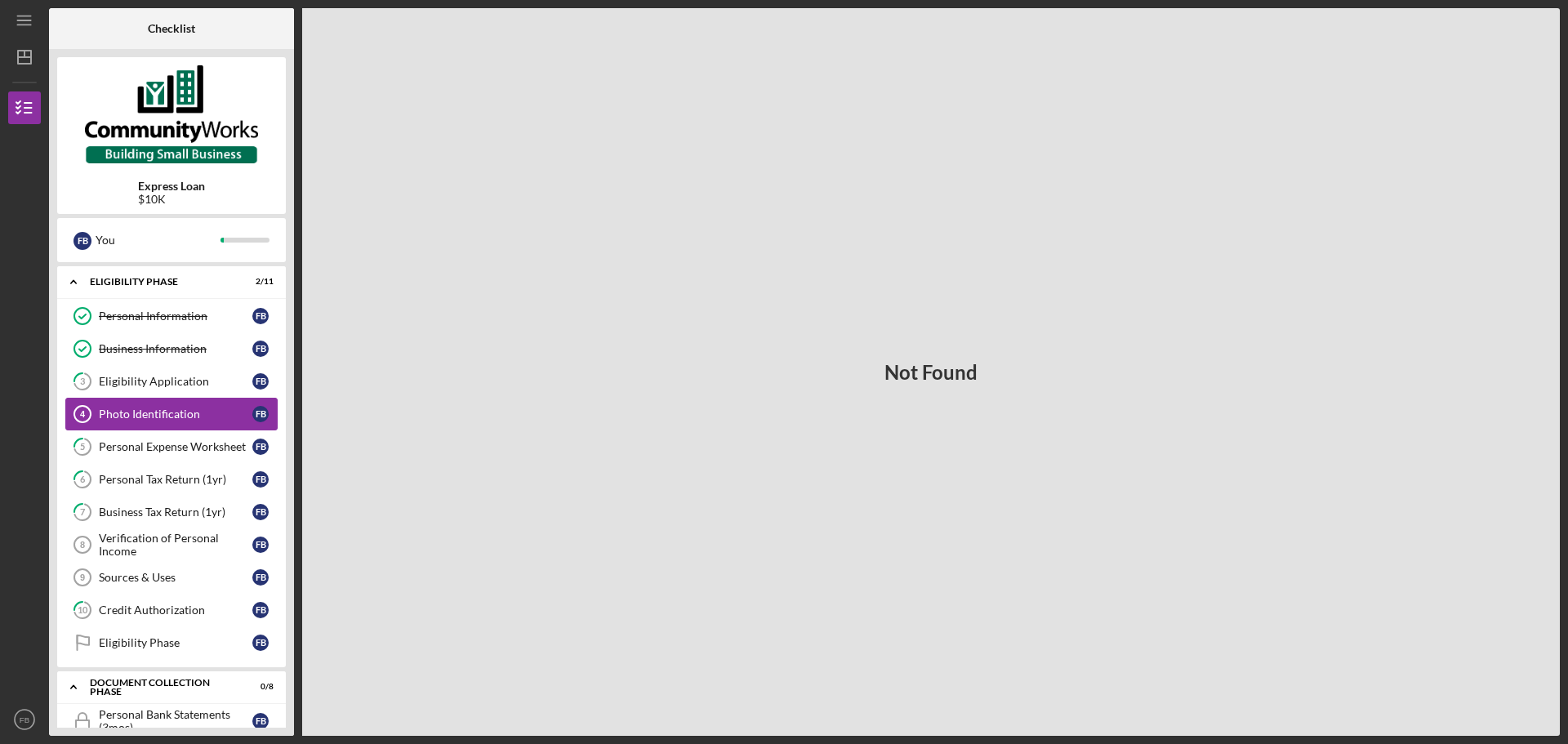
click at [219, 407] on div "Photo Identification" at bounding box center [175, 414] width 153 height 13
click at [207, 445] on div "Personal Expense Worksheet" at bounding box center [175, 447] width 153 height 13
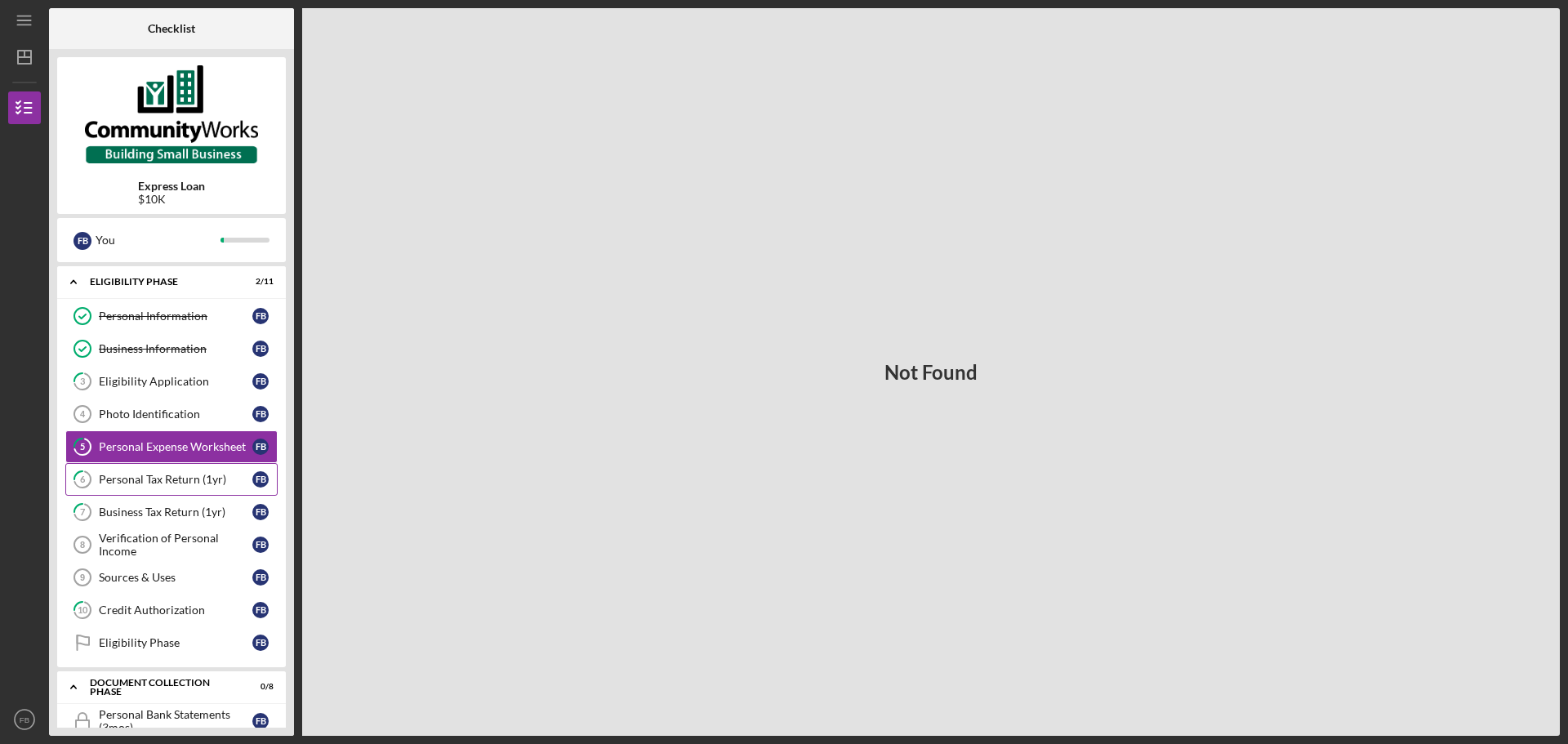
click at [207, 482] on div "Personal Tax Return (1yr)" at bounding box center [175, 479] width 153 height 13
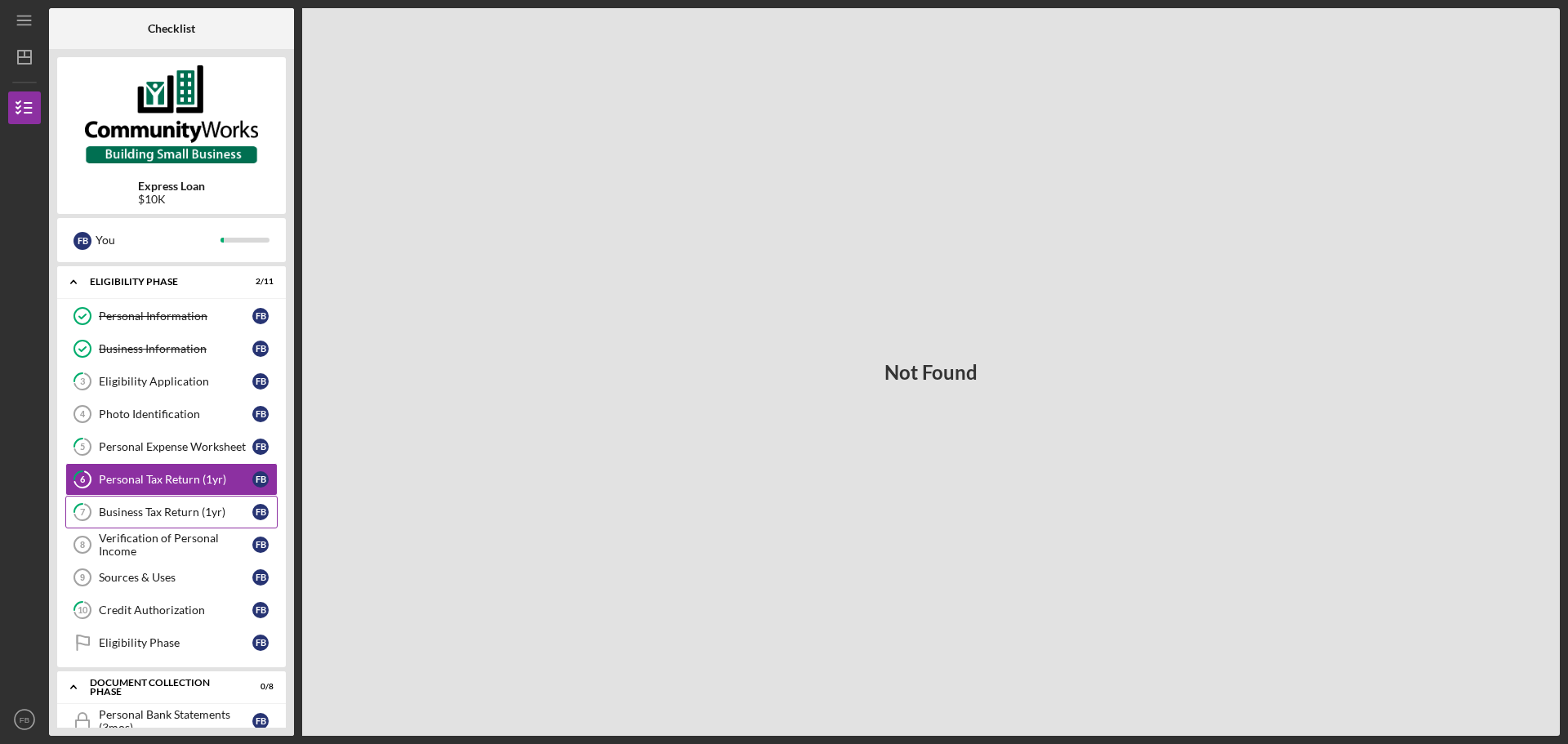
click at [209, 509] on div "Business Tax Return (1yr)" at bounding box center [175, 513] width 153 height 13
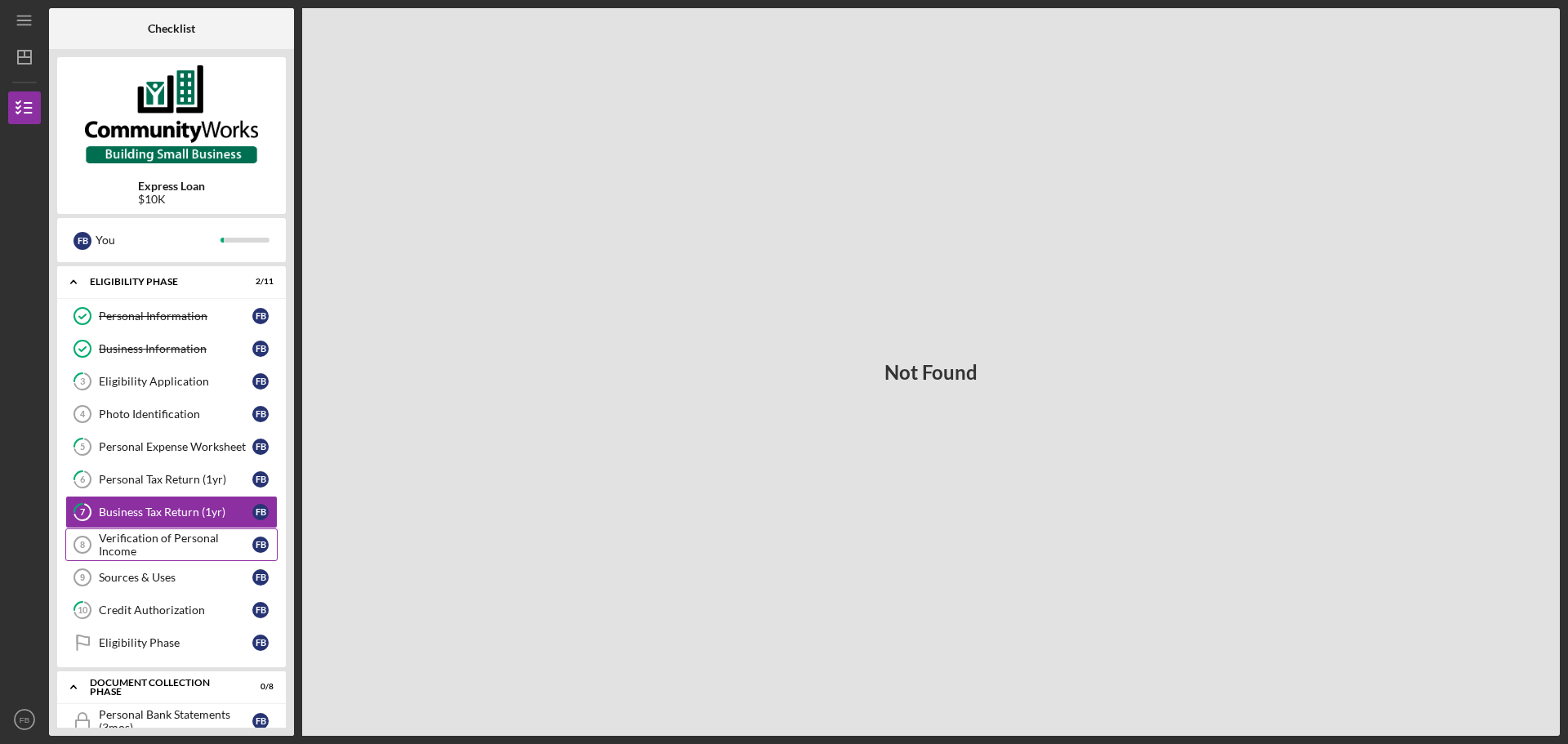
click at [214, 534] on div "Verification of Personal Income" at bounding box center [175, 545] width 153 height 27
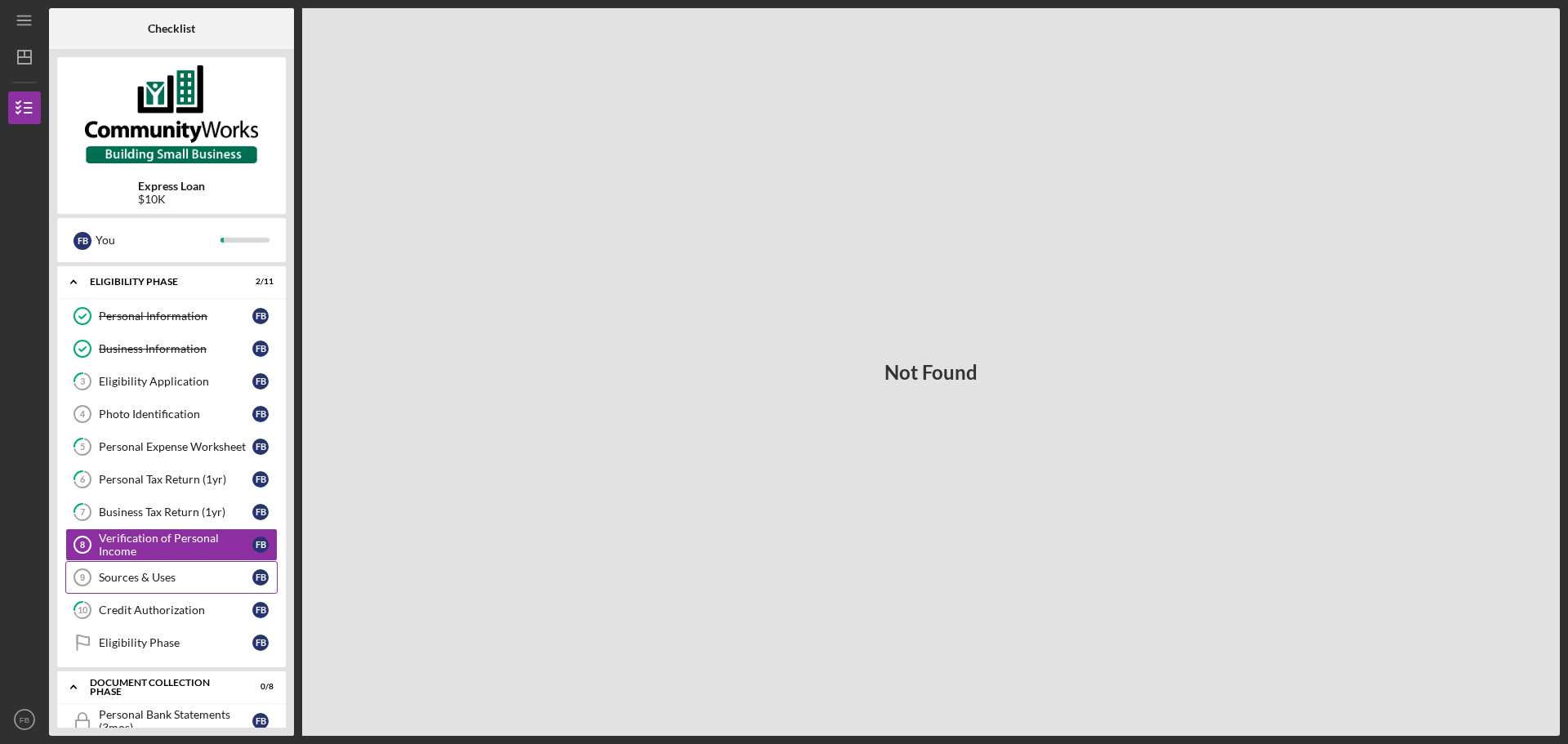
click at [220, 577] on div "Sources & Uses" at bounding box center [175, 577] width 153 height 13
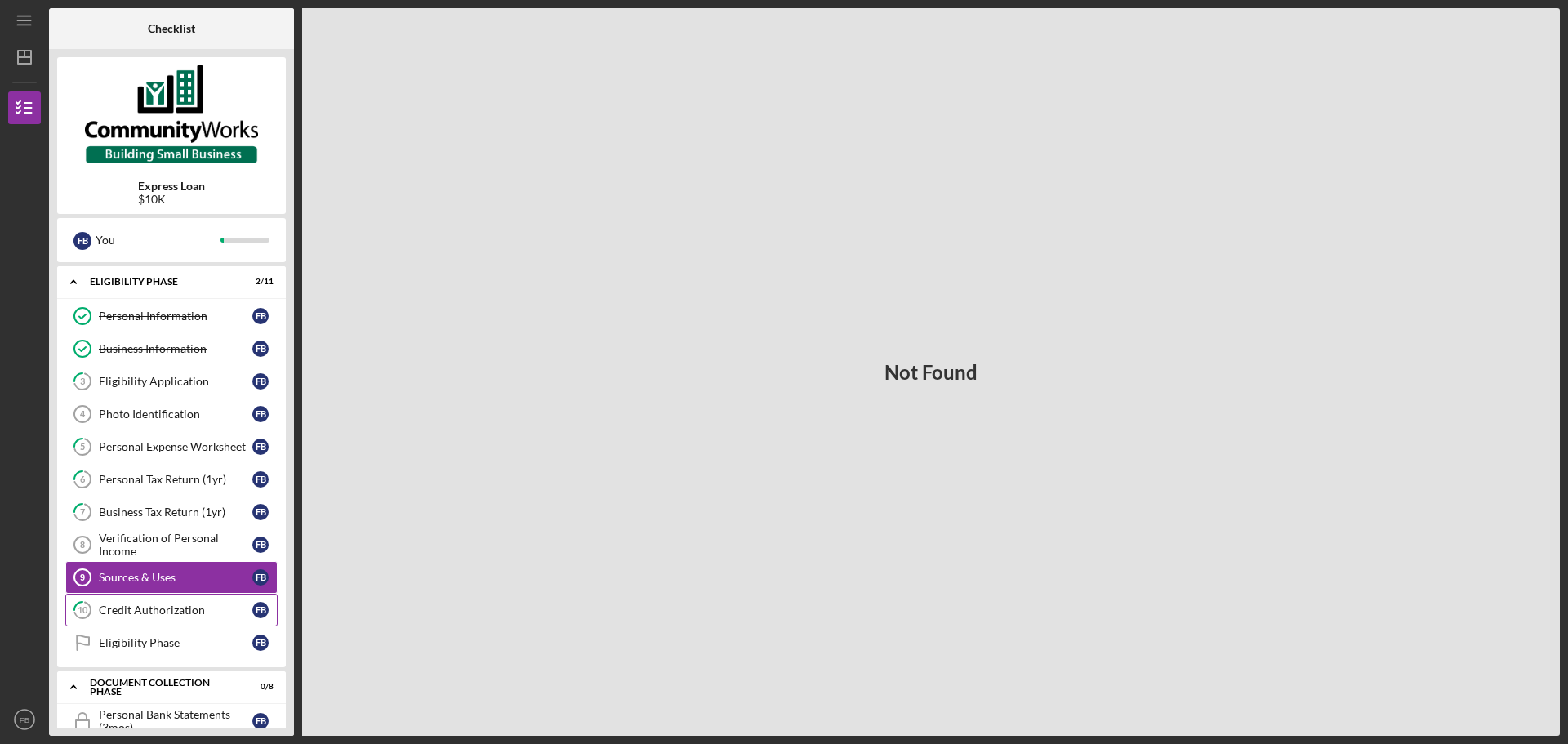
click at [185, 610] on div "Credit Authorization" at bounding box center [175, 610] width 153 height 13
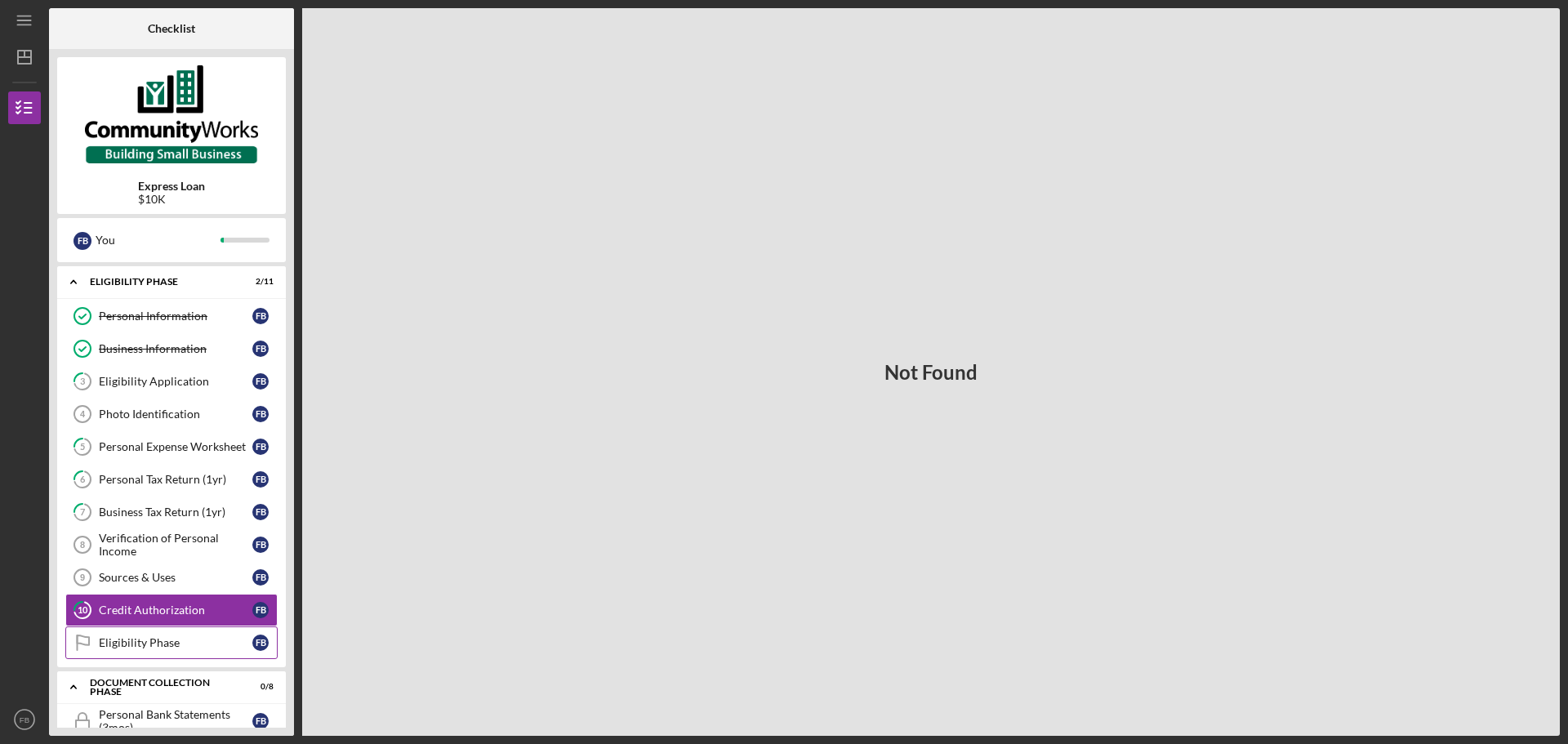
click at [187, 640] on div "Eligibility Phase" at bounding box center [175, 643] width 153 height 13
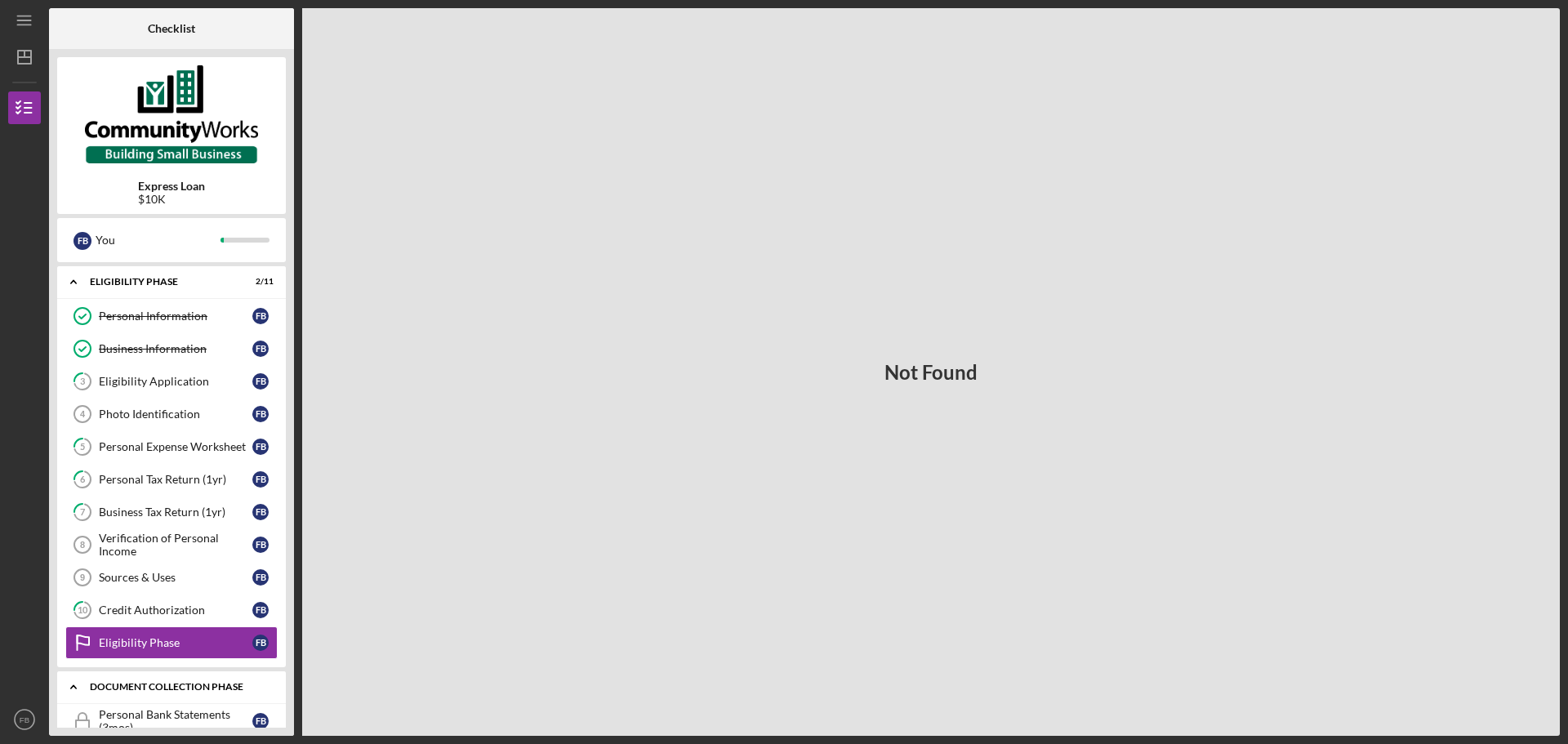
click at [198, 688] on div "Document Collection Phase" at bounding box center [177, 687] width 176 height 10
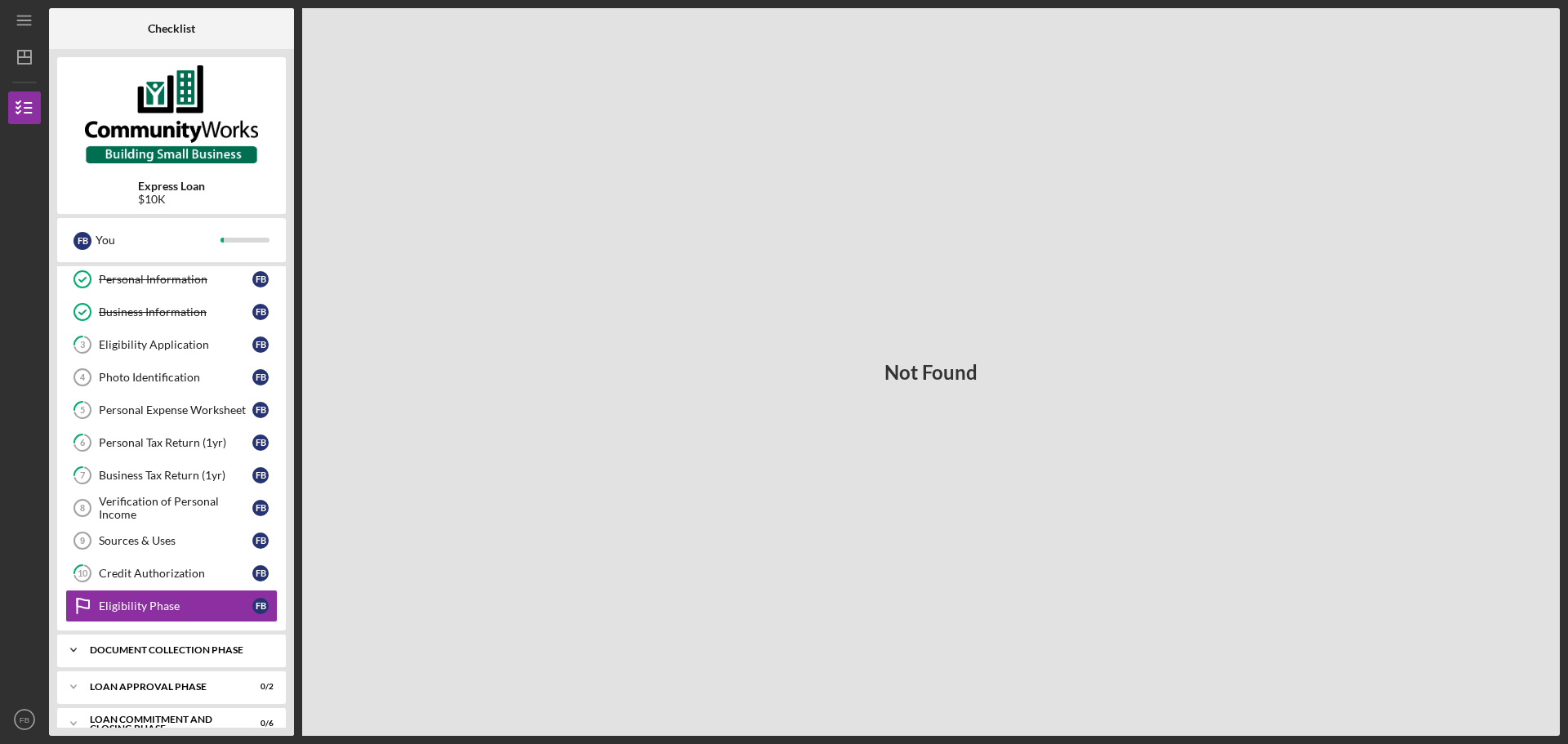
scroll to position [58, 0]
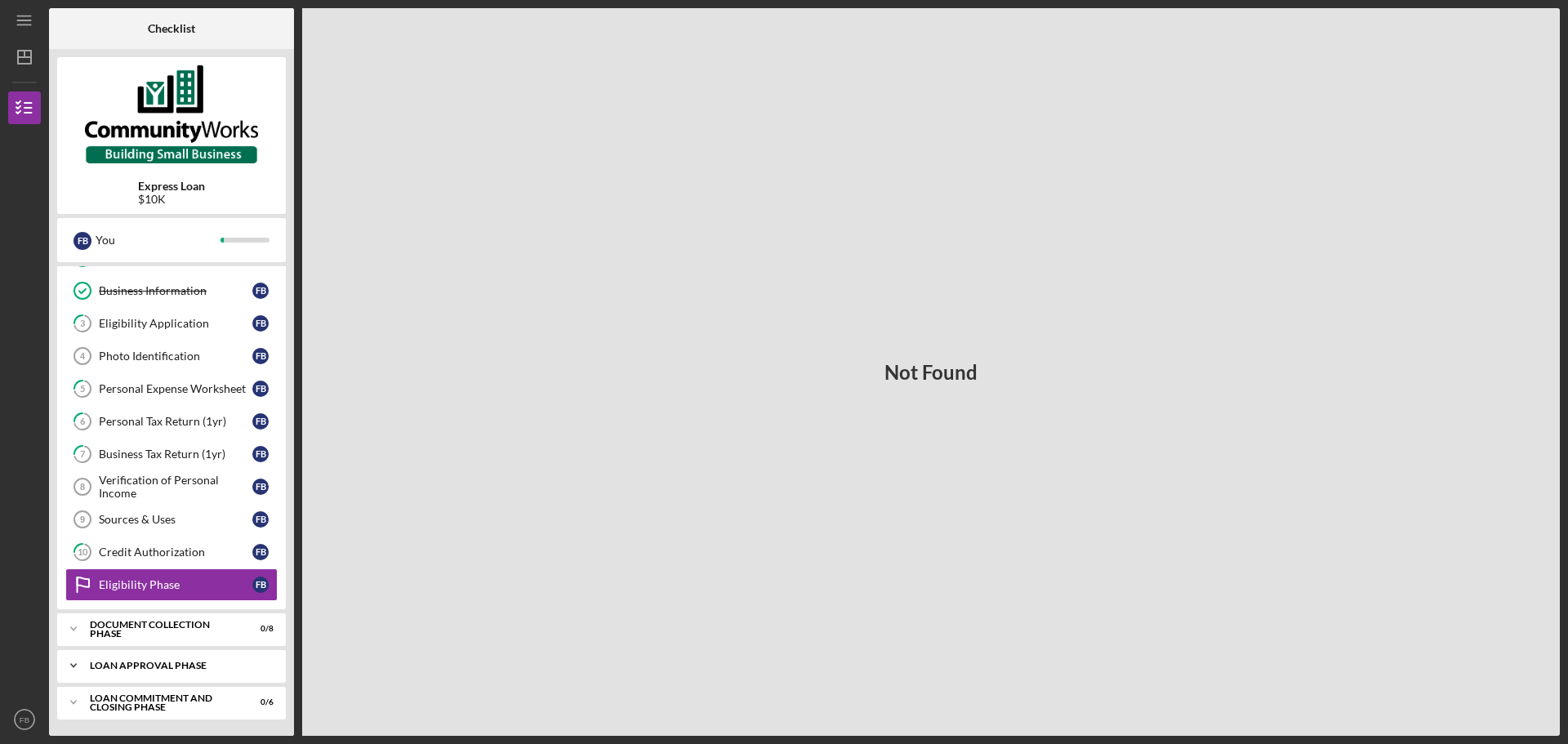
click at [191, 670] on div "Loan Approval Phase" at bounding box center [177, 666] width 176 height 10
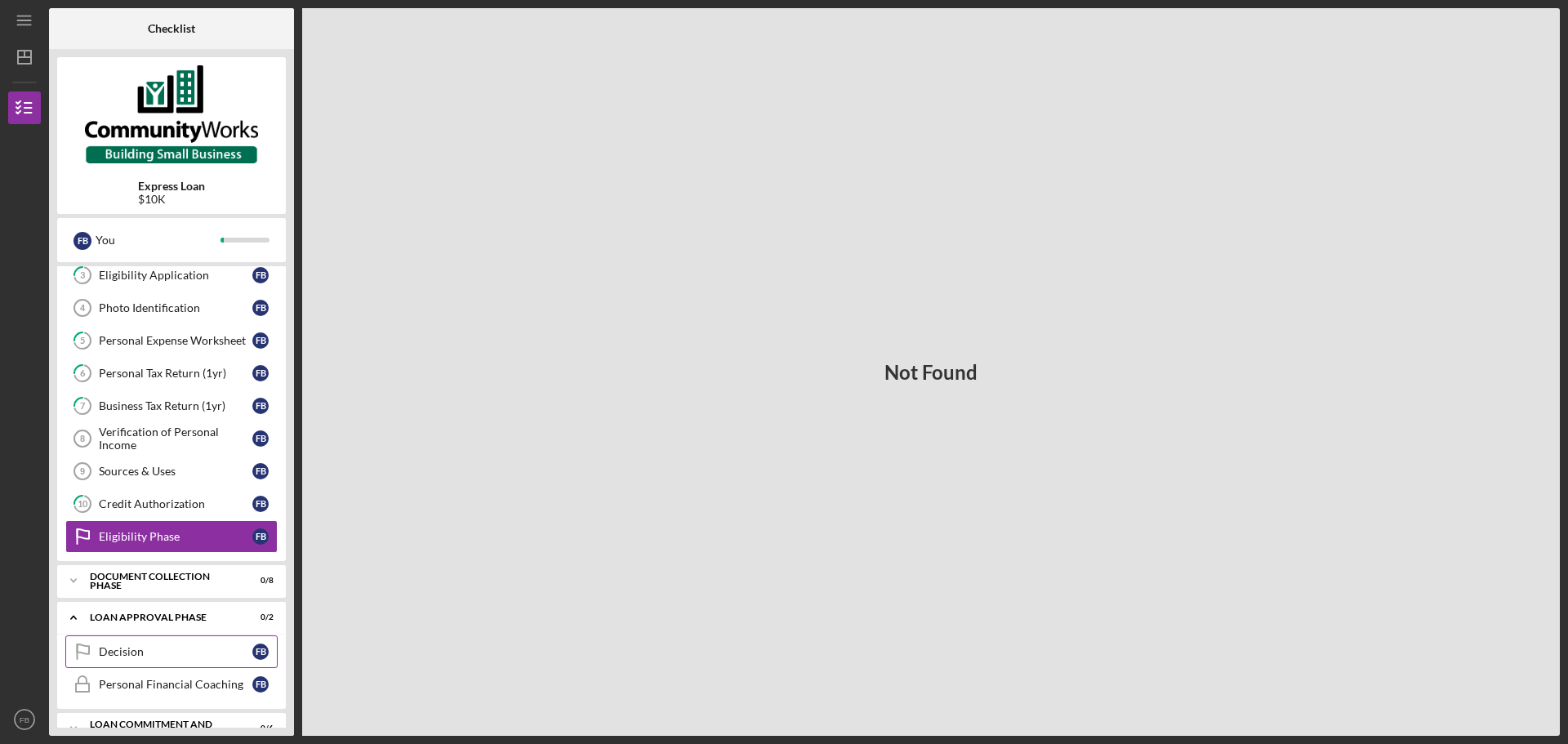
scroll to position [133, 0]
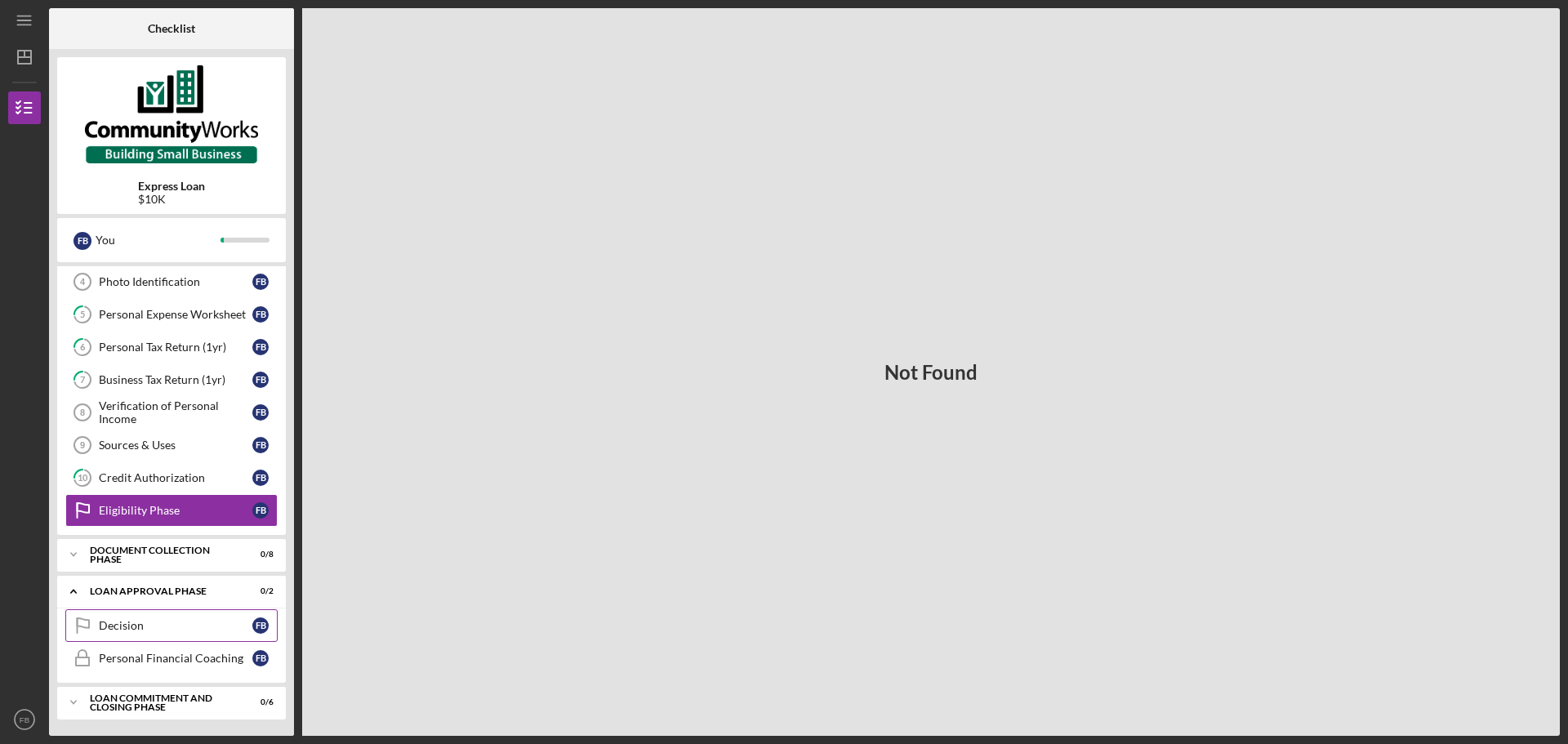
click at [197, 625] on div "Decision" at bounding box center [175, 625] width 153 height 13
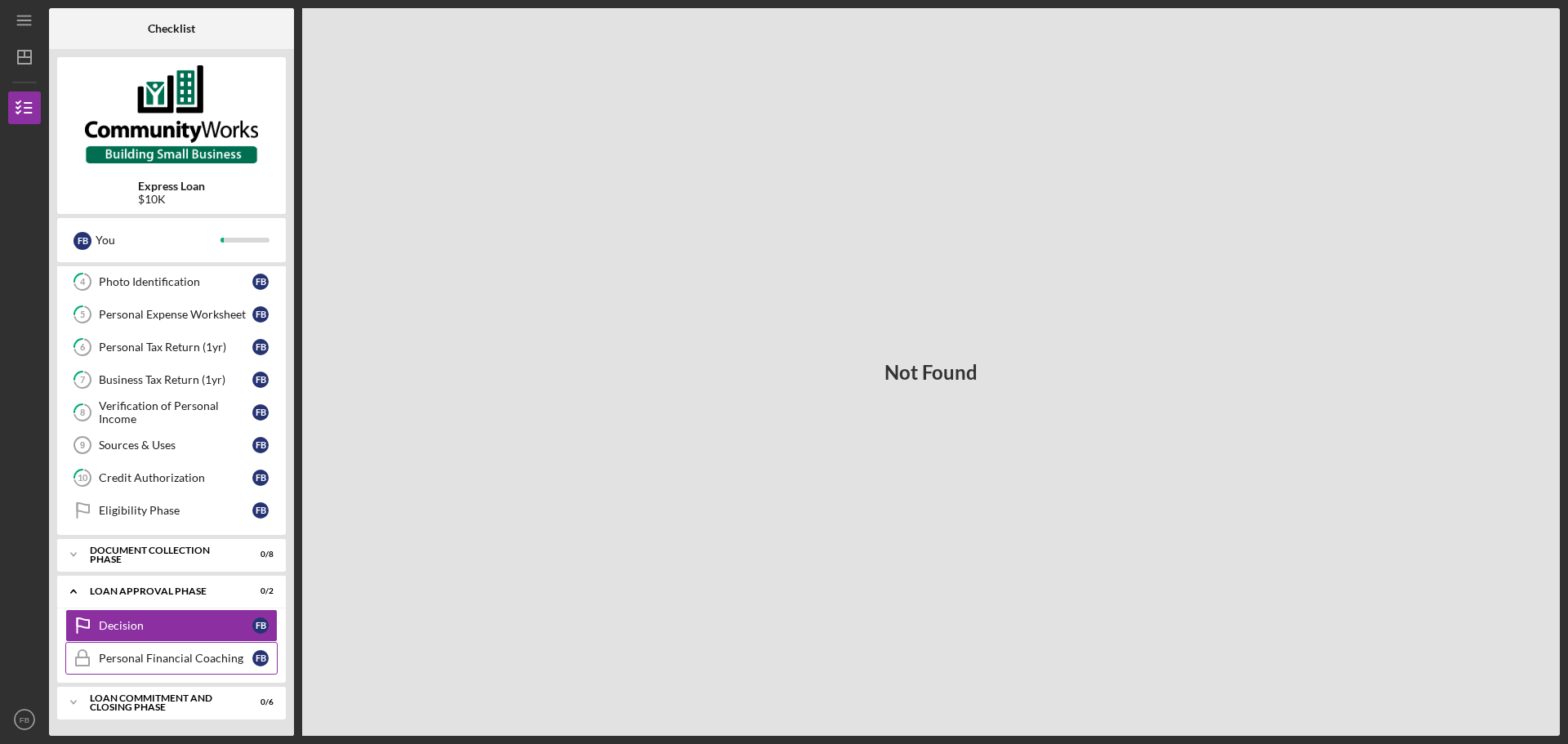
click at [199, 654] on div "Personal Financial Coaching" at bounding box center [175, 659] width 153 height 13
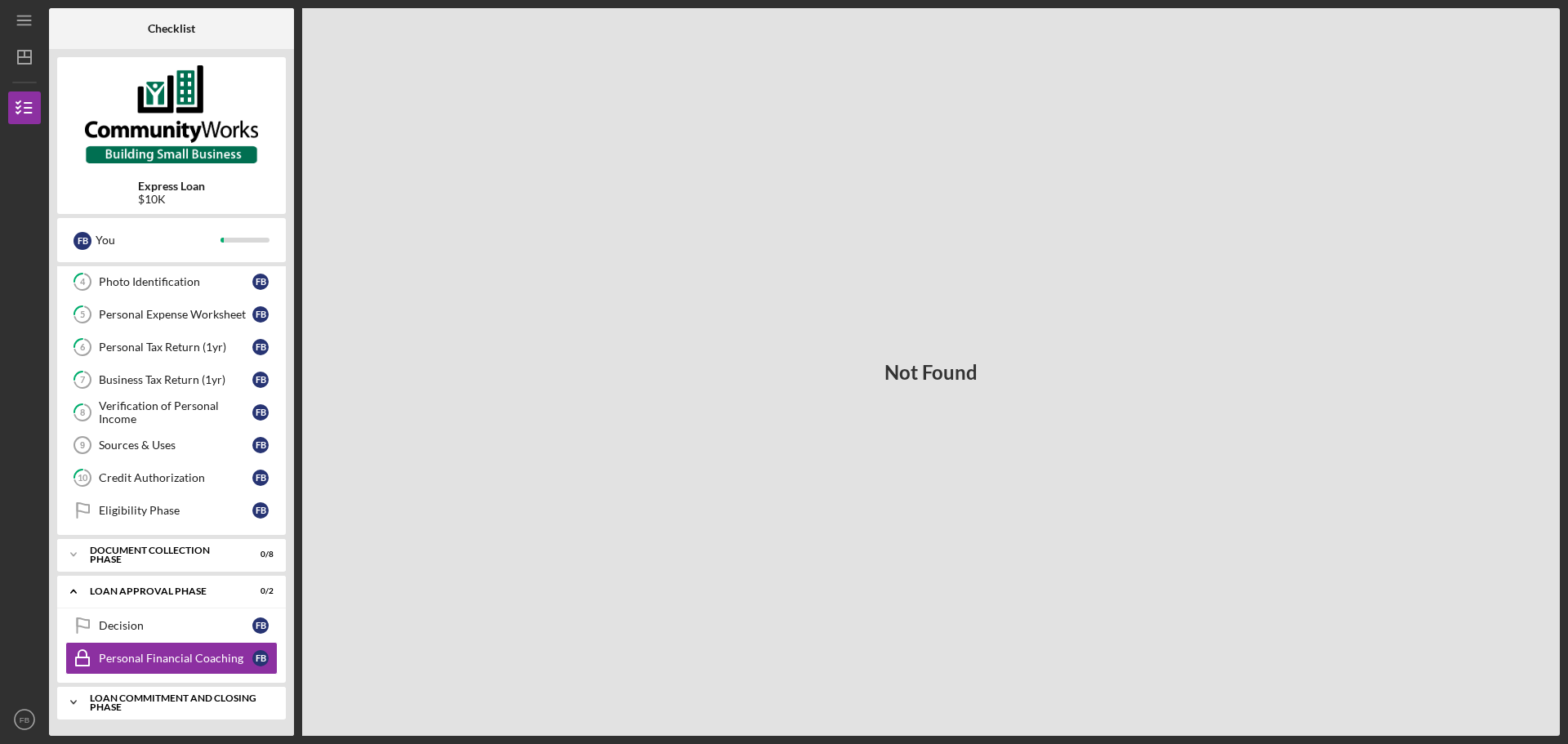
click at [206, 701] on div "Loan Commitment and Closing Phase" at bounding box center [177, 703] width 176 height 19
click at [174, 286] on div "Photo Identification" at bounding box center [175, 282] width 153 height 13
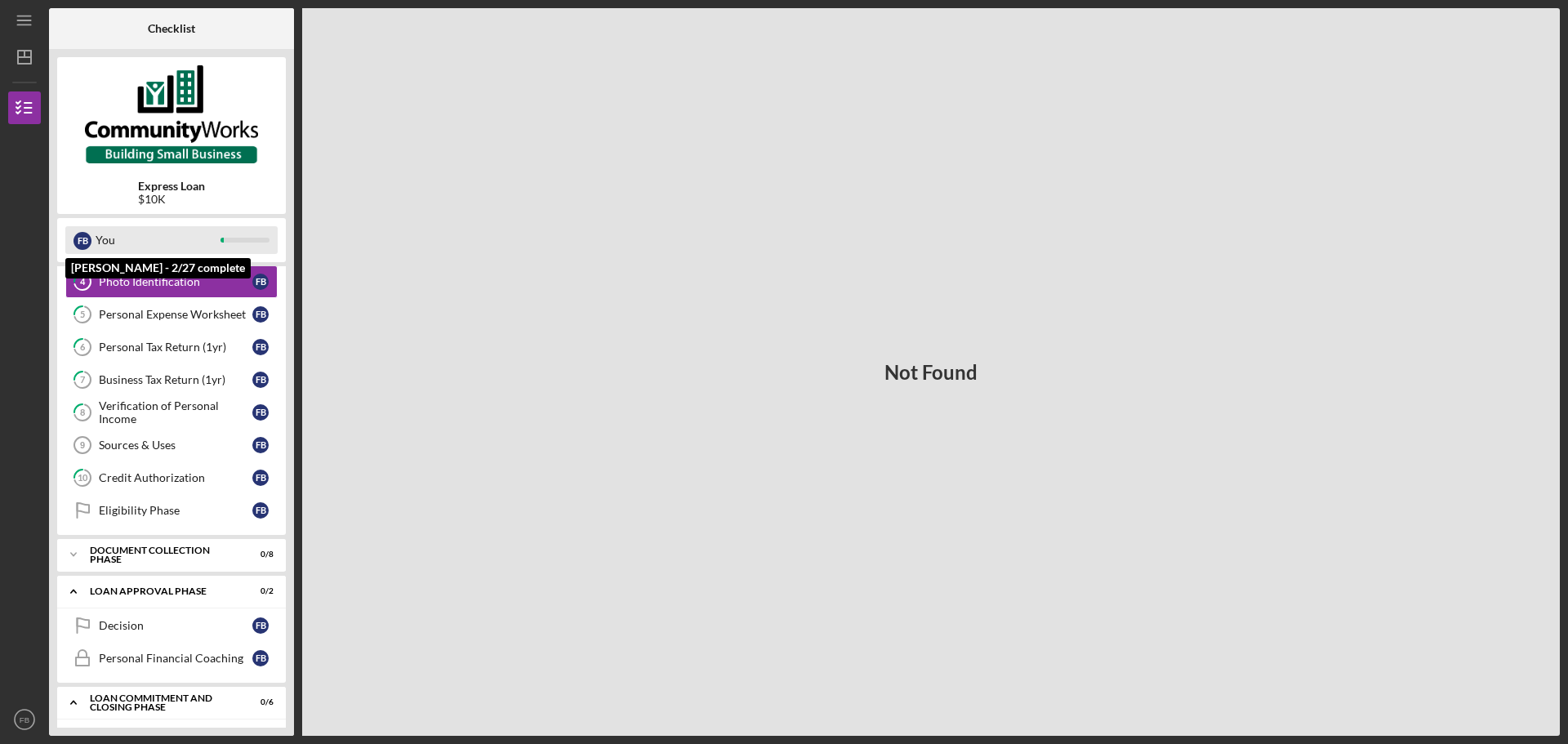
click at [143, 250] on div "You" at bounding box center [158, 240] width 125 height 27
click at [191, 246] on div "You" at bounding box center [158, 240] width 125 height 27
click at [946, 720] on div "Not Found" at bounding box center [930, 372] width 1258 height 727
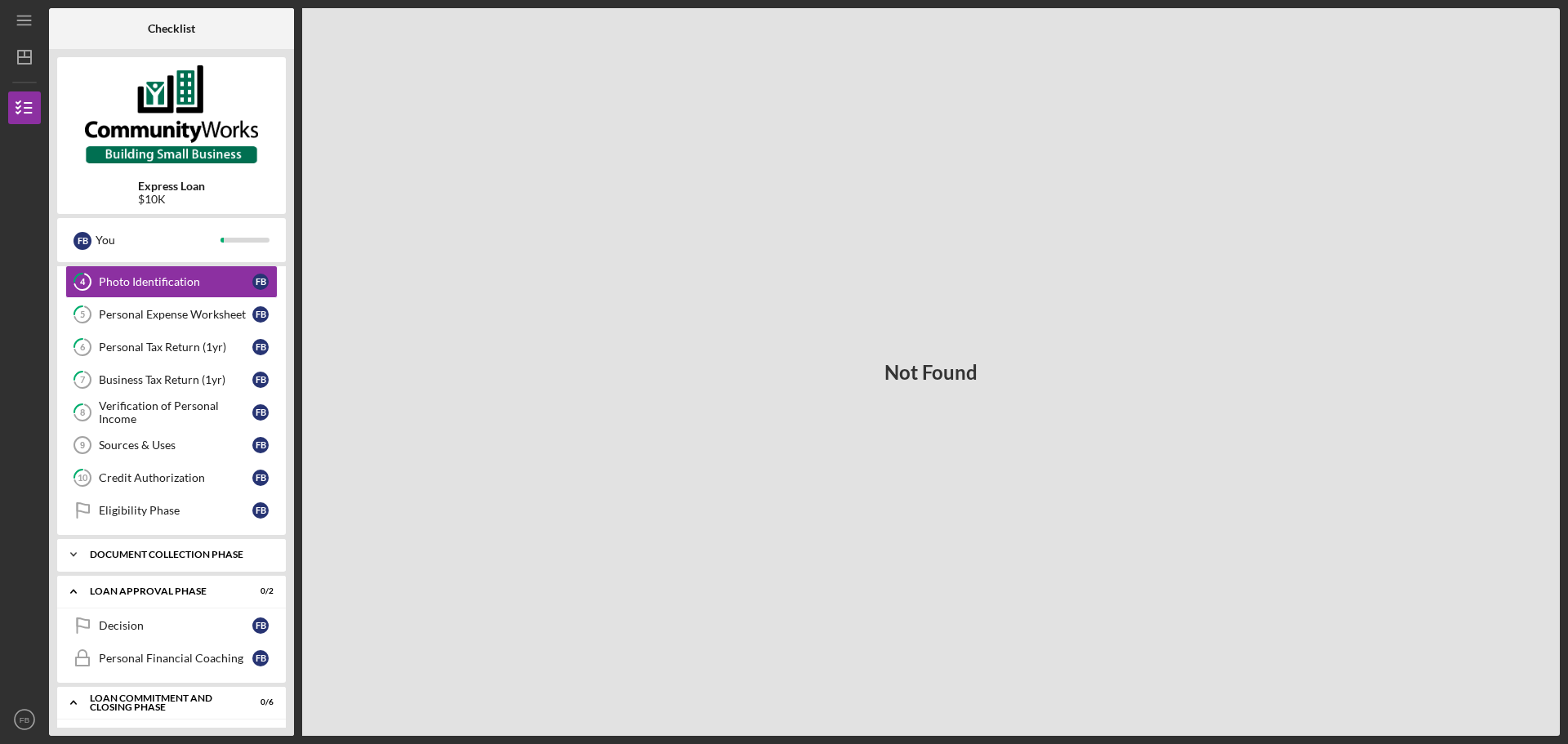
click at [177, 556] on div "Document Collection Phase" at bounding box center [177, 555] width 176 height 10
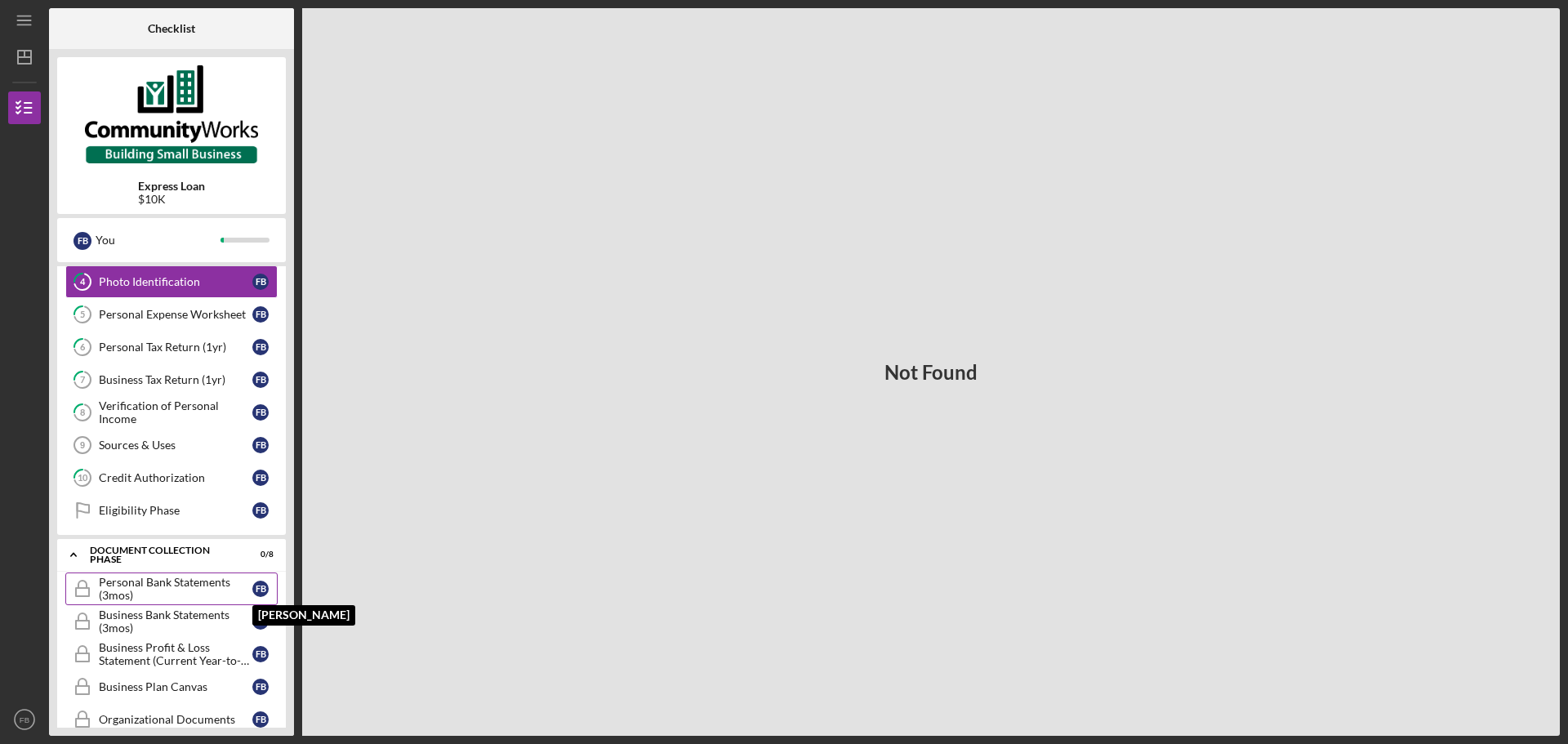
click at [257, 588] on div "F B" at bounding box center [260, 589] width 17 height 17
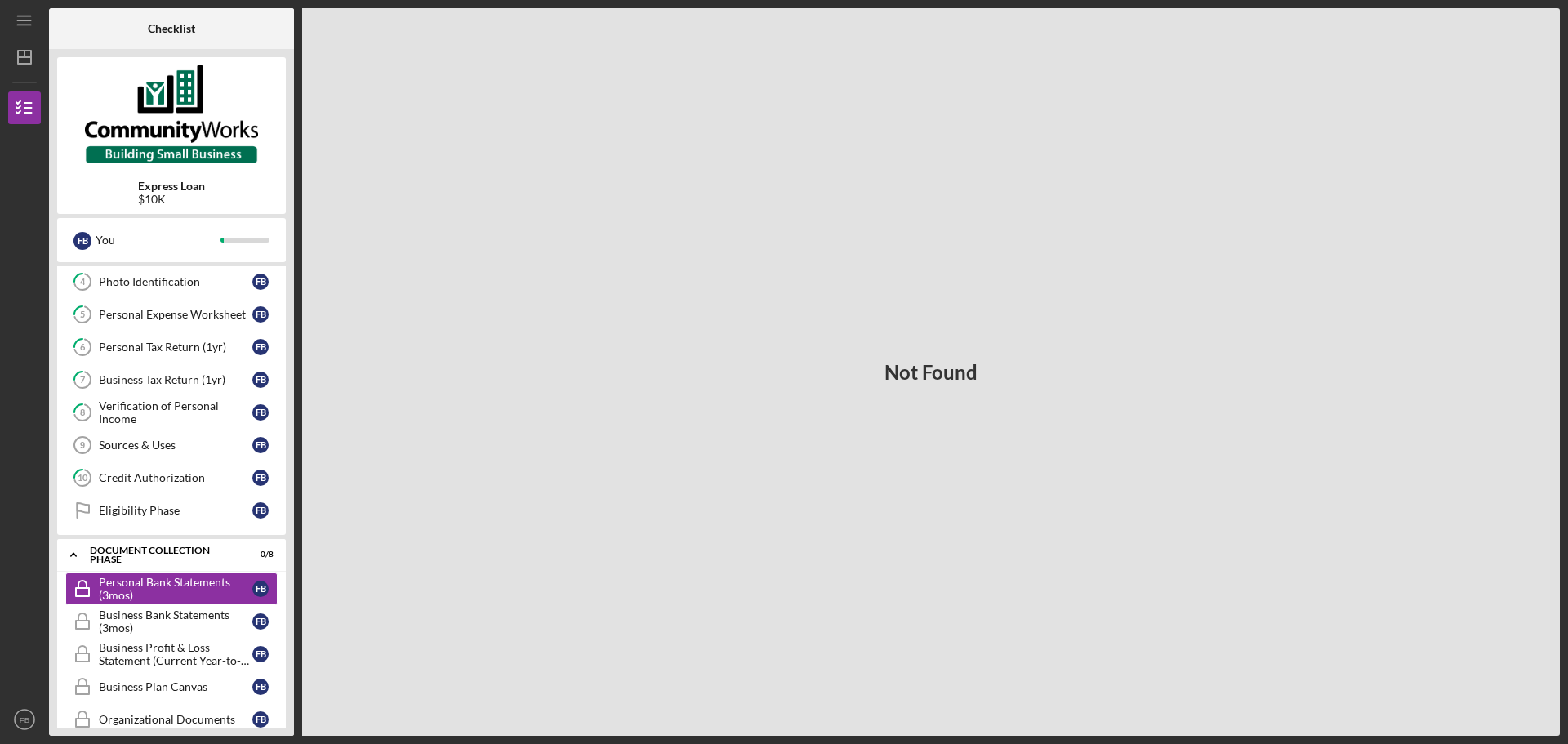
click at [697, 401] on div "Not Found" at bounding box center [930, 372] width 1258 height 727
click at [890, 377] on h3 "Not Found" at bounding box center [931, 372] width 93 height 23
click at [169, 592] on div "Personal Bank Statements (3mos)" at bounding box center [175, 589] width 153 height 27
click at [168, 290] on link "4 Photo Identification F B" at bounding box center [172, 281] width 212 height 32
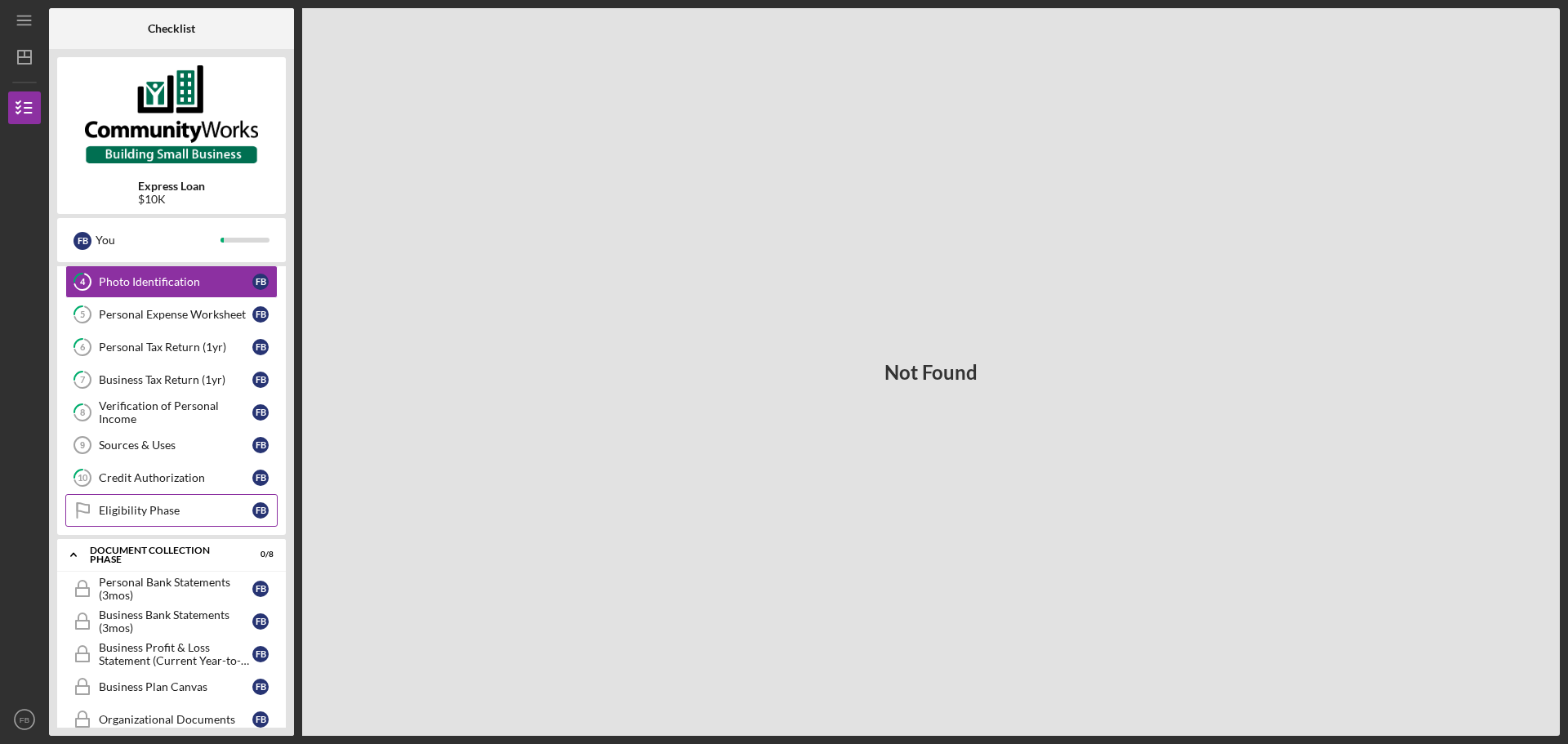
drag, startPoint x: 187, startPoint y: 511, endPoint x: 177, endPoint y: 469, distance: 43.2
click at [187, 511] on div "Eligibility Phase" at bounding box center [175, 511] width 153 height 13
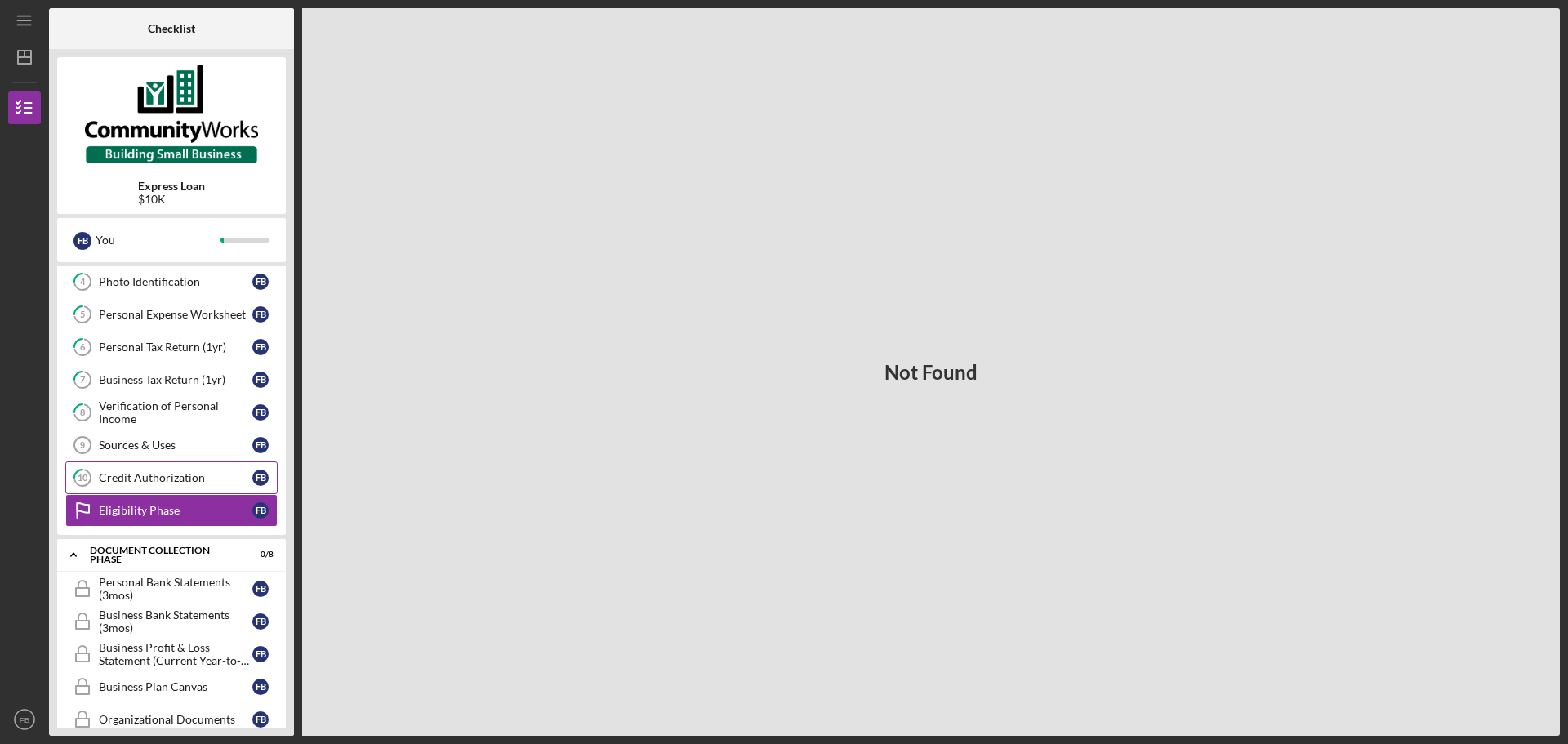
click at [174, 474] on div "Credit Authorization" at bounding box center [175, 478] width 153 height 13
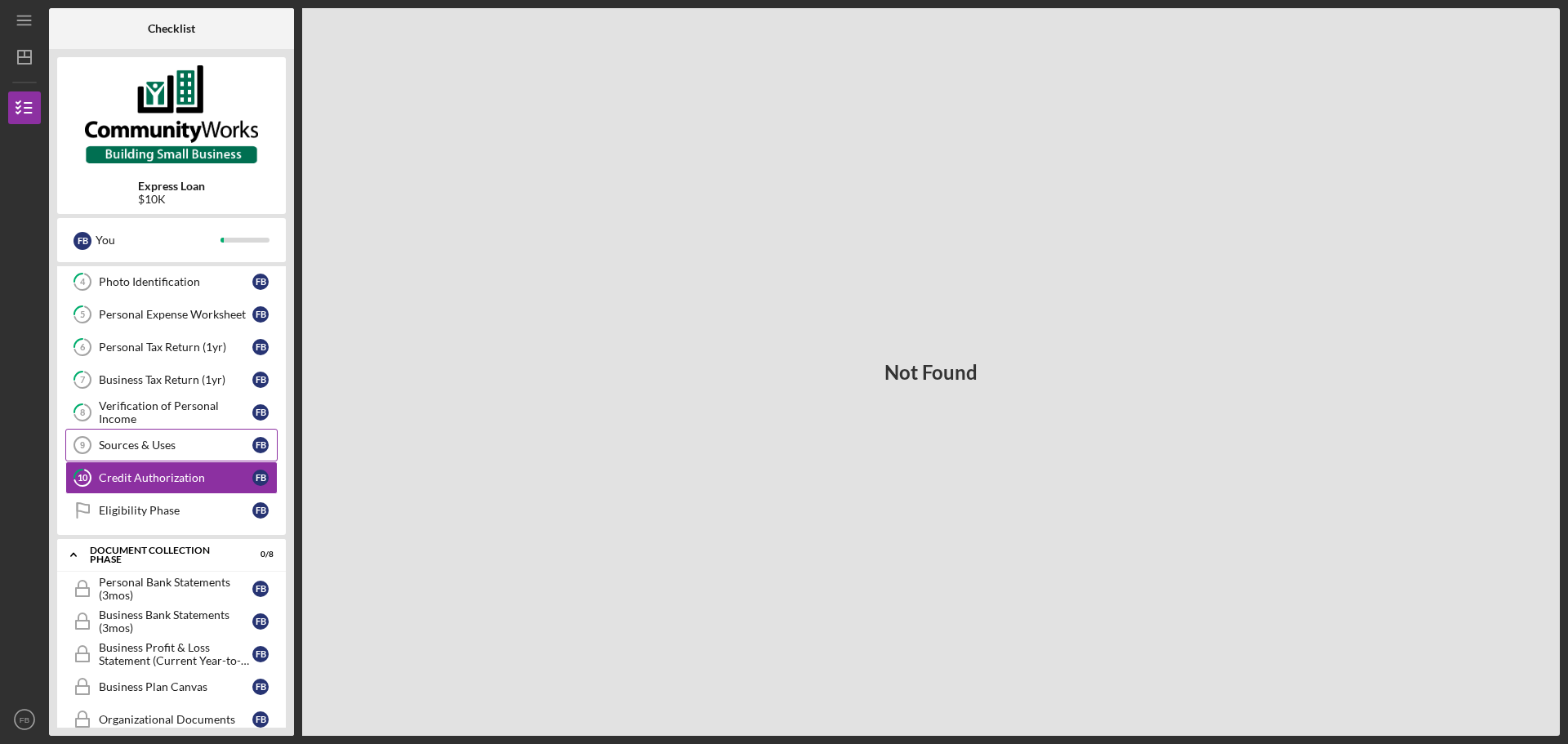
click at [172, 448] on div "Sources & Uses" at bounding box center [175, 445] width 153 height 13
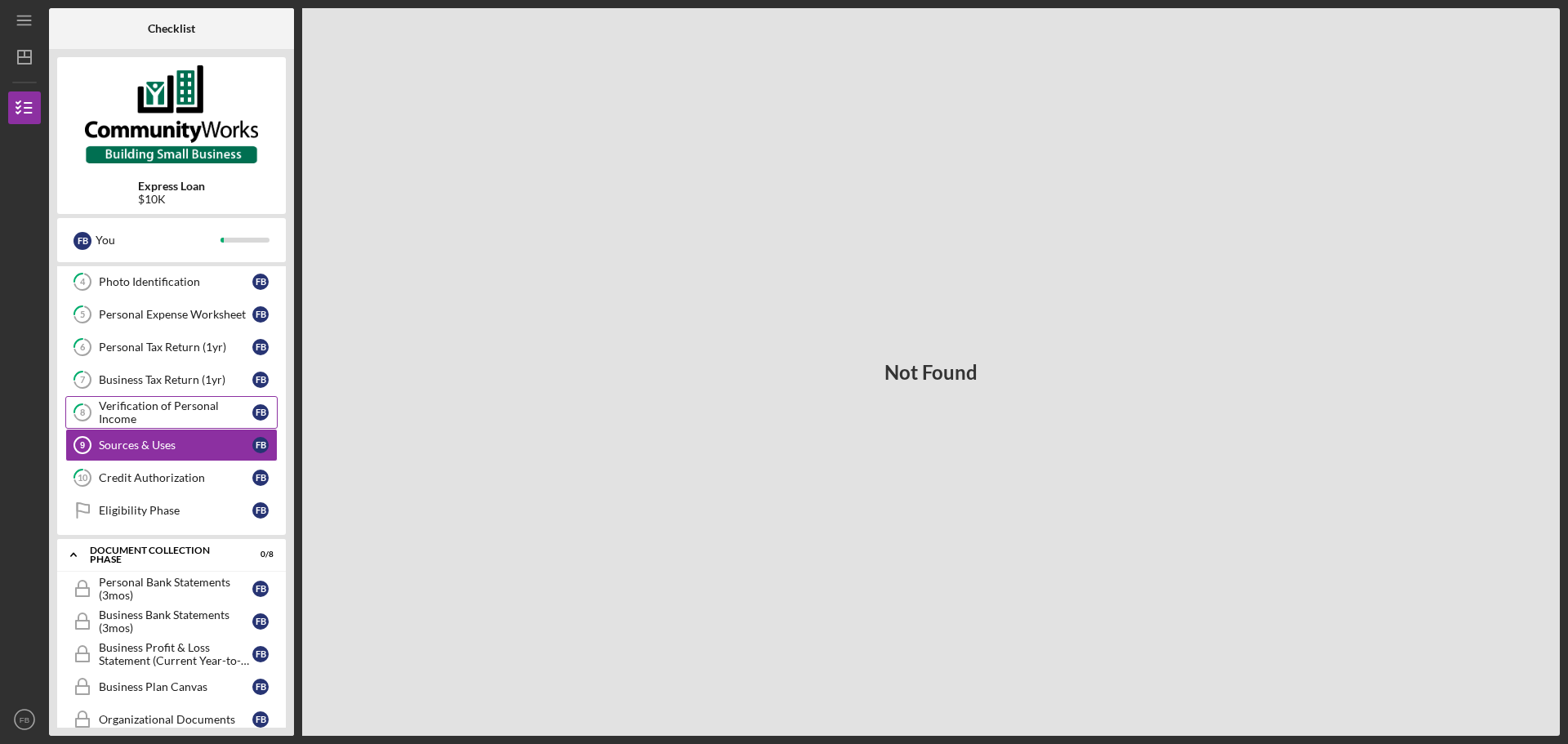
click at [172, 403] on div "Verification of Personal Income" at bounding box center [175, 413] width 153 height 27
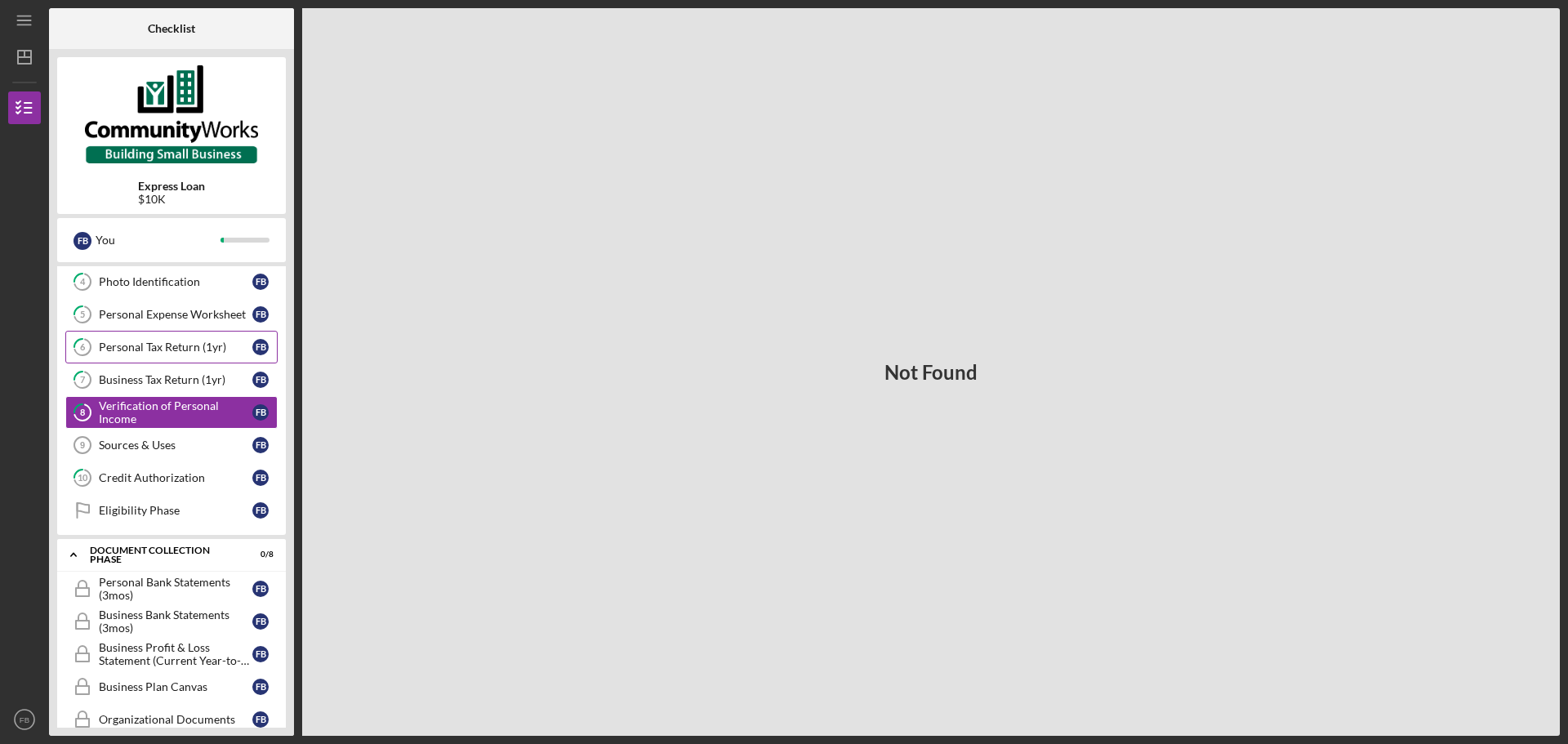
click at [173, 353] on div "Personal Tax Return (1yr)" at bounding box center [175, 348] width 153 height 13
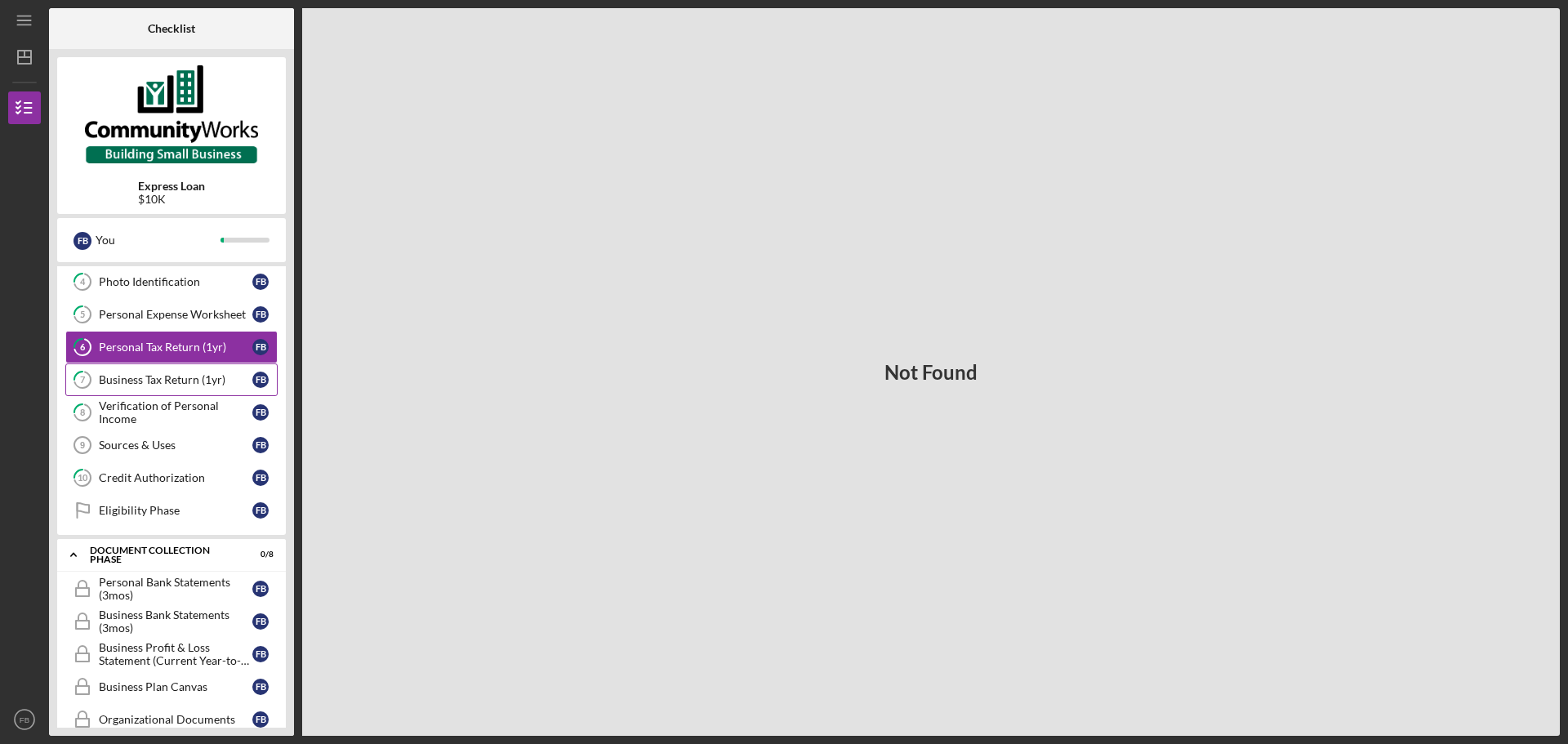
click at [178, 369] on link "7 Business Tax Return (1yr) F B" at bounding box center [172, 379] width 212 height 32
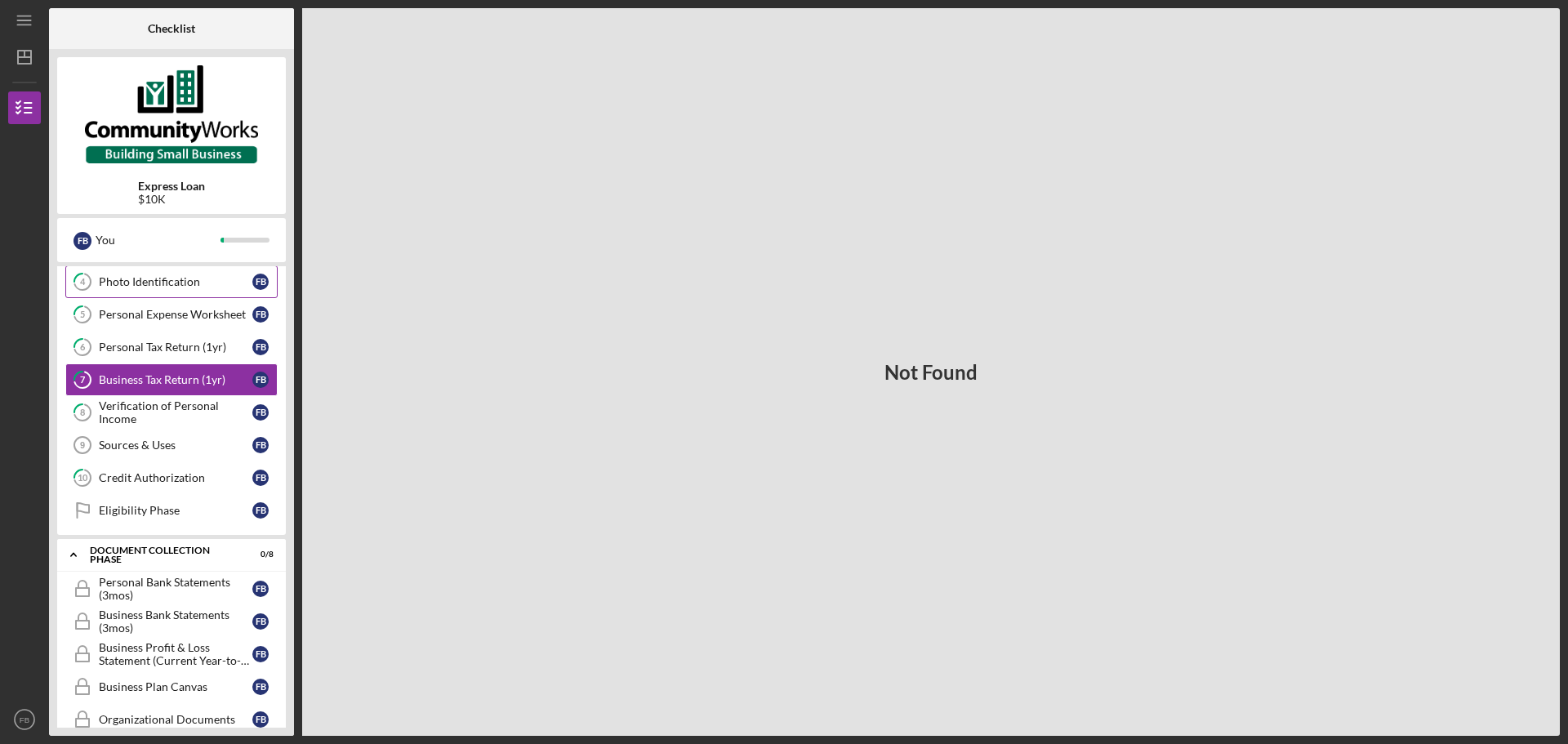
click at [187, 283] on div "Photo Identification" at bounding box center [175, 282] width 153 height 13
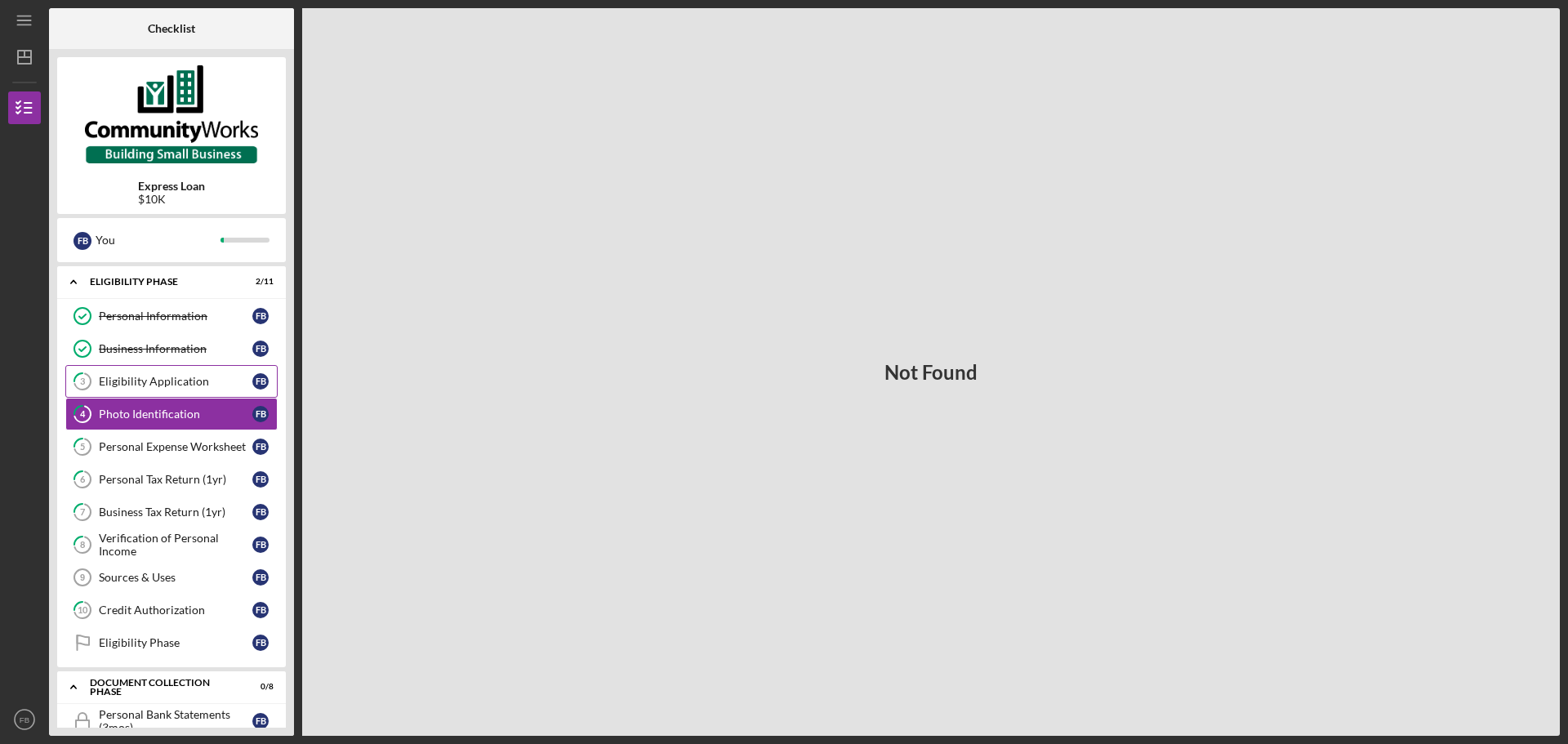
click at [189, 382] on div "Eligibility Application" at bounding box center [175, 382] width 153 height 13
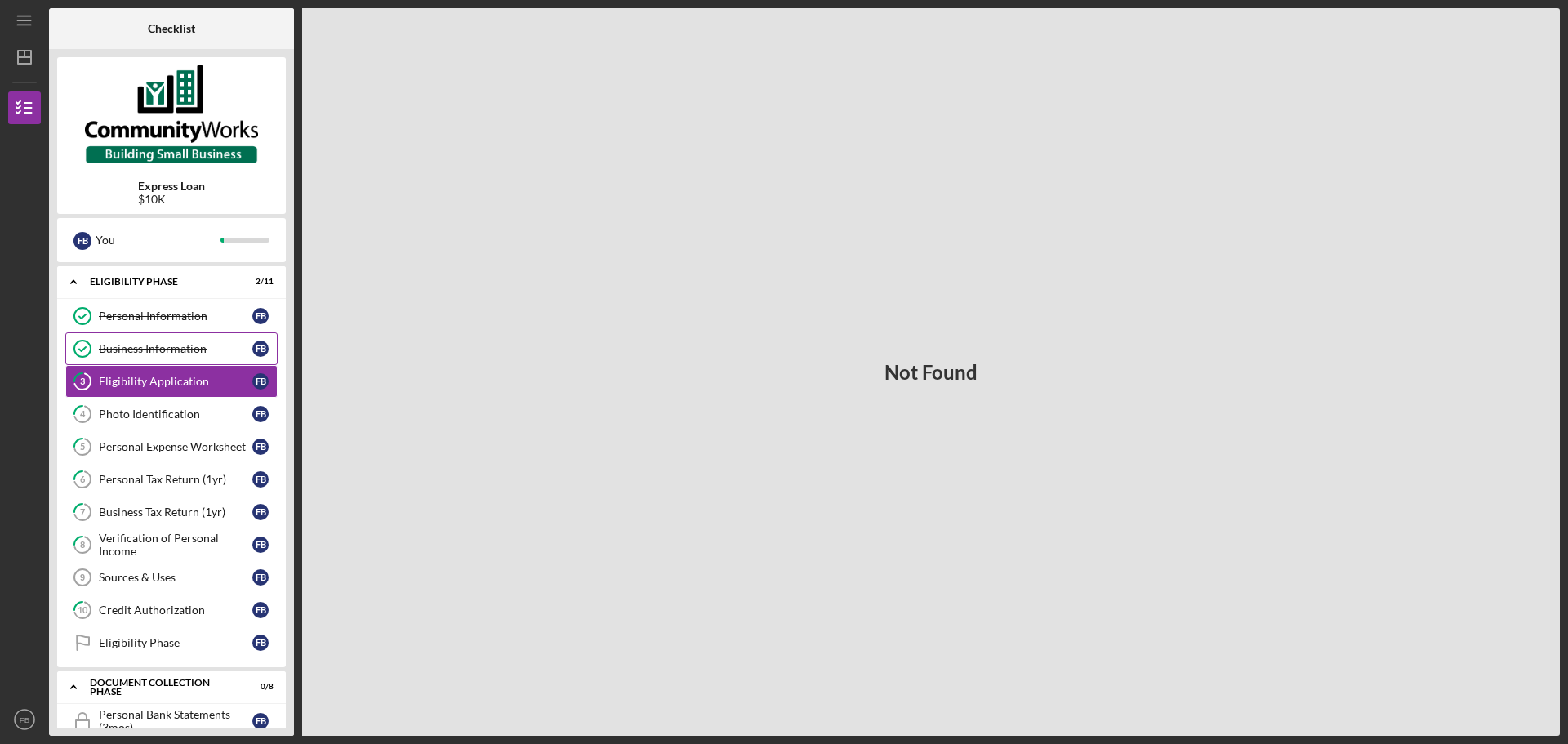
click at [127, 341] on link "Business Information Business Information F B" at bounding box center [172, 348] width 212 height 32
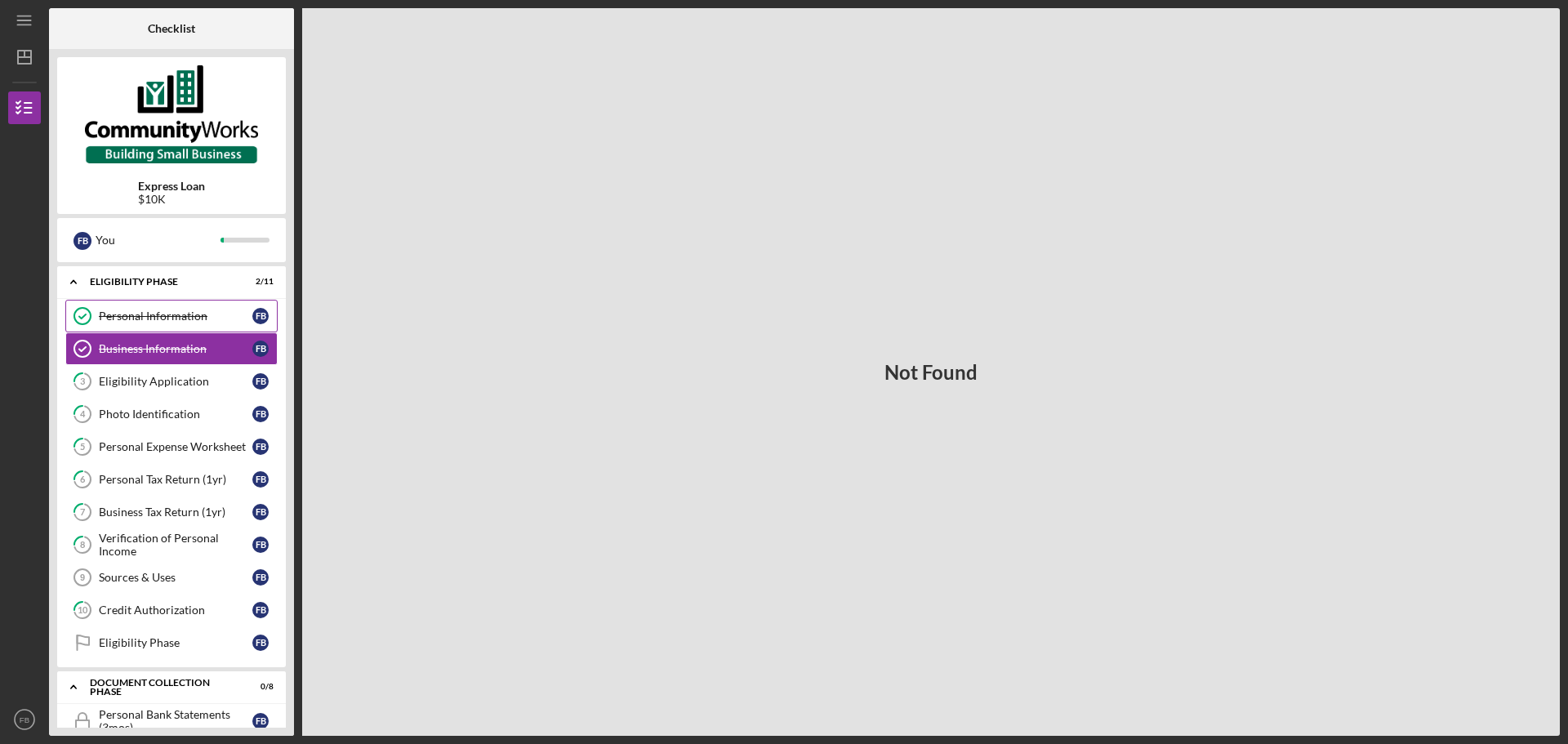
click at [146, 323] on div "Personal Information" at bounding box center [175, 316] width 153 height 13
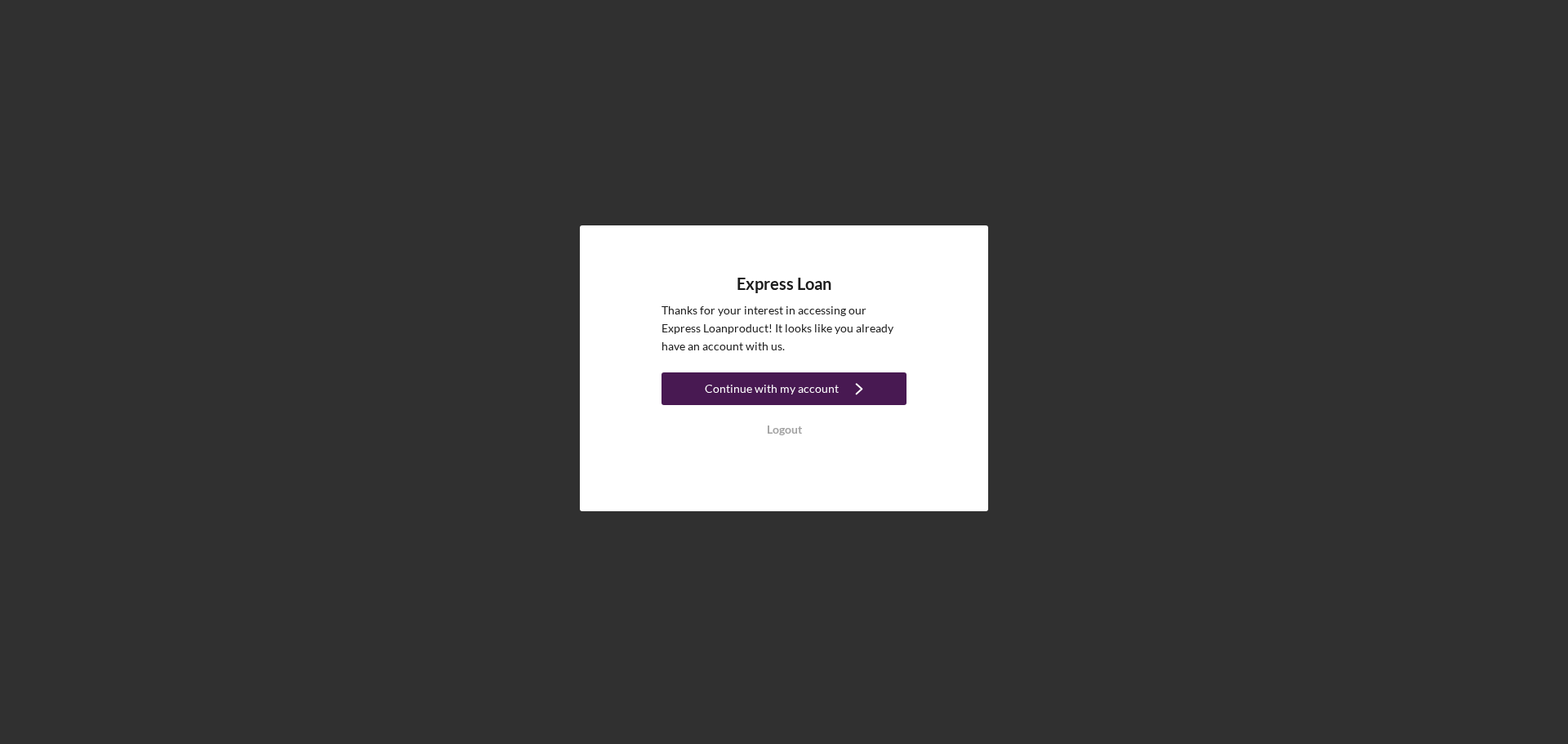
click at [726, 382] on div "Continue with my account" at bounding box center [772, 388] width 134 height 32
